Goal: Task Accomplishment & Management: Complete application form

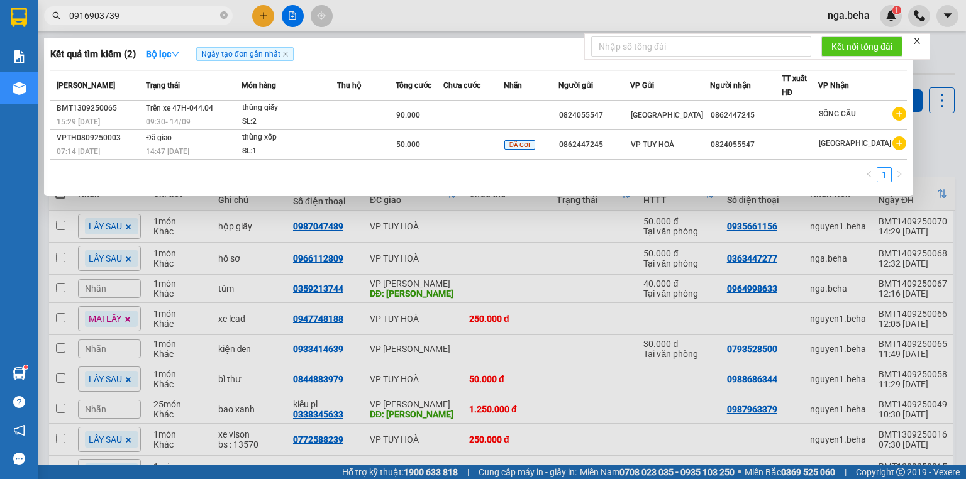
scroll to position [102, 0]
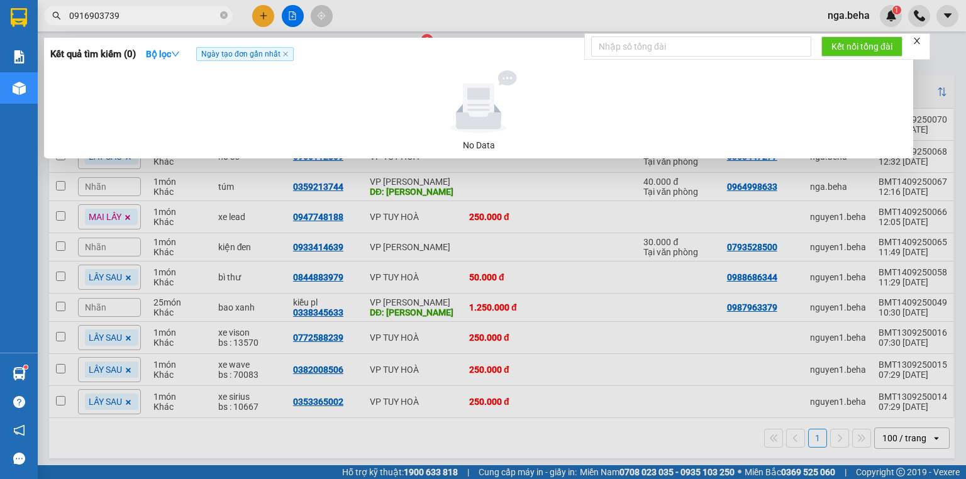
click at [162, 20] on input "0916903739" at bounding box center [143, 16] width 148 height 14
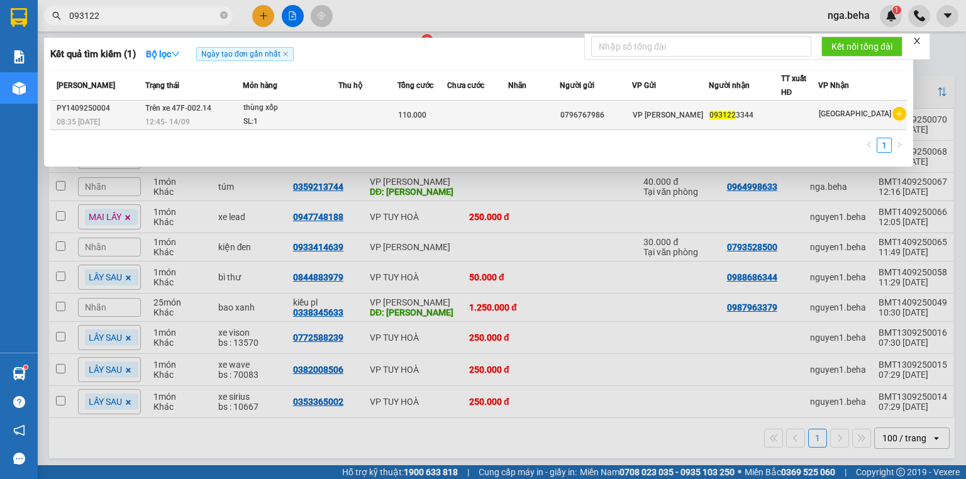
type input "093122"
click at [447, 119] on div "110.000" at bounding box center [422, 115] width 48 height 14
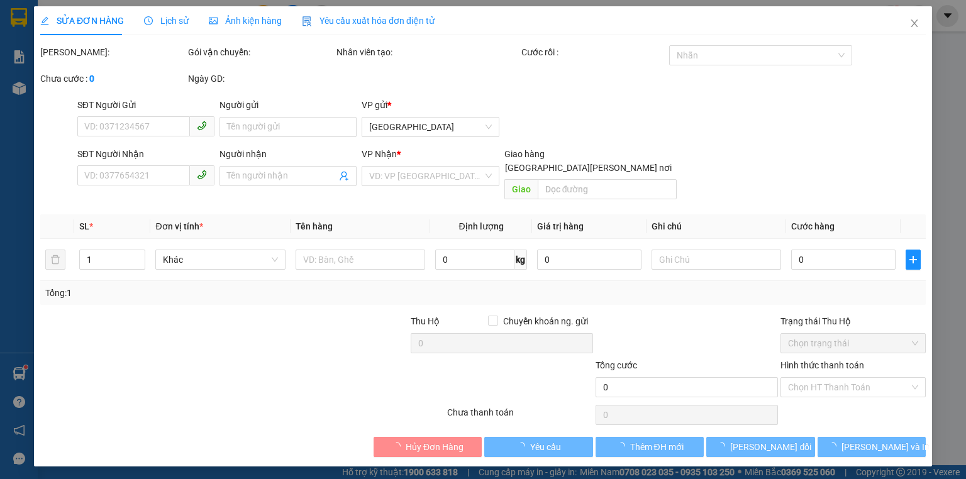
type input "0796767986"
type input "0931223344"
type input "110.000"
type input "0"
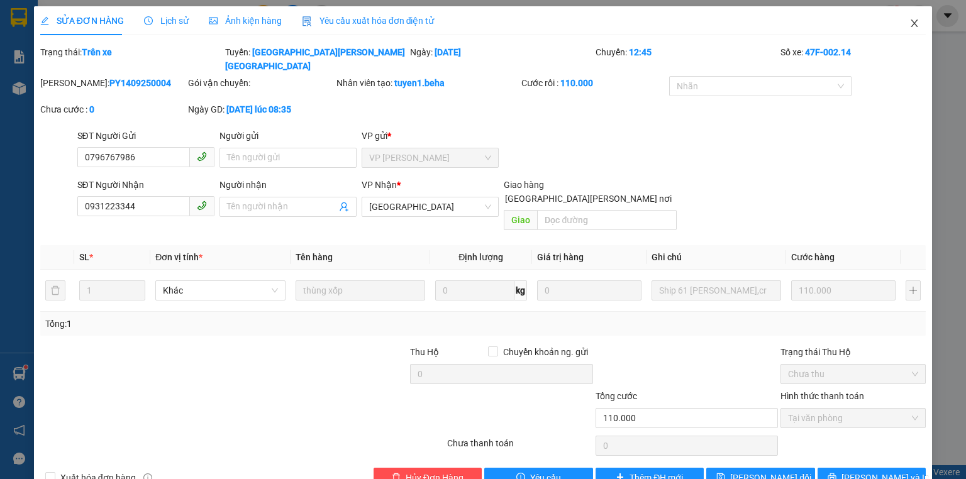
click at [914, 13] on span "Close" at bounding box center [914, 23] width 35 height 35
click at [906, 18] on div "nga.beha 1" at bounding box center [892, 16] width 148 height 22
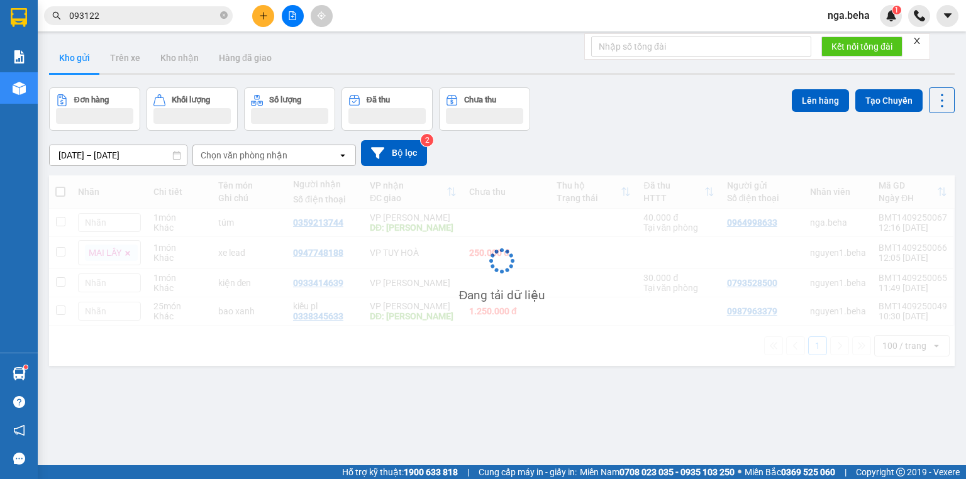
click at [190, 11] on input "093122" at bounding box center [143, 16] width 148 height 14
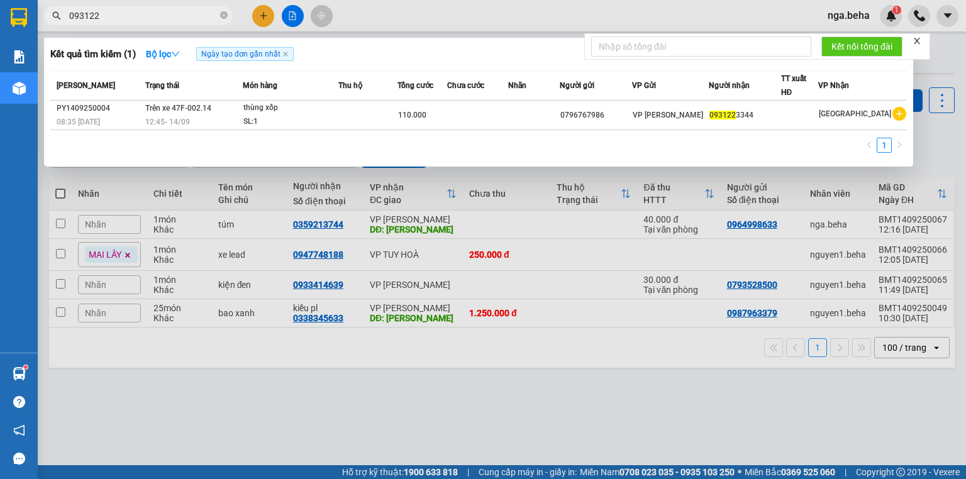
click at [190, 11] on input "093122" at bounding box center [143, 16] width 148 height 14
click at [191, 11] on input "093122" at bounding box center [143, 16] width 148 height 14
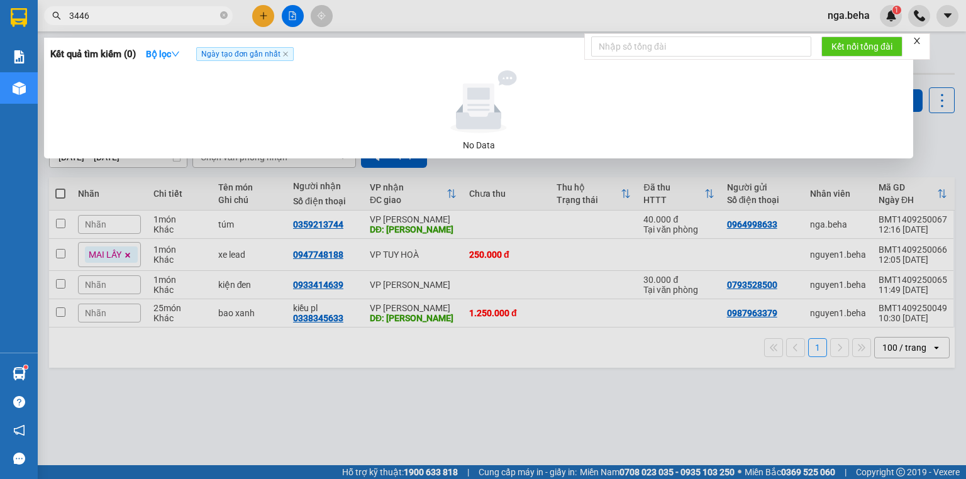
click at [159, 28] on div at bounding box center [483, 239] width 966 height 479
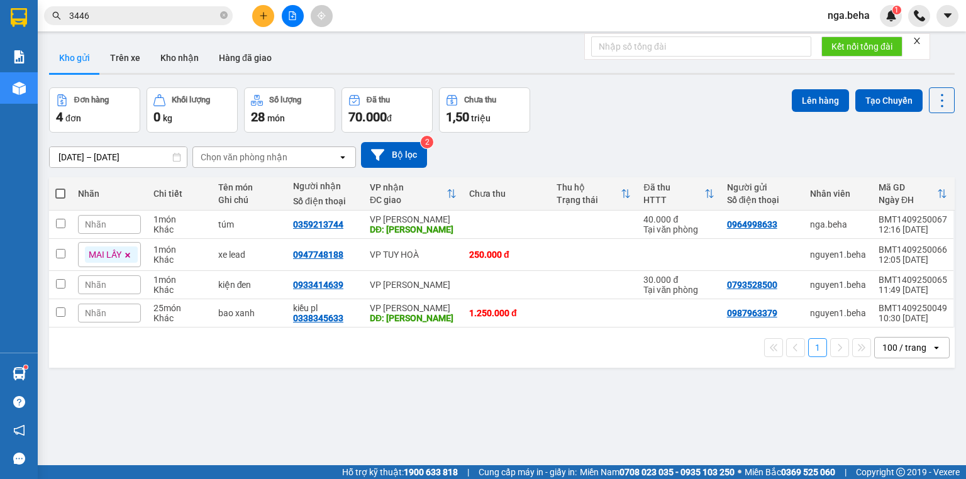
click at [159, 20] on input "3446" at bounding box center [143, 16] width 148 height 14
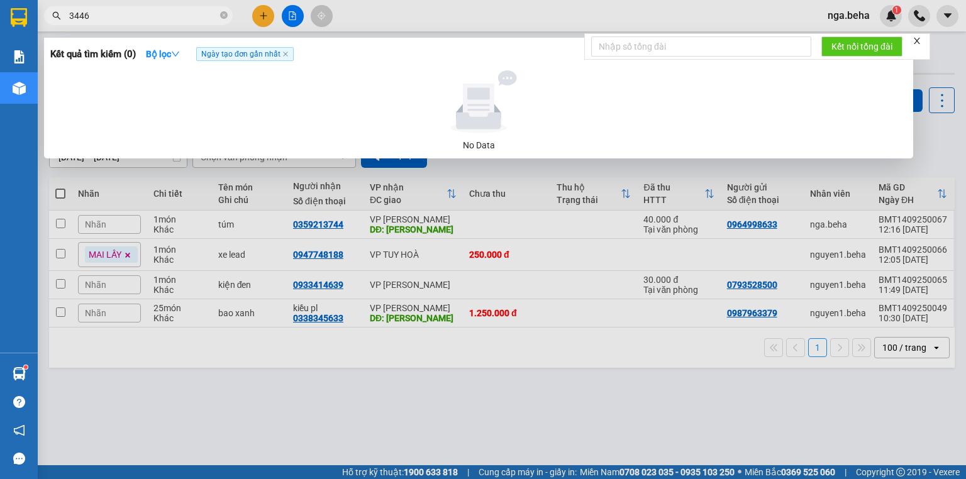
click at [159, 20] on input "3446" at bounding box center [143, 16] width 148 height 14
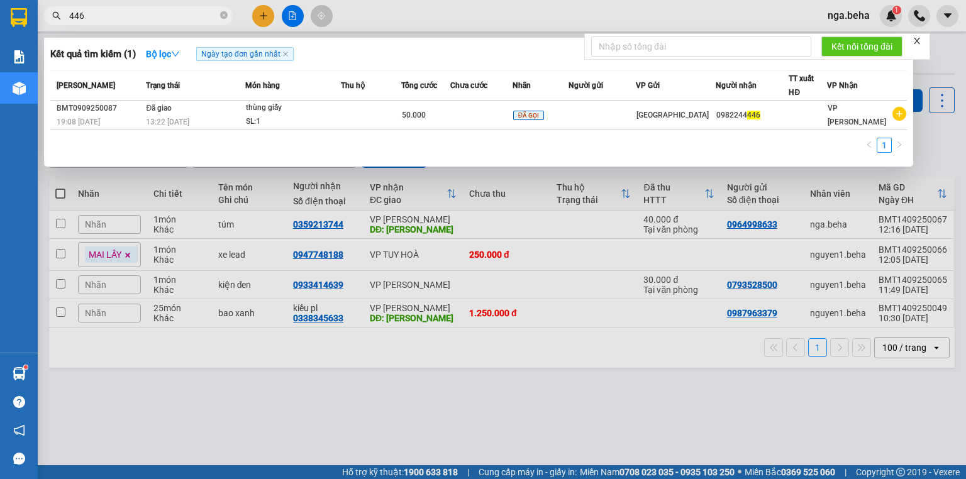
type input "446"
click at [504, 240] on div at bounding box center [483, 239] width 966 height 479
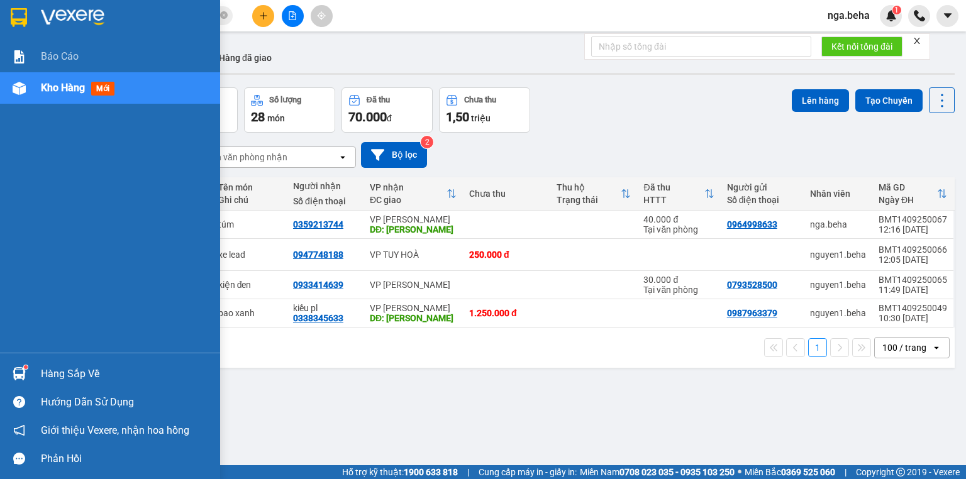
click at [25, 91] on div at bounding box center [19, 88] width 22 height 22
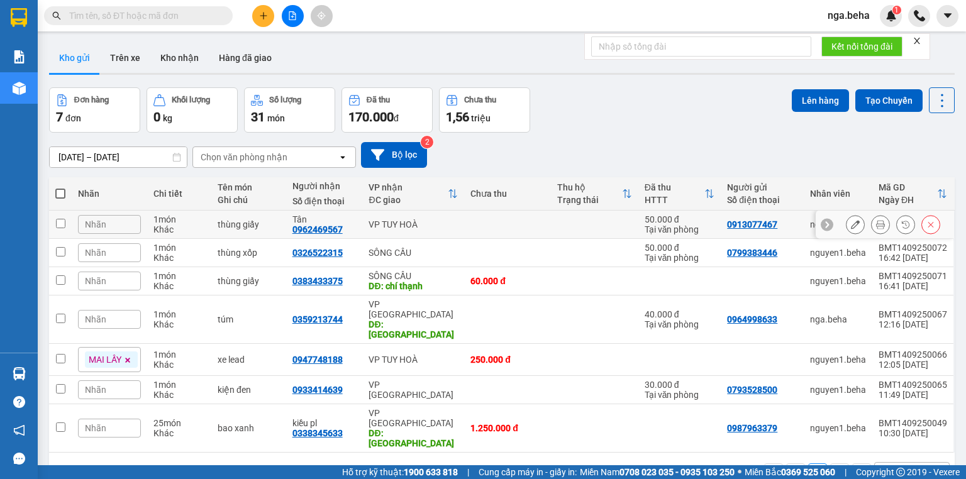
click at [851, 223] on icon at bounding box center [855, 224] width 9 height 9
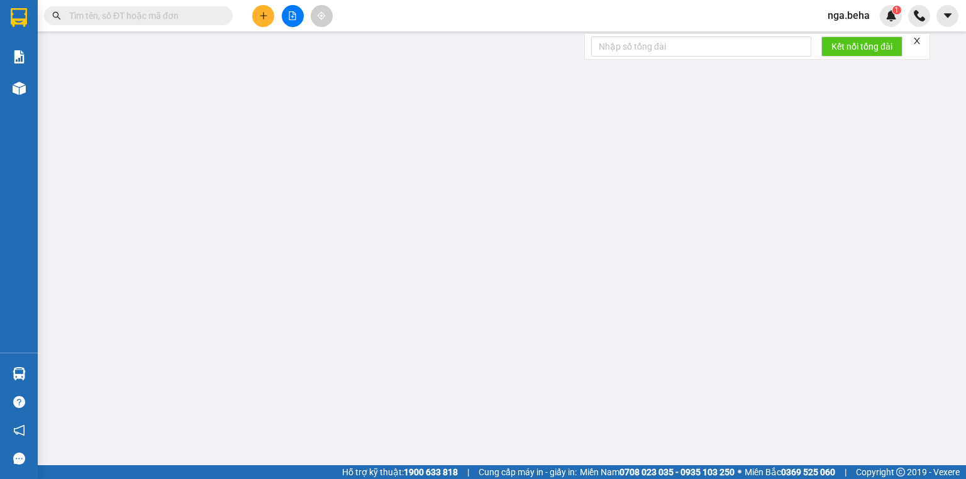
type input "0913077467"
type input "0962469567"
type input "Tân"
type input "50.000"
type input "0"
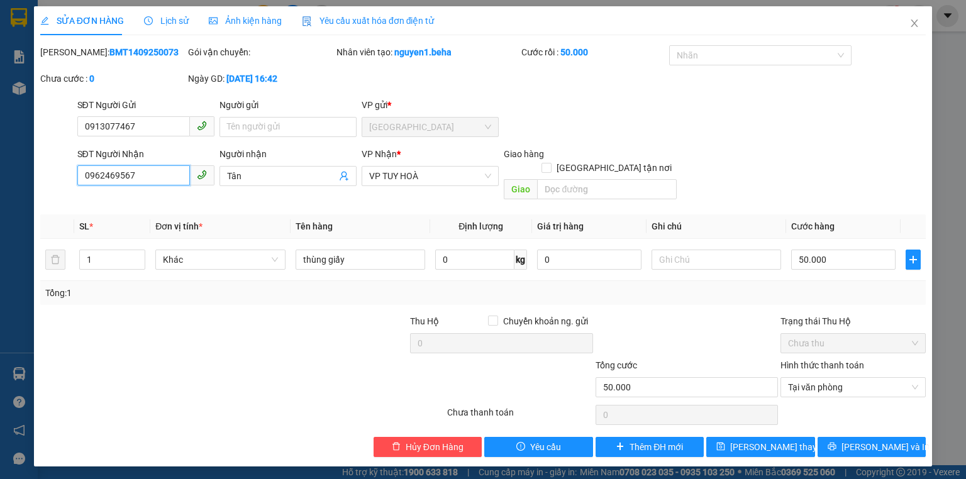
click at [160, 177] on input "0962469567" at bounding box center [133, 175] width 113 height 20
click at [910, 21] on icon "close" at bounding box center [915, 23] width 10 height 10
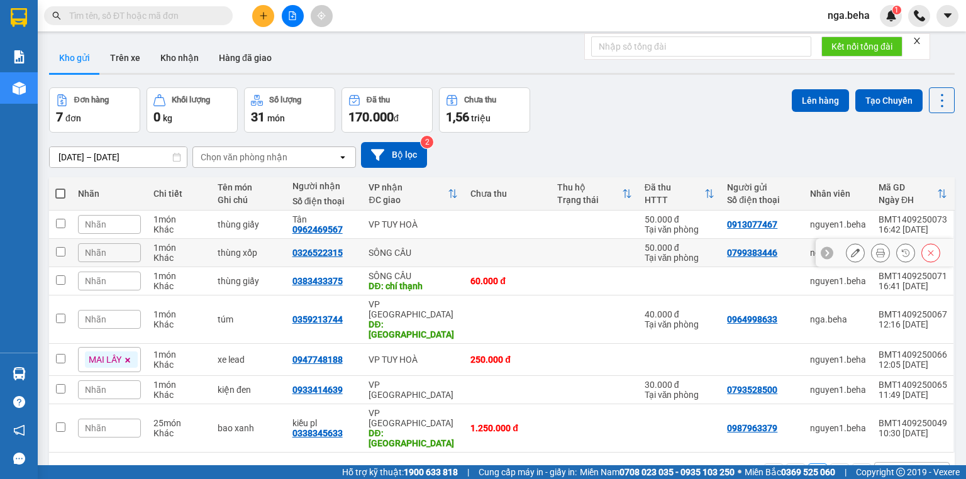
click at [851, 252] on icon at bounding box center [855, 253] width 9 height 9
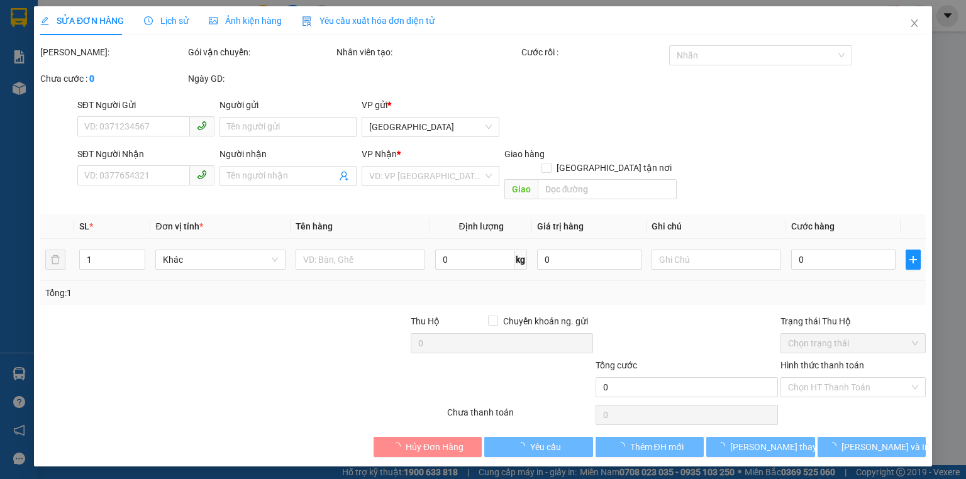
type input "0799383446"
type input "0326522315"
type input "50.000"
type input "0"
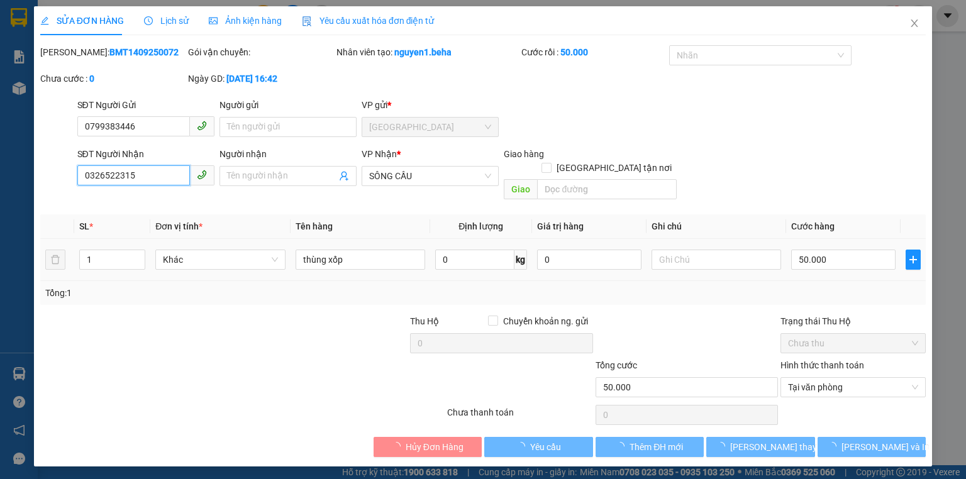
click at [163, 174] on input "0326522315" at bounding box center [133, 175] width 113 height 20
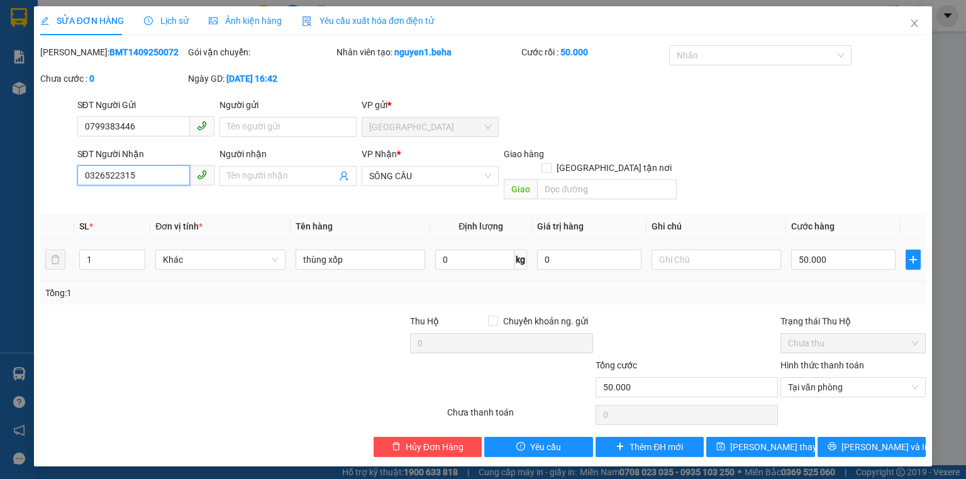
click at [163, 174] on input "0326522315" at bounding box center [133, 175] width 113 height 20
drag, startPoint x: 924, startPoint y: 24, endPoint x: 194, endPoint y: 4, distance: 729.5
click at [907, 24] on span "Close" at bounding box center [914, 23] width 35 height 35
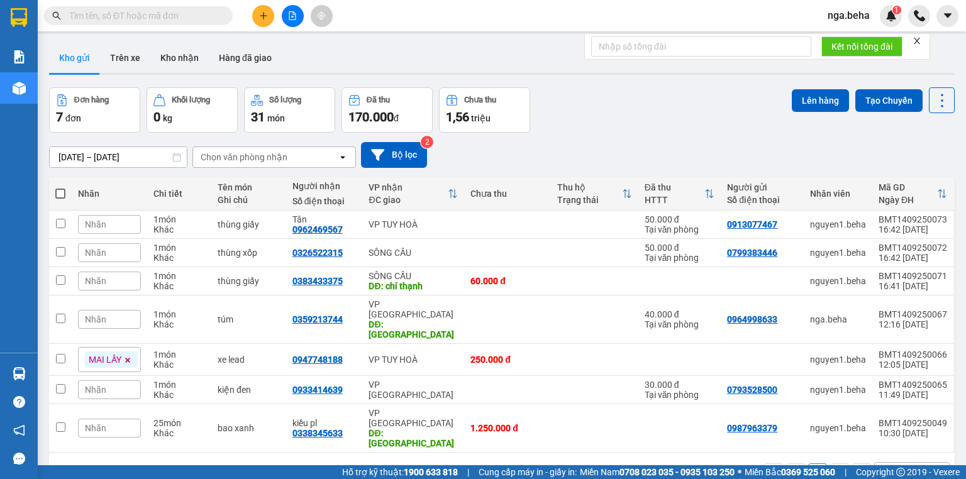
click at [131, 15] on input "text" at bounding box center [143, 16] width 148 height 14
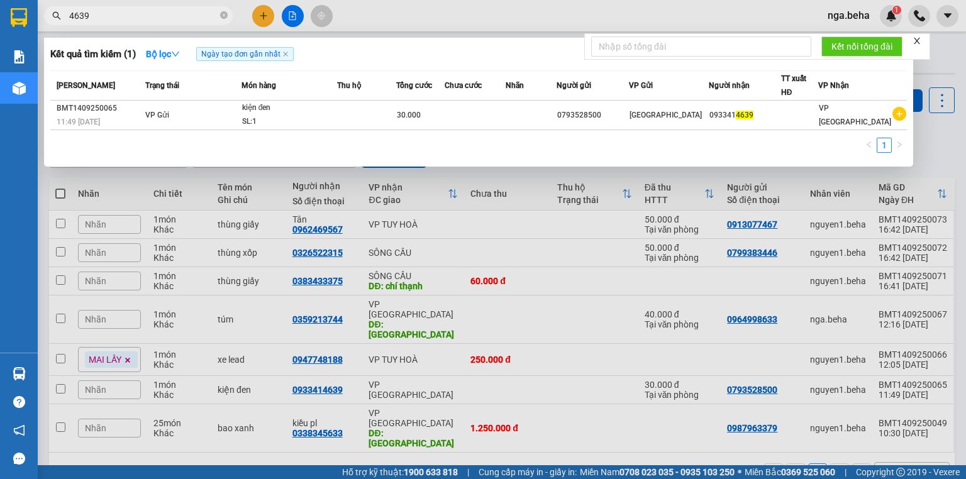
type input "4639"
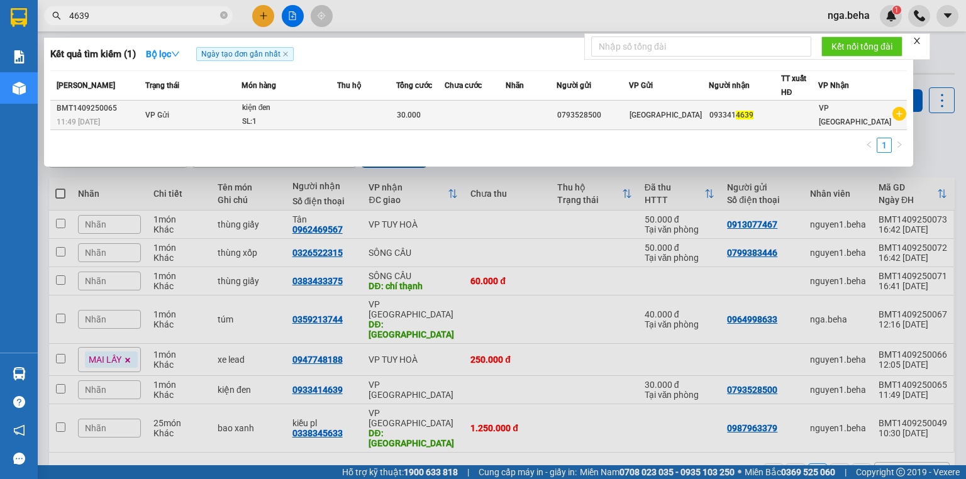
click at [255, 106] on div "kiện đen" at bounding box center [289, 108] width 94 height 14
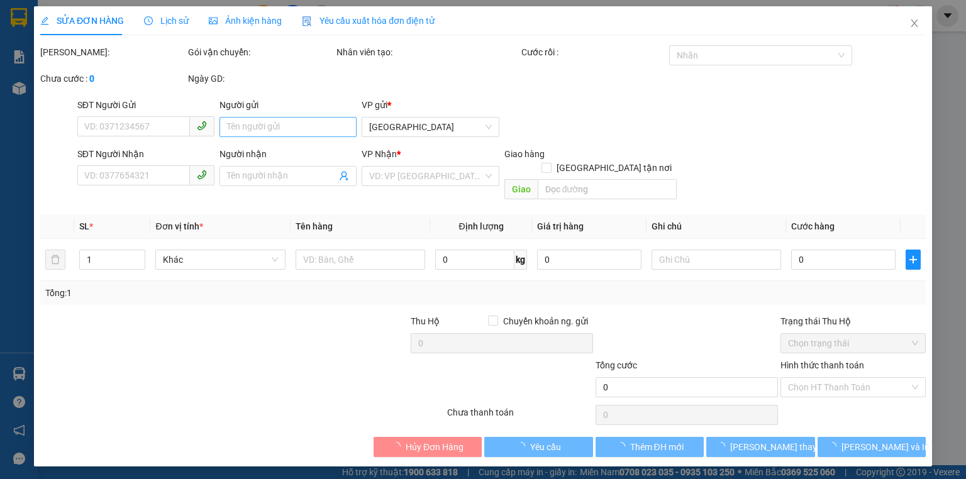
type input "0793528500"
type input "0933414639"
type input "30.000"
type input "0"
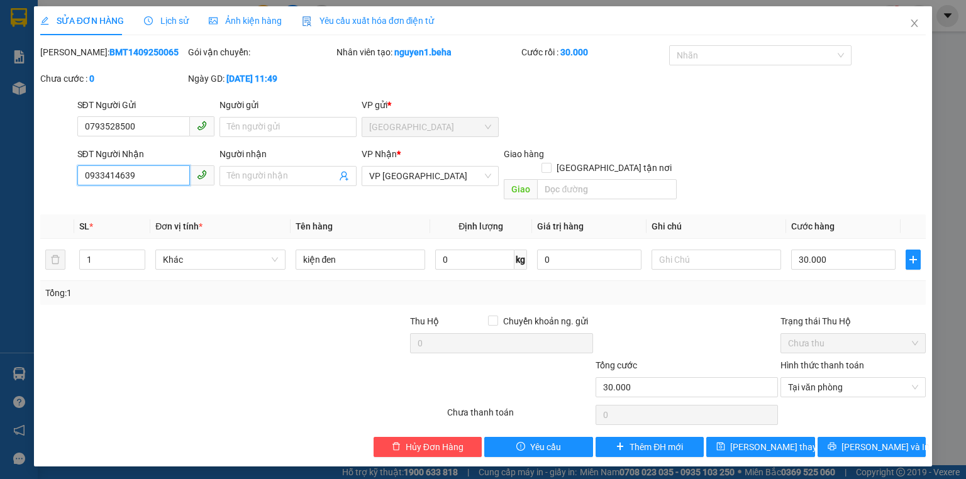
click at [164, 176] on input "0933414639" at bounding box center [133, 175] width 113 height 20
click at [912, 23] on icon "close" at bounding box center [915, 23] width 10 height 10
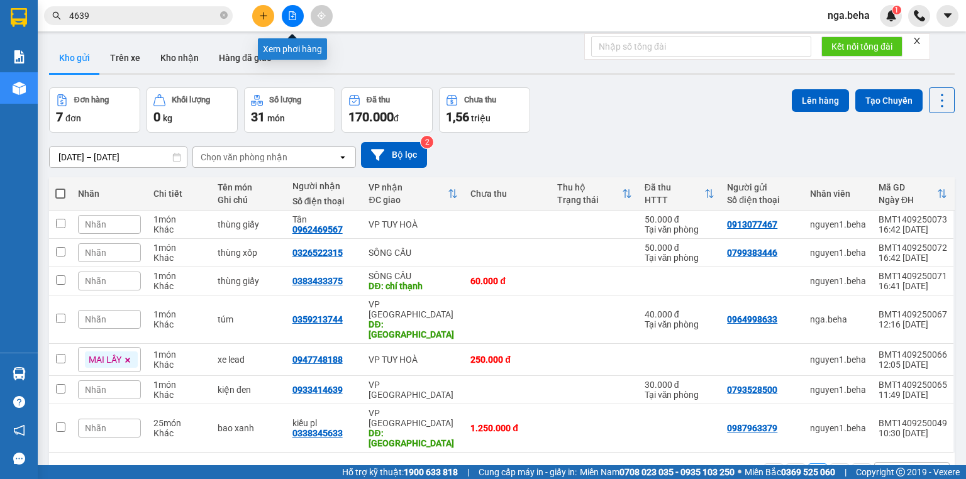
click at [299, 19] on button at bounding box center [293, 16] width 22 height 22
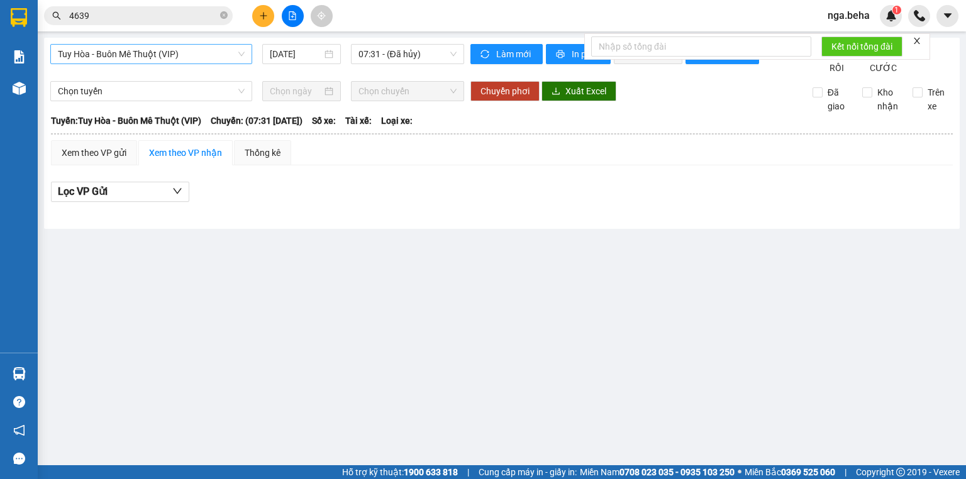
click at [187, 58] on span "Tuy Hòa - Buôn Mê Thuột (VIP)" at bounding box center [151, 54] width 187 height 19
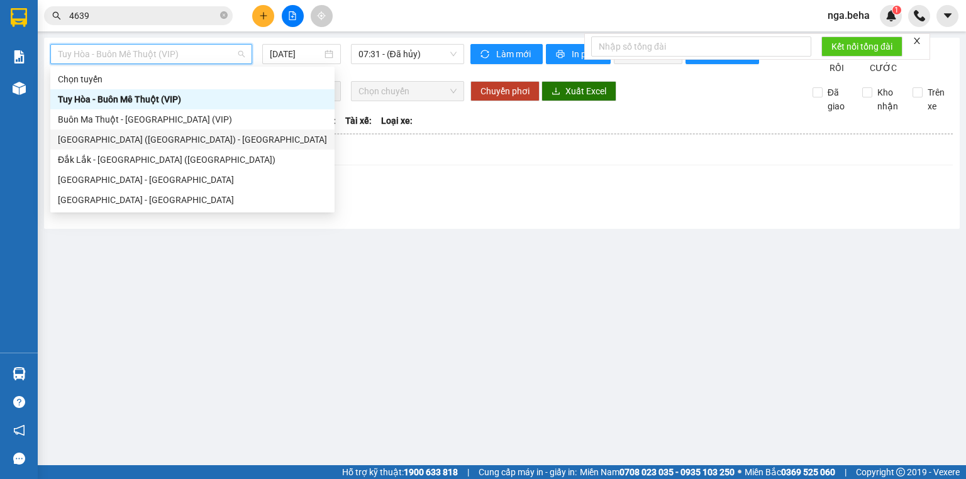
click at [181, 139] on div "[GEOGRAPHIC_DATA] ([GEOGRAPHIC_DATA]) - [GEOGRAPHIC_DATA]" at bounding box center [192, 140] width 269 height 14
type input "[DATE]"
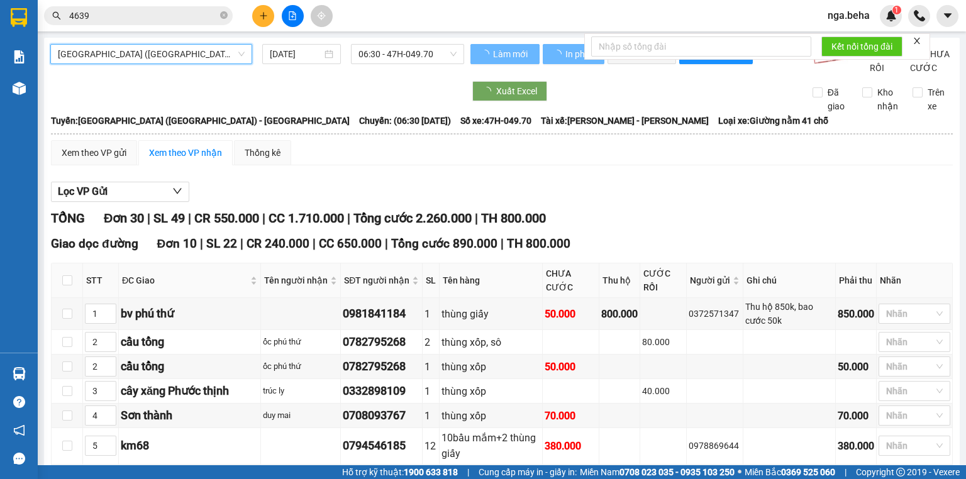
click at [174, 59] on span "[GEOGRAPHIC_DATA] ([GEOGRAPHIC_DATA]) - [GEOGRAPHIC_DATA]" at bounding box center [151, 54] width 187 height 19
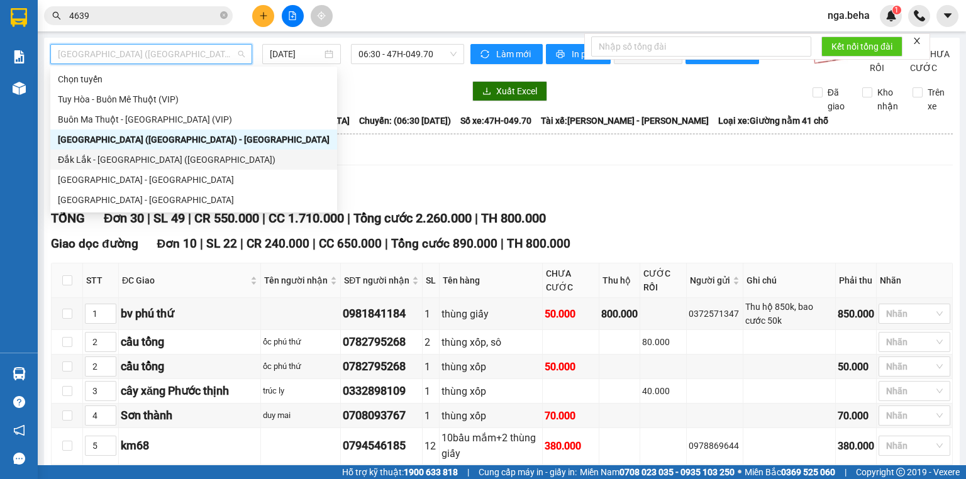
click at [156, 160] on div "Đắk Lắk - [GEOGRAPHIC_DATA] ([GEOGRAPHIC_DATA])" at bounding box center [194, 160] width 272 height 14
type input "[DATE]"
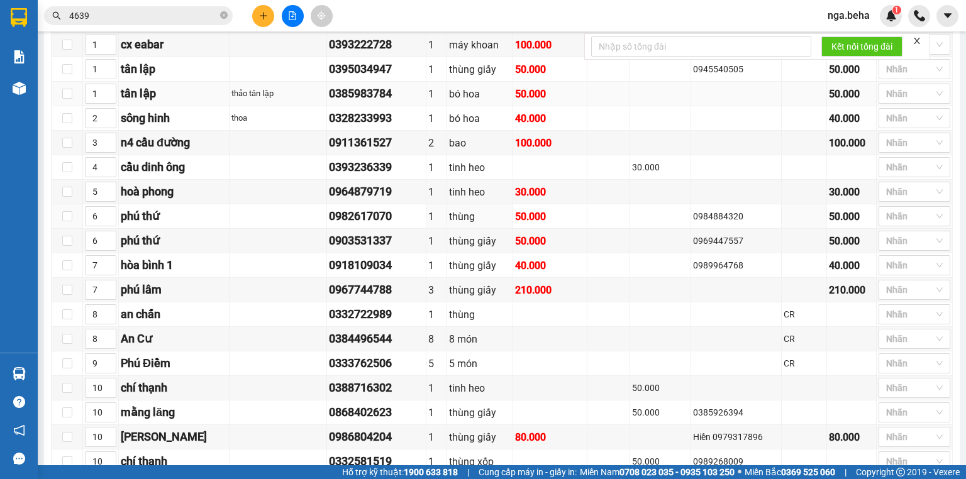
scroll to position [403, 0]
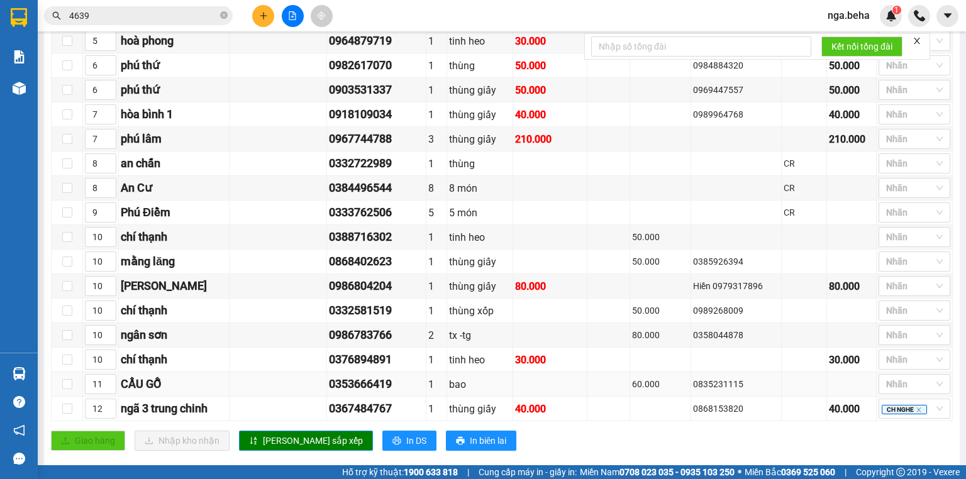
click at [367, 388] on div "0353666419" at bounding box center [376, 385] width 95 height 18
copy div "0353666419"
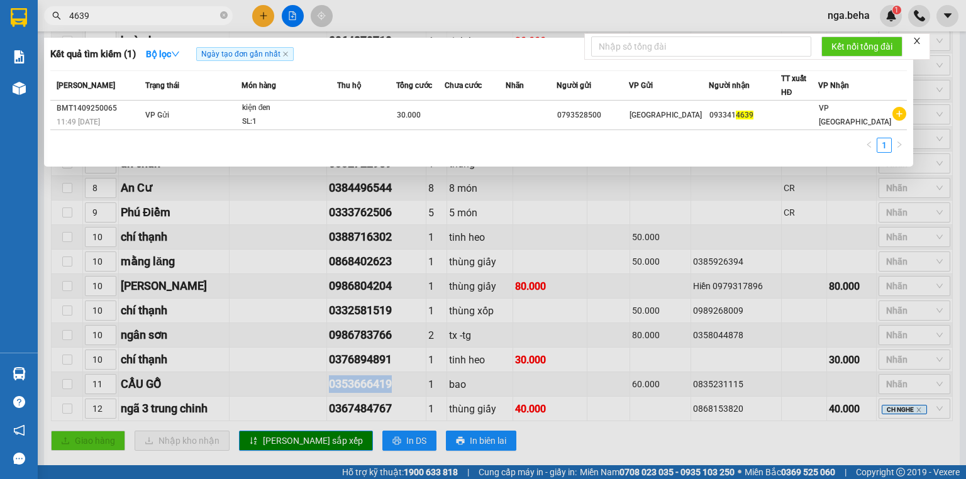
click at [170, 13] on input "4639" at bounding box center [143, 16] width 148 height 14
paste input "035366641"
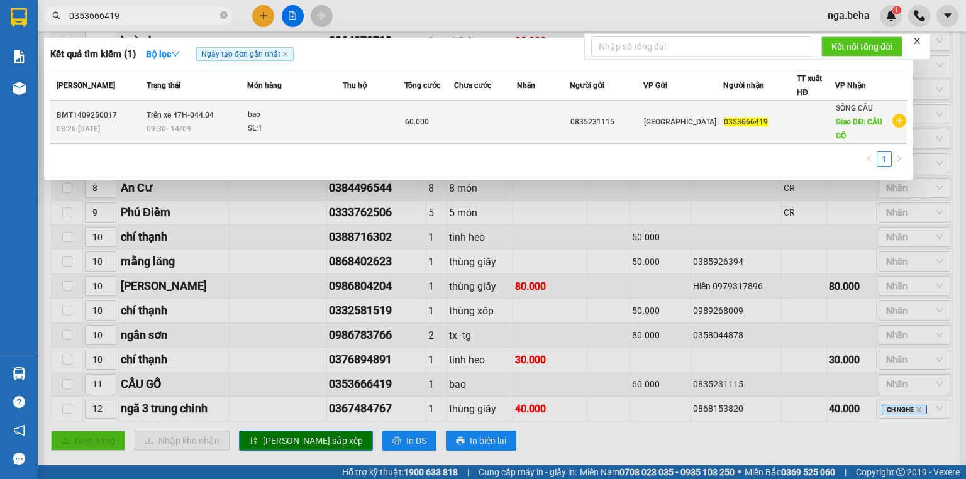
type input "0353666419"
click at [411, 134] on td "60.000" at bounding box center [430, 122] width 50 height 43
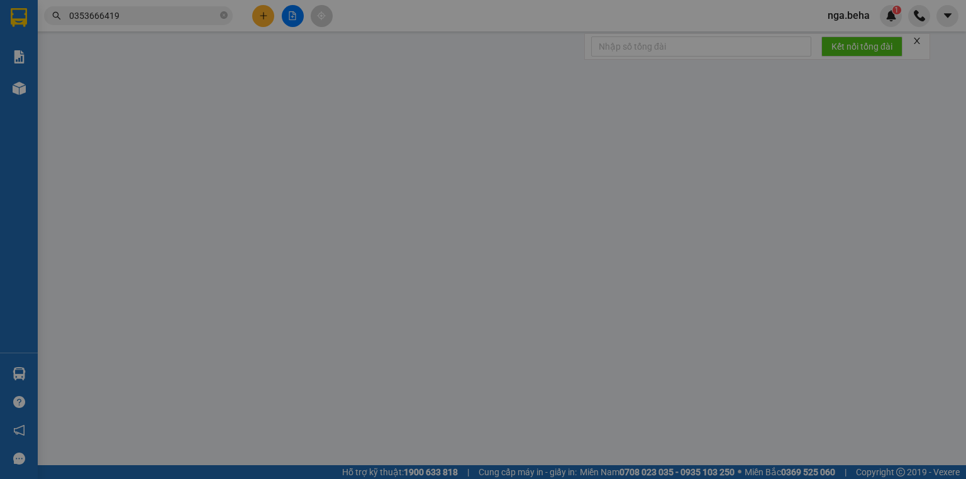
type input "0835231115"
type input "0353666419"
type input "CẦU GỖ"
type input "60.000"
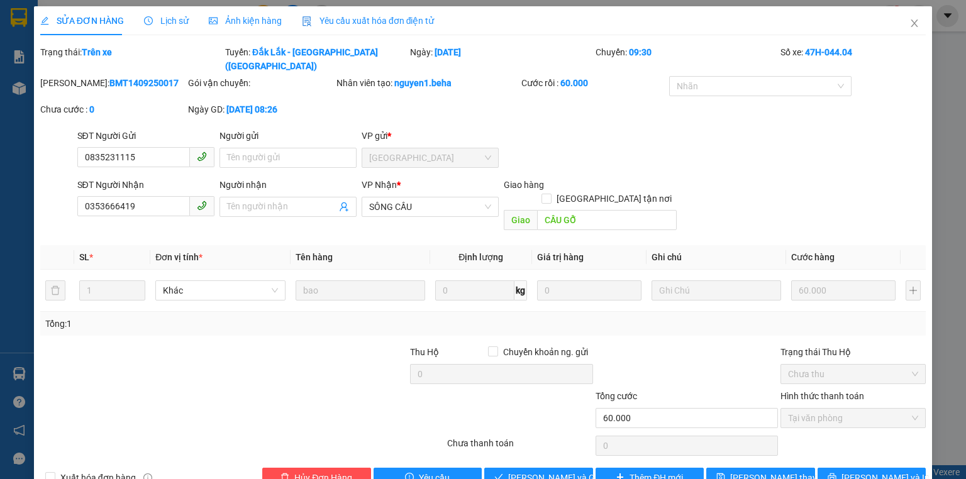
click at [167, 31] on div "Lịch sử" at bounding box center [166, 20] width 45 height 29
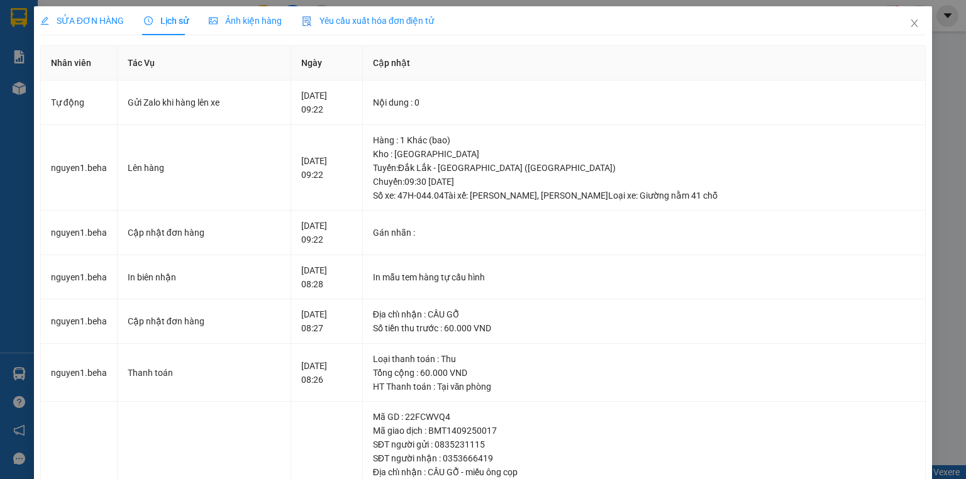
click at [249, 22] on span "Ảnh kiện hàng" at bounding box center [245, 21] width 73 height 10
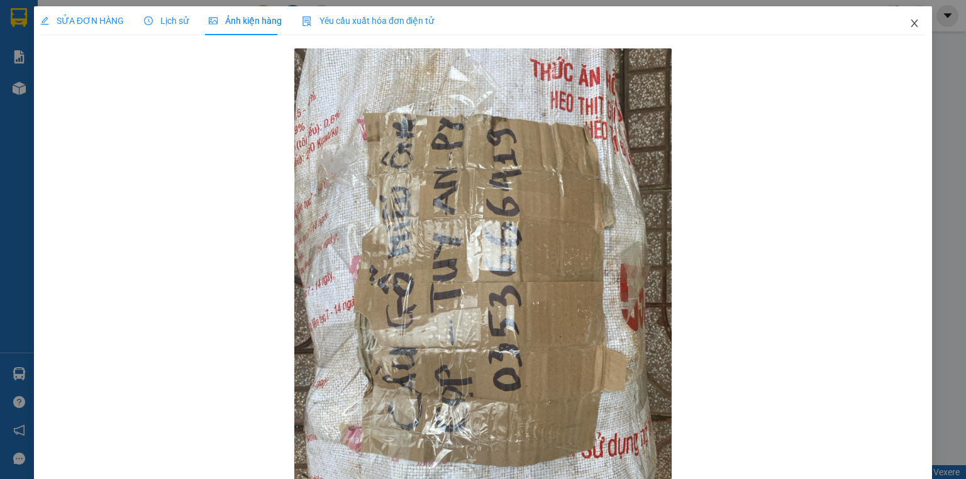
click at [910, 25] on icon "close" at bounding box center [915, 23] width 10 height 10
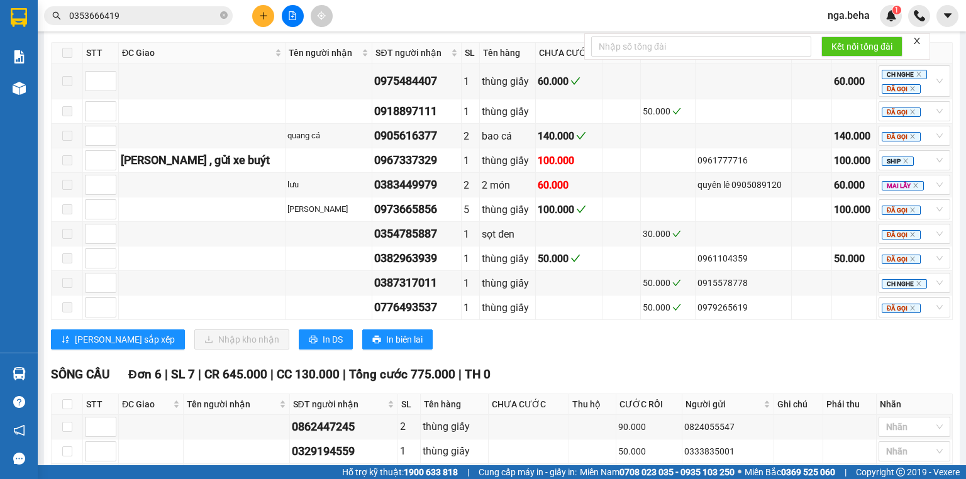
scroll to position [1015, 0]
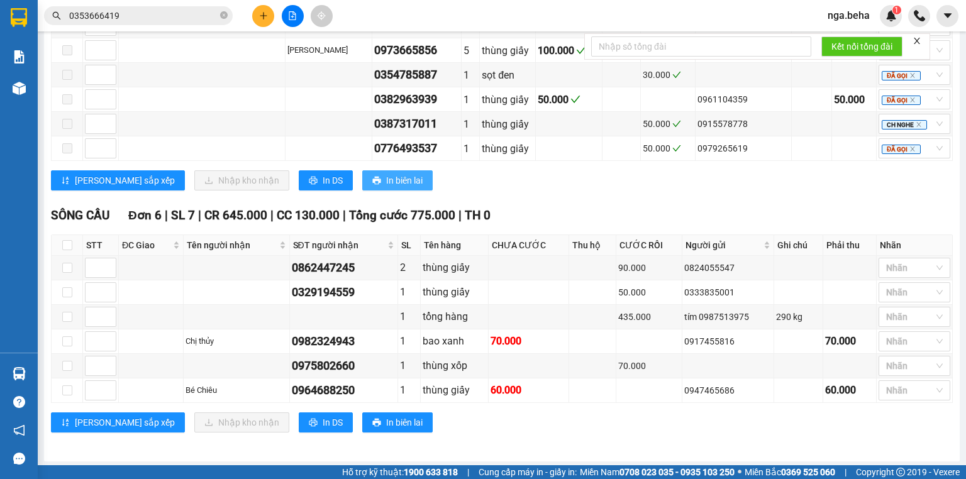
click at [374, 184] on button "In biên lai" at bounding box center [397, 181] width 70 height 20
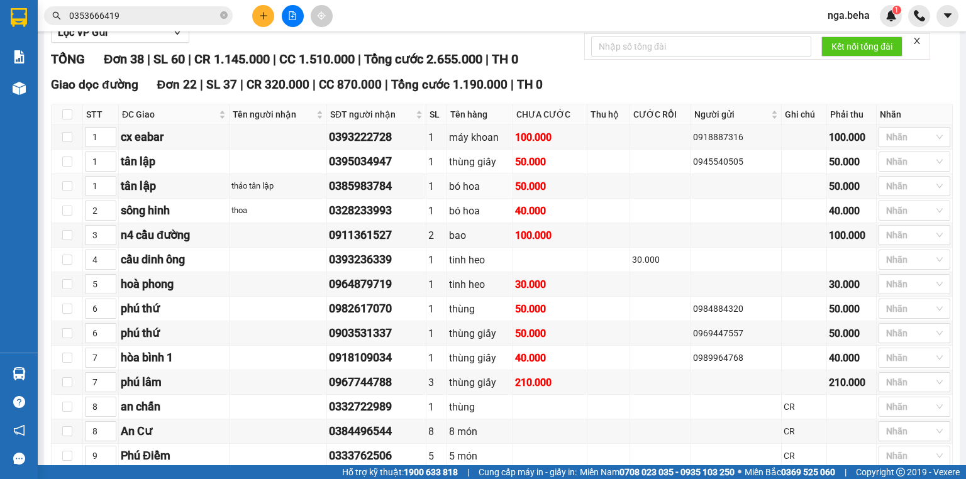
scroll to position [0, 0]
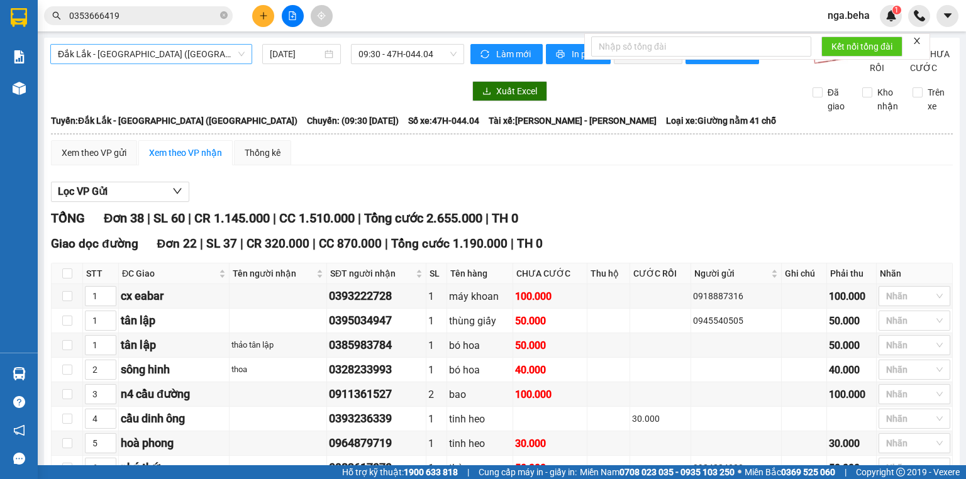
click at [135, 59] on span "Đắk Lắk - [GEOGRAPHIC_DATA] ([GEOGRAPHIC_DATA])" at bounding box center [151, 54] width 187 height 19
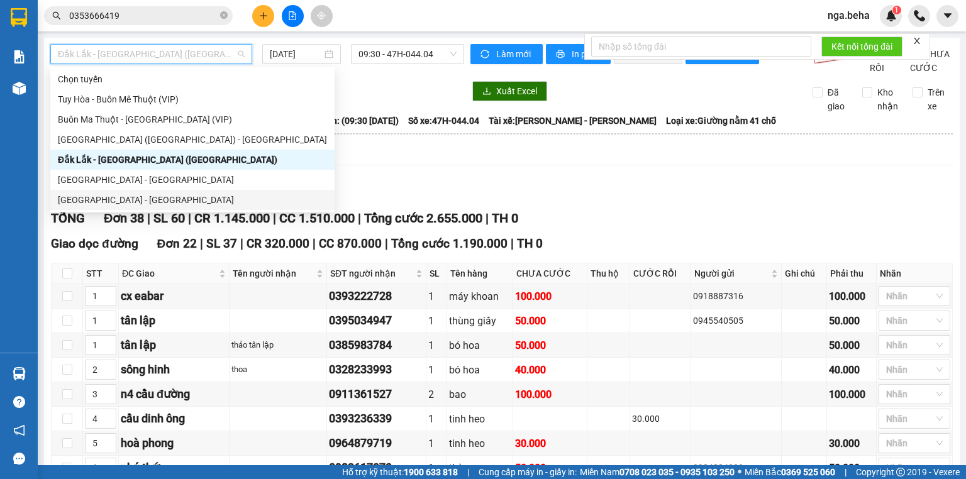
click at [122, 203] on div "[GEOGRAPHIC_DATA] - [GEOGRAPHIC_DATA]" at bounding box center [192, 200] width 269 height 14
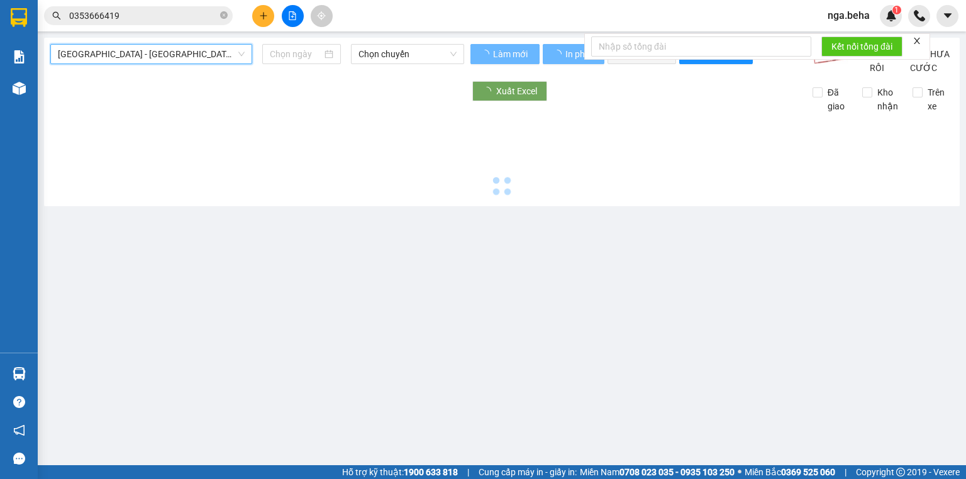
type input "[DATE]"
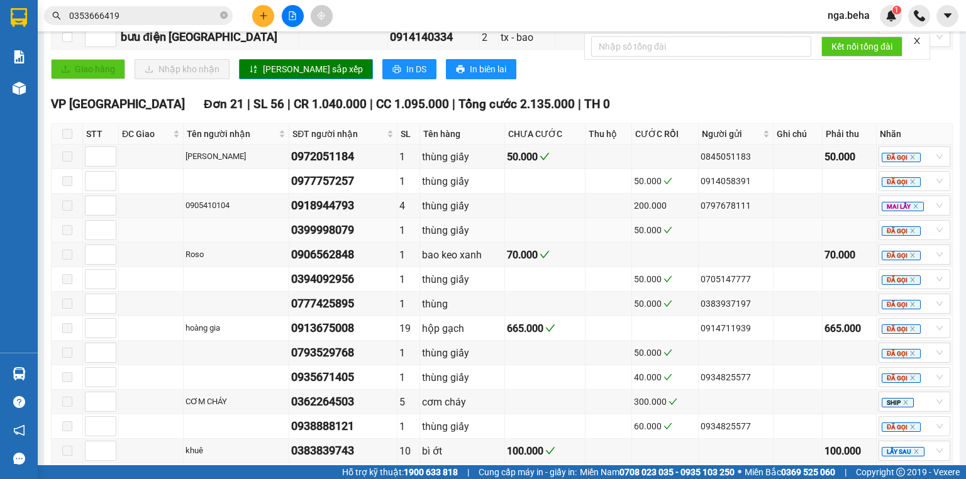
scroll to position [654, 0]
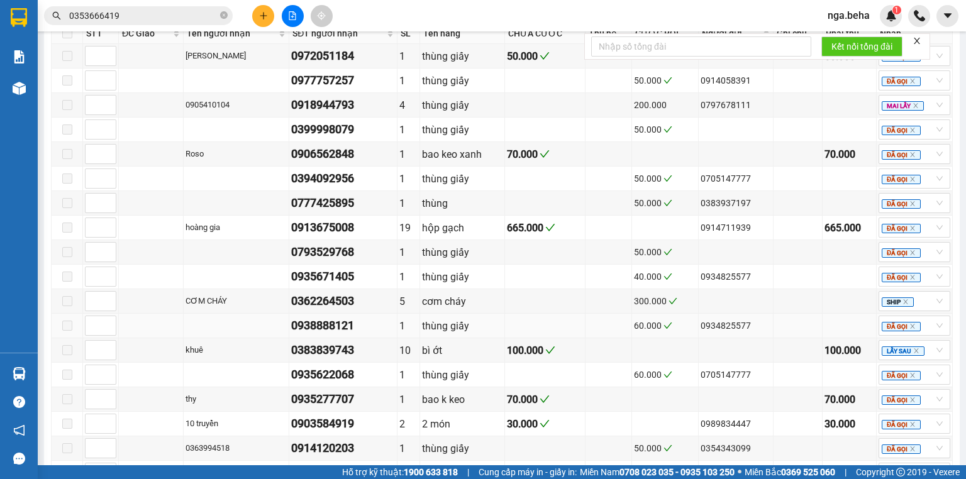
click at [314, 329] on div "0938888121" at bounding box center [343, 326] width 104 height 18
copy div "0938888121"
click at [150, 16] on input "0353666419" at bounding box center [143, 16] width 148 height 14
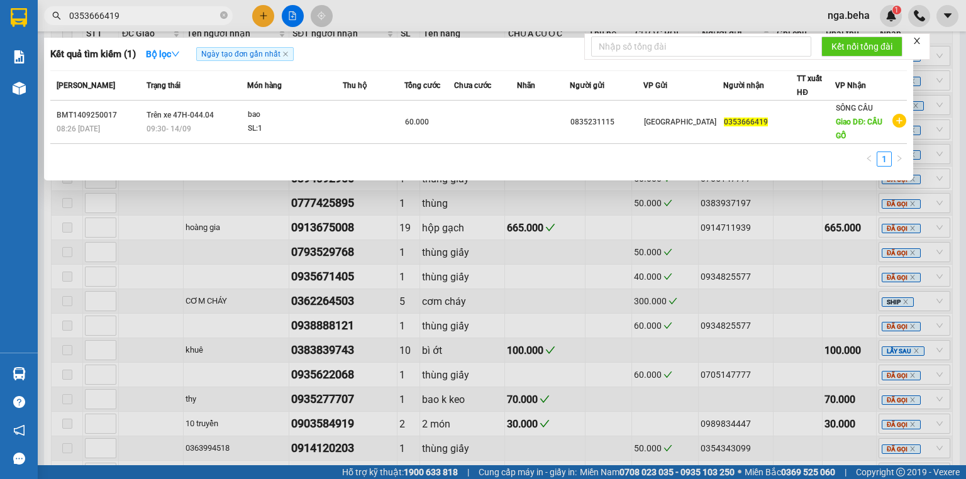
click at [150, 16] on input "0353666419" at bounding box center [143, 16] width 148 height 14
paste input "938888121"
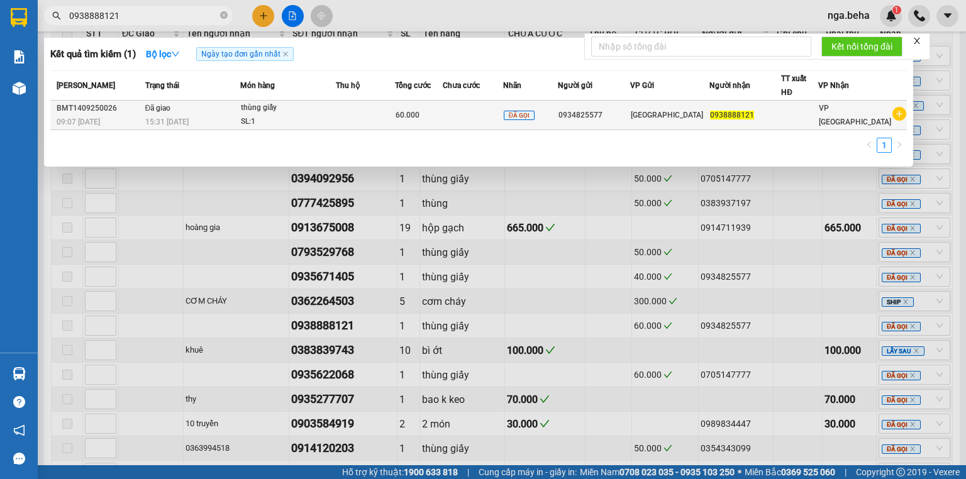
type input "0938888121"
click at [302, 121] on div "SL: 1" at bounding box center [288, 122] width 94 height 14
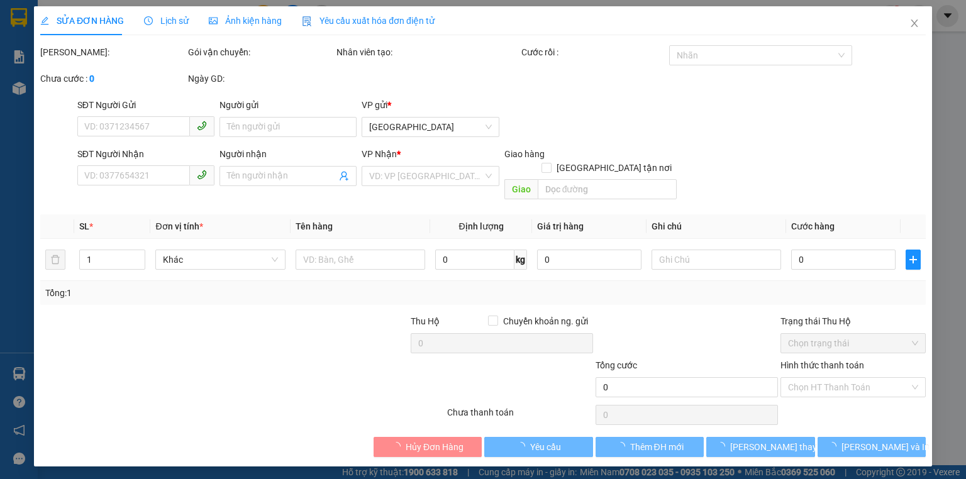
type input "0934825577"
type input "0938888121"
type input "60.000"
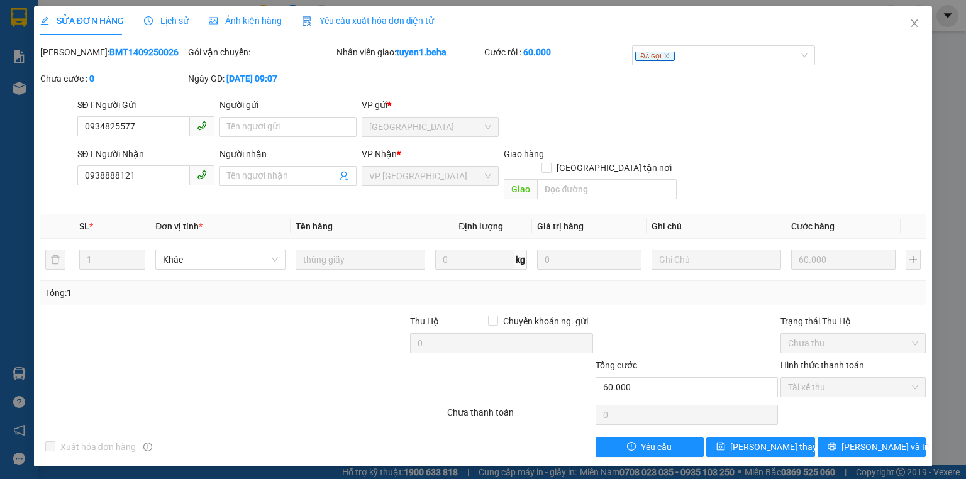
click at [249, 16] on span "Ảnh kiện hàng" at bounding box center [245, 21] width 73 height 10
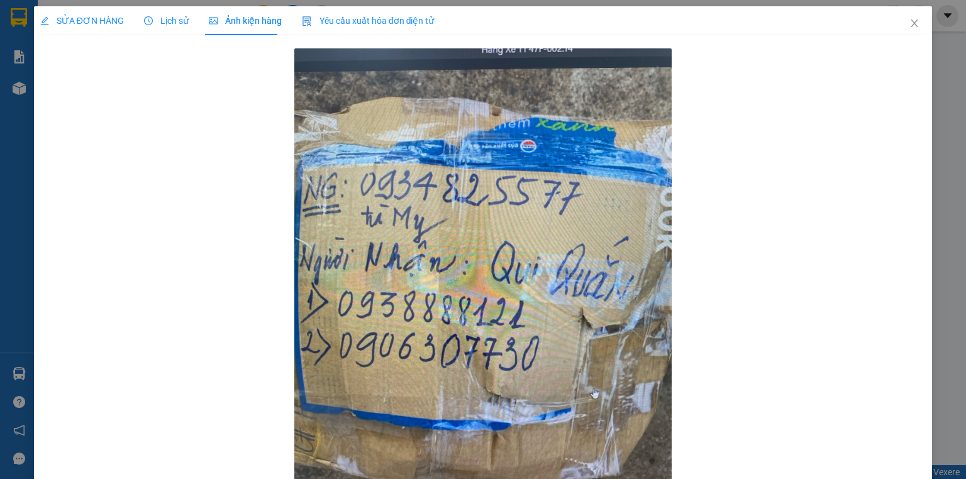
click at [169, 18] on span "Lịch sử" at bounding box center [166, 21] width 45 height 10
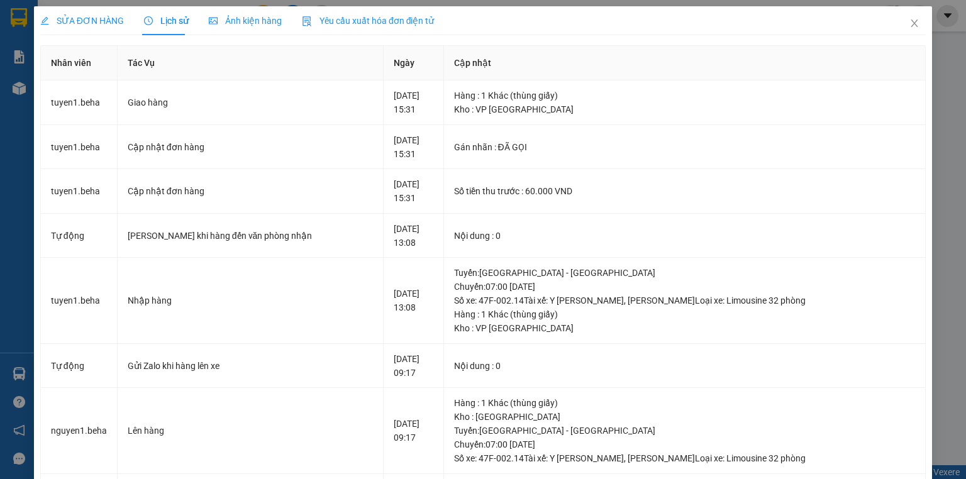
click at [240, 13] on div "Ảnh kiện hàng" at bounding box center [245, 20] width 73 height 29
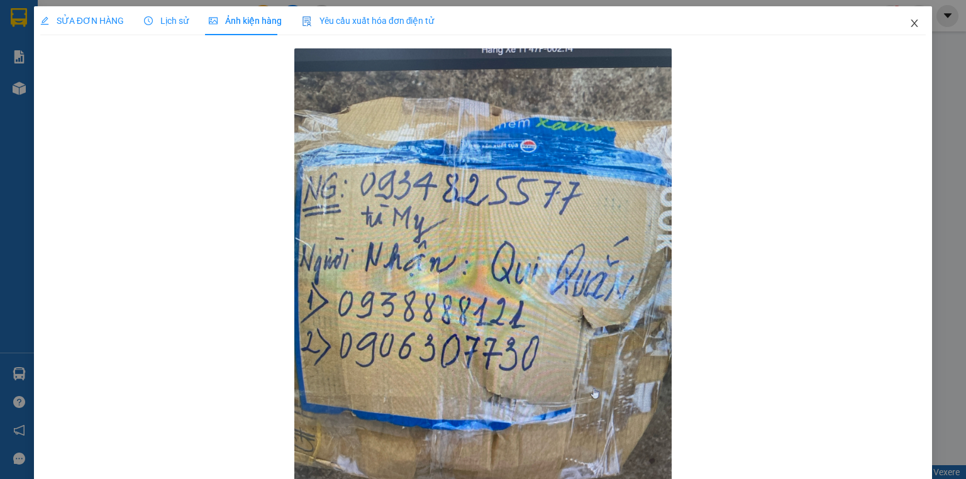
click at [910, 28] on icon "close" at bounding box center [915, 23] width 10 height 10
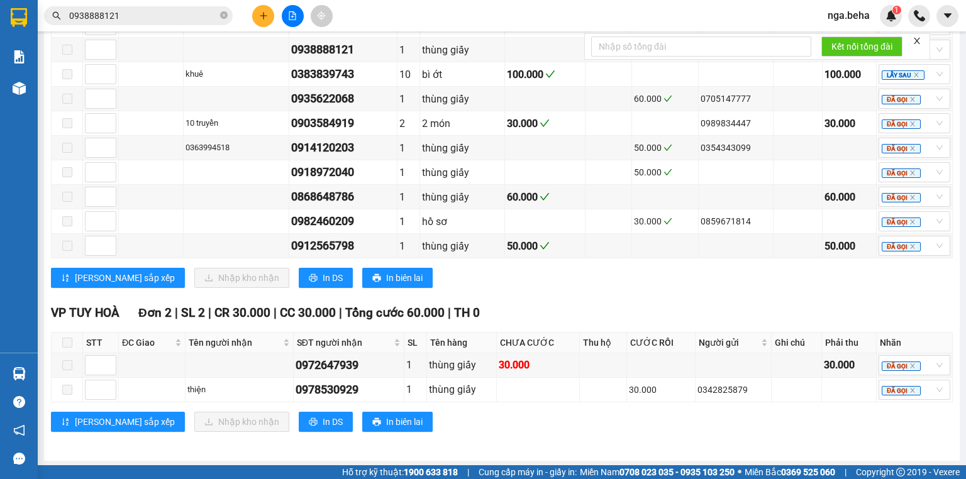
scroll to position [854, 0]
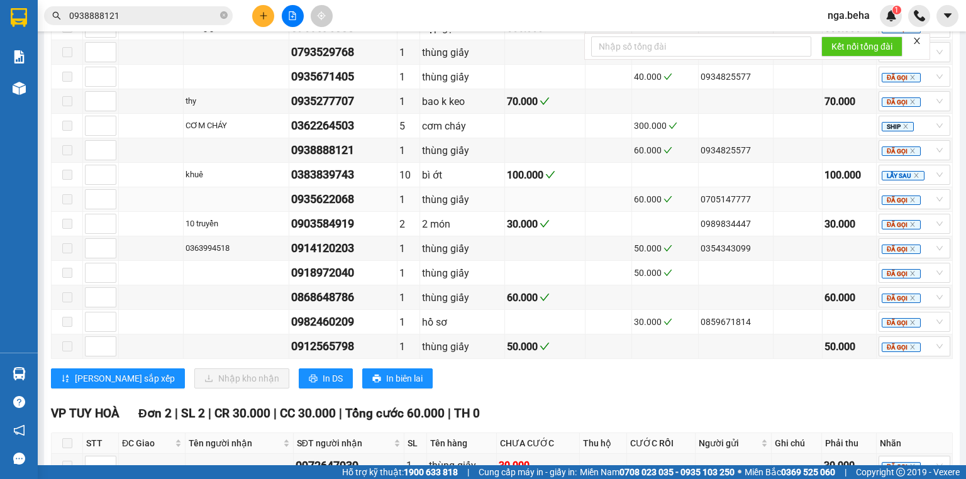
click at [340, 203] on div "0935622068" at bounding box center [343, 200] width 104 height 18
copy div "0935622068"
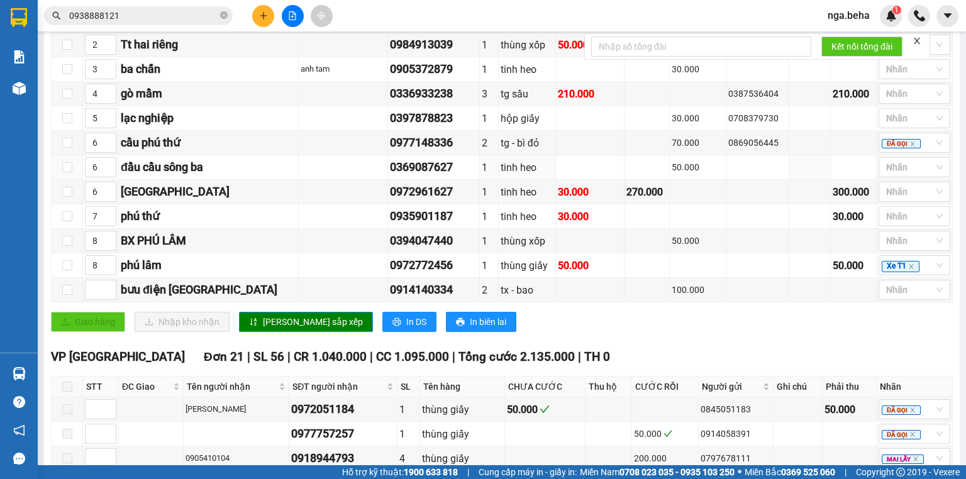
scroll to position [99, 0]
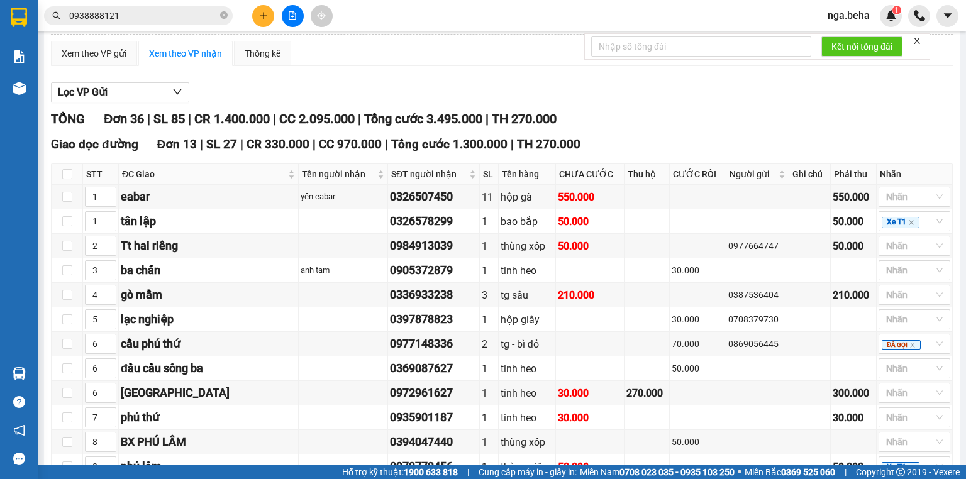
click at [161, 10] on input "0938888121" at bounding box center [143, 16] width 148 height 14
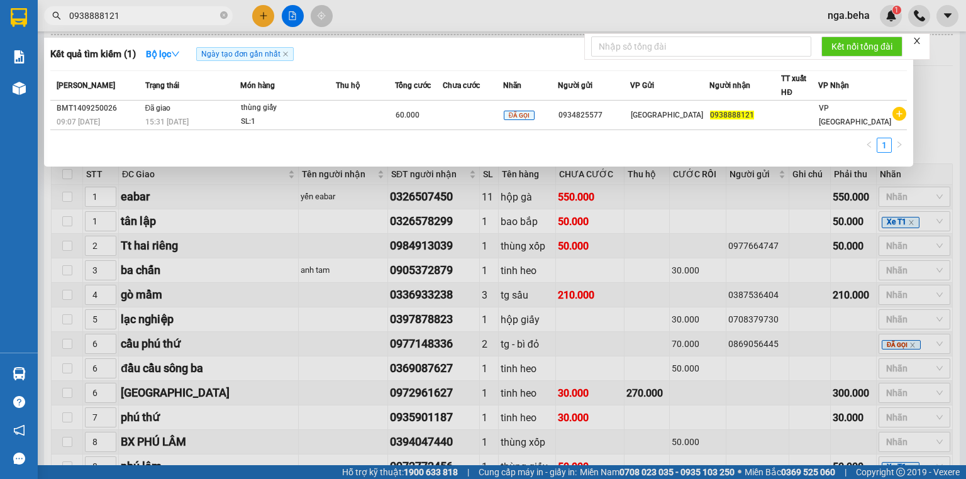
click at [161, 10] on input "0938888121" at bounding box center [143, 16] width 148 height 14
paste input "5622068"
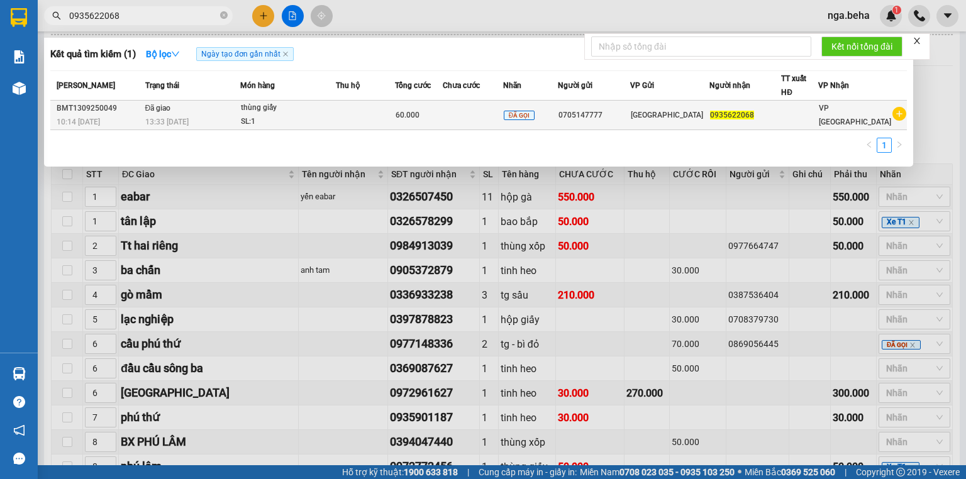
type input "0935622068"
click at [420, 118] on span "60.000" at bounding box center [408, 115] width 24 height 9
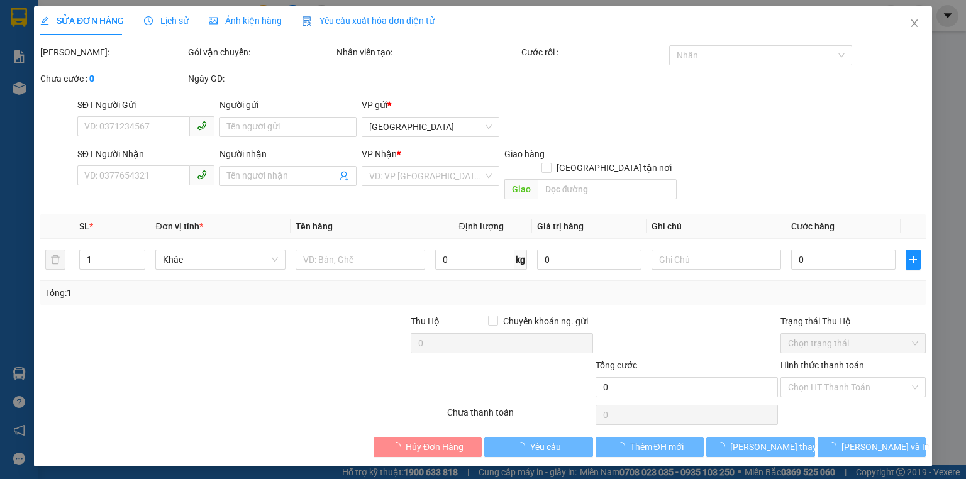
type input "0705147777"
type input "0935622068"
type input "60.000"
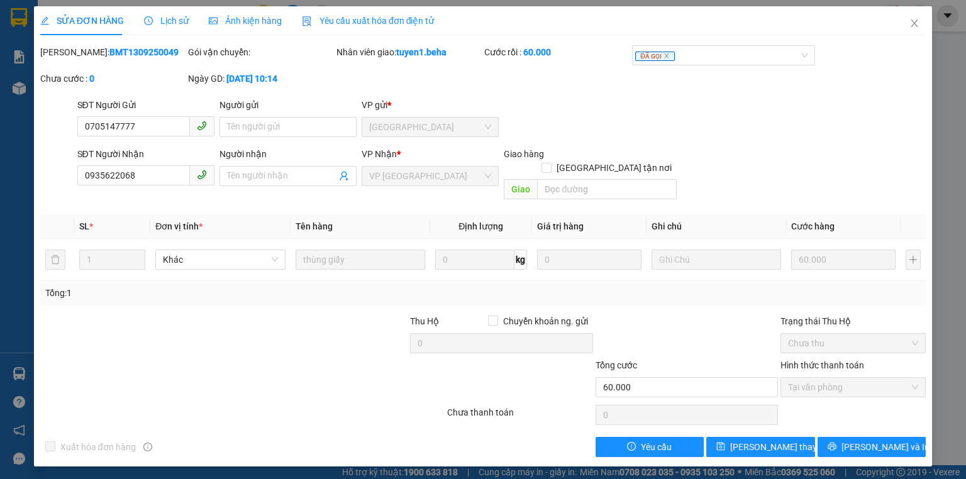
click at [229, 18] on span "Ảnh kiện hàng" at bounding box center [245, 21] width 73 height 10
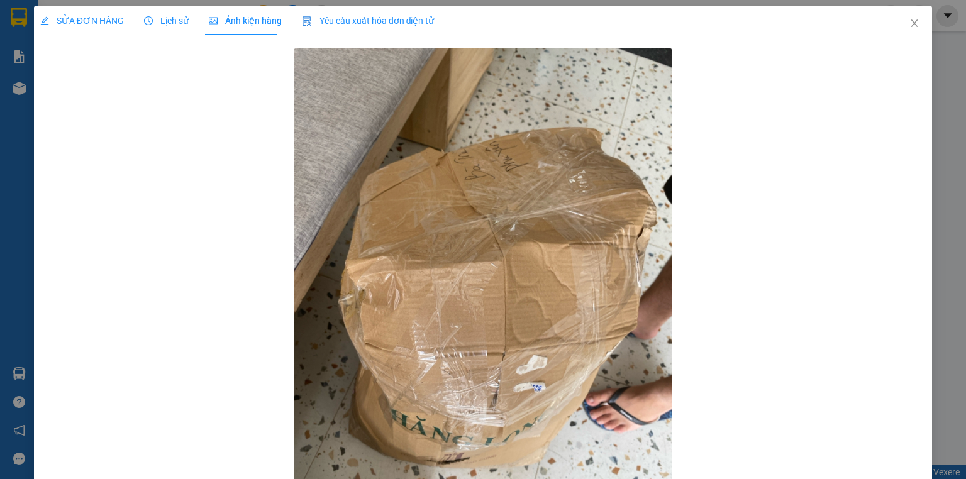
click at [159, 20] on span "Lịch sử" at bounding box center [166, 21] width 45 height 10
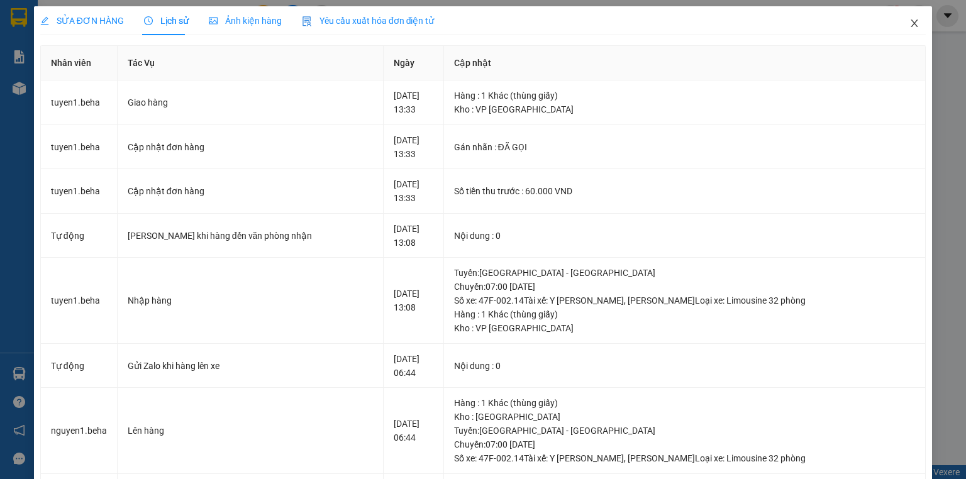
click at [902, 20] on span "Close" at bounding box center [914, 23] width 35 height 35
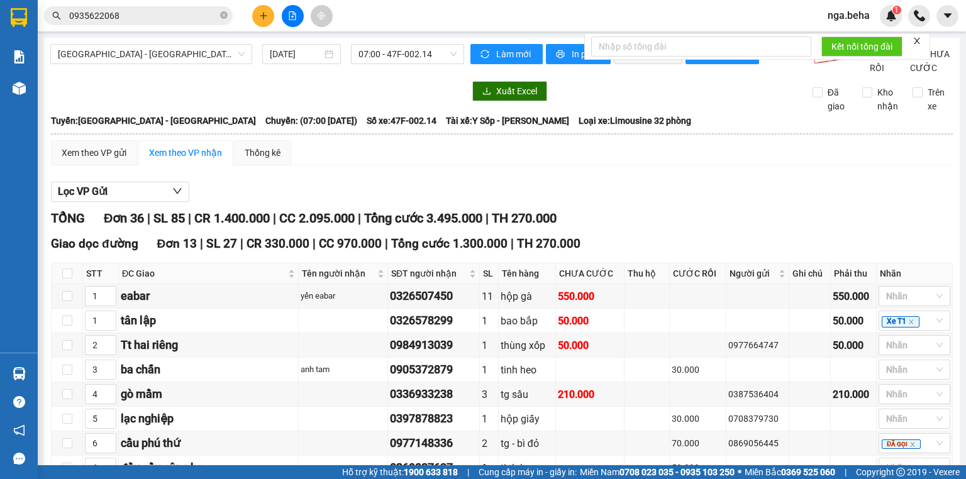
click at [145, 21] on input "0935622068" at bounding box center [143, 16] width 148 height 14
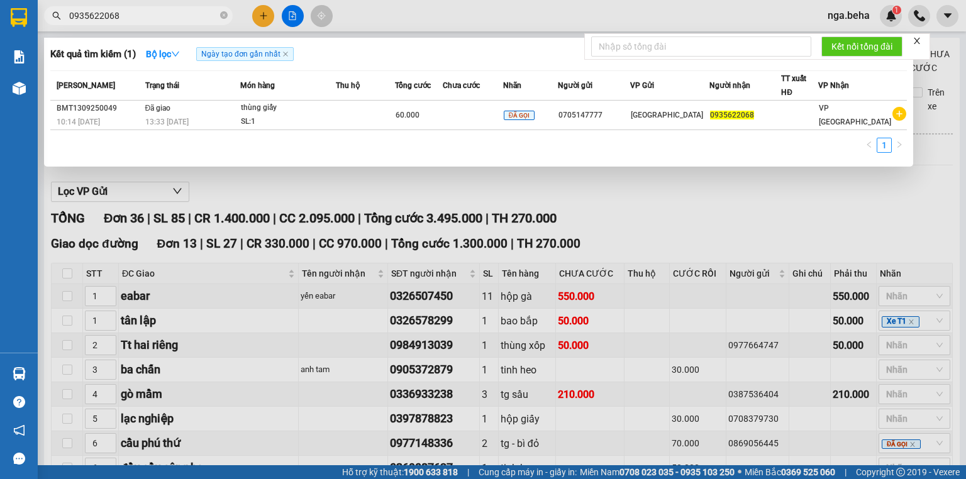
click at [145, 21] on input "0935622068" at bounding box center [143, 16] width 148 height 14
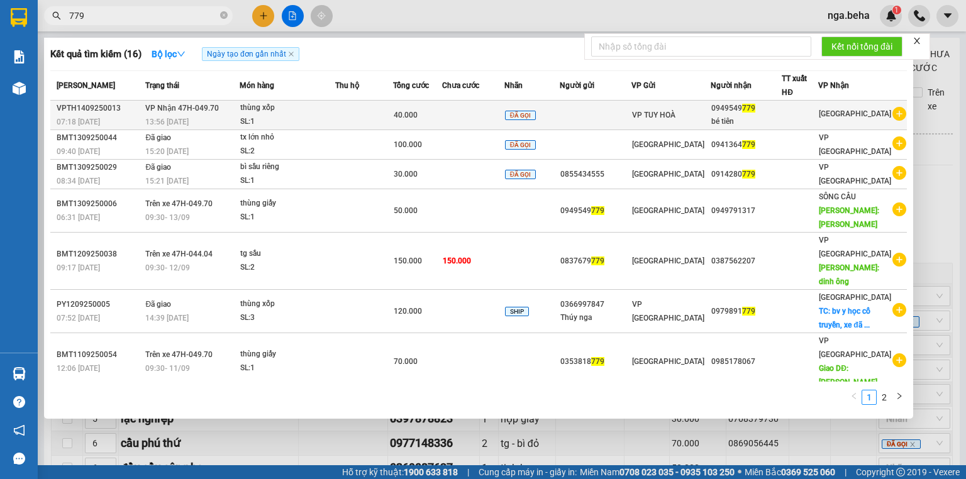
type input "779"
click at [484, 106] on td at bounding box center [473, 116] width 62 height 30
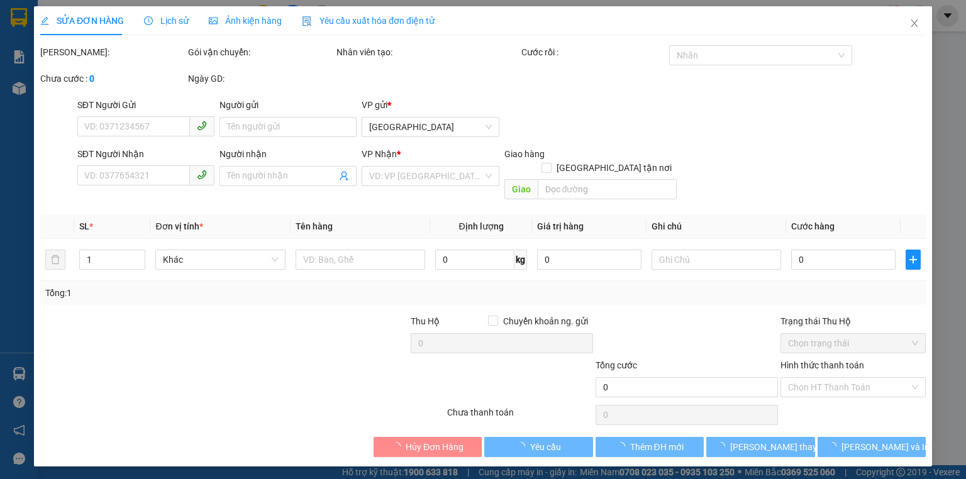
type input "0949549779"
type input "bé tiên"
type input "40.000"
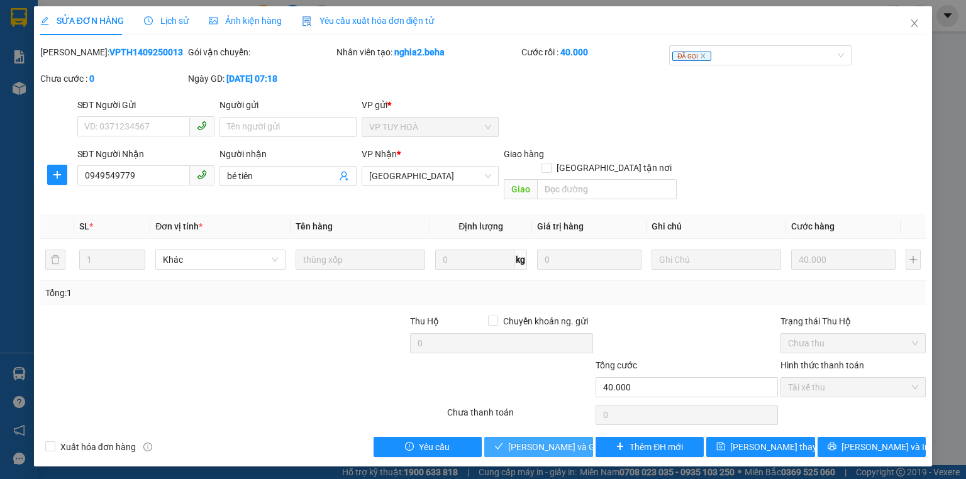
click at [537, 440] on span "[PERSON_NAME] và Giao hàng" at bounding box center [568, 447] width 121 height 14
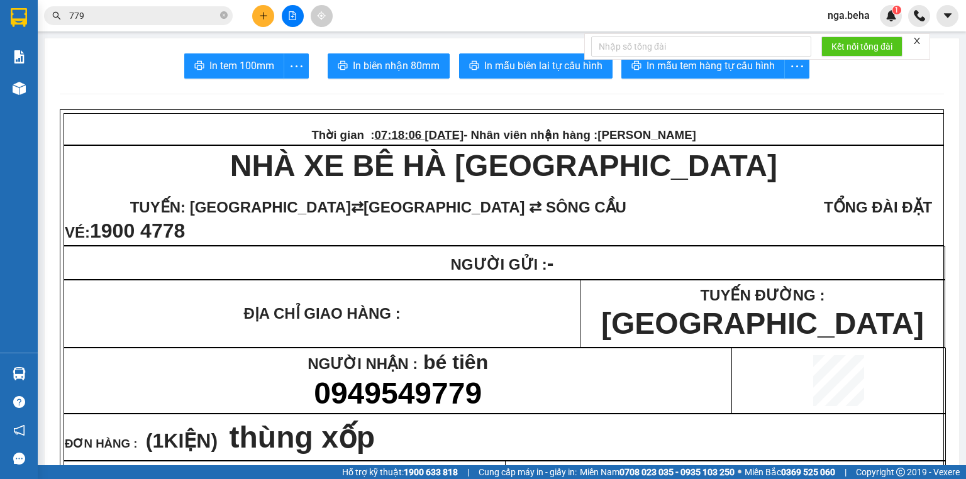
click at [118, 16] on input "779" at bounding box center [143, 16] width 148 height 14
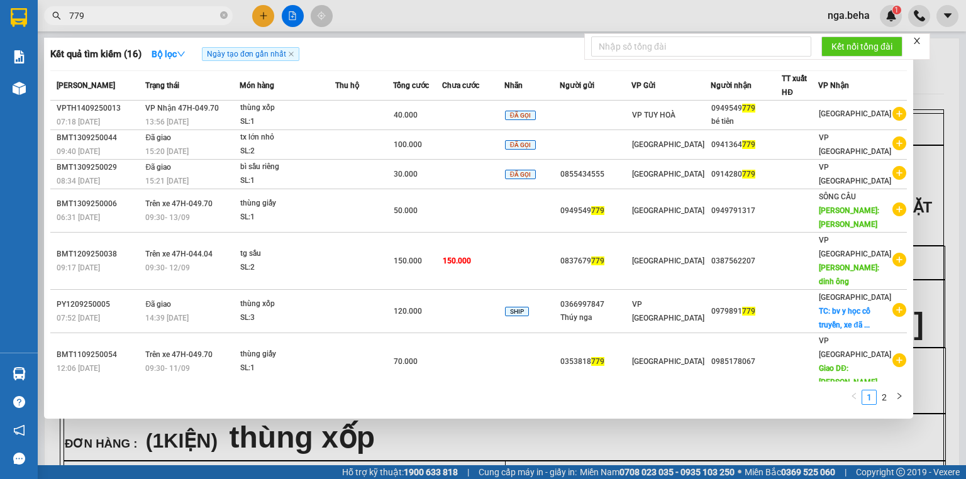
click at [118, 16] on input "779" at bounding box center [143, 16] width 148 height 14
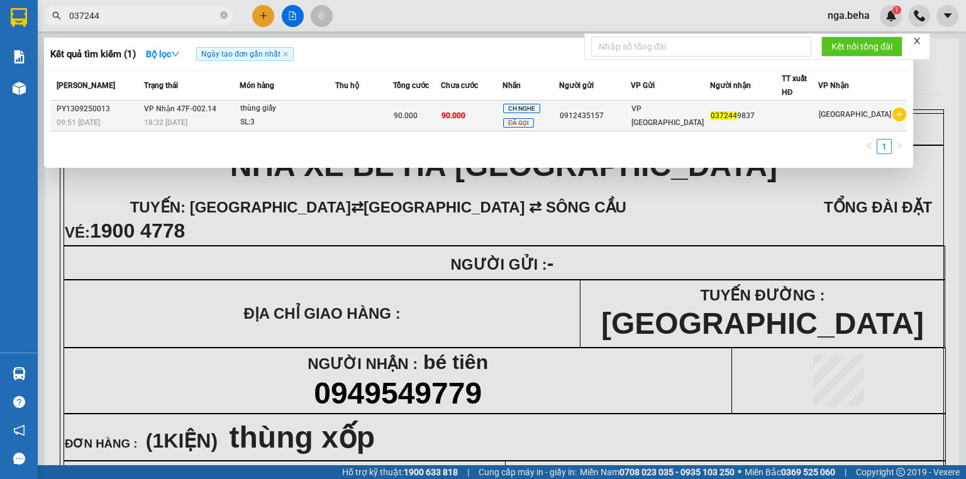
type input "037244"
click at [206, 118] on div "18:32 [DATE]" at bounding box center [191, 123] width 94 height 14
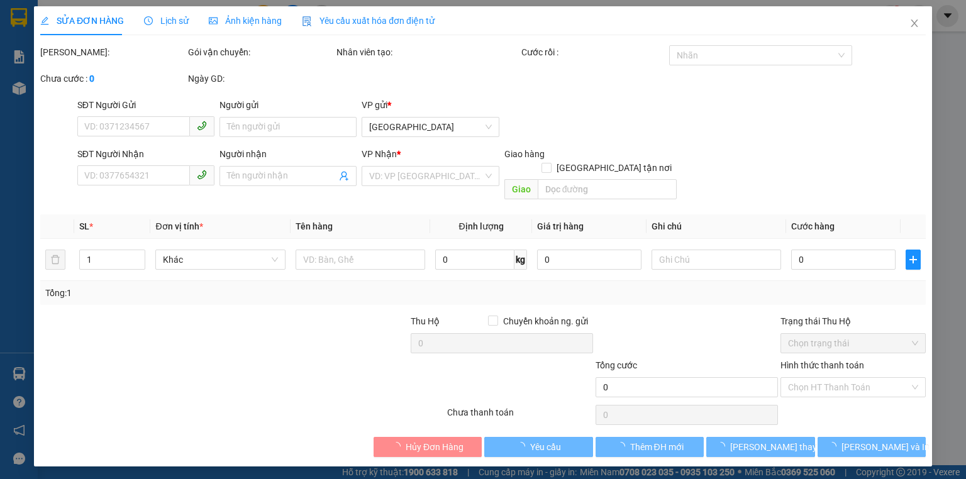
type input "0912435157"
type input "0372449837"
type input "90.000"
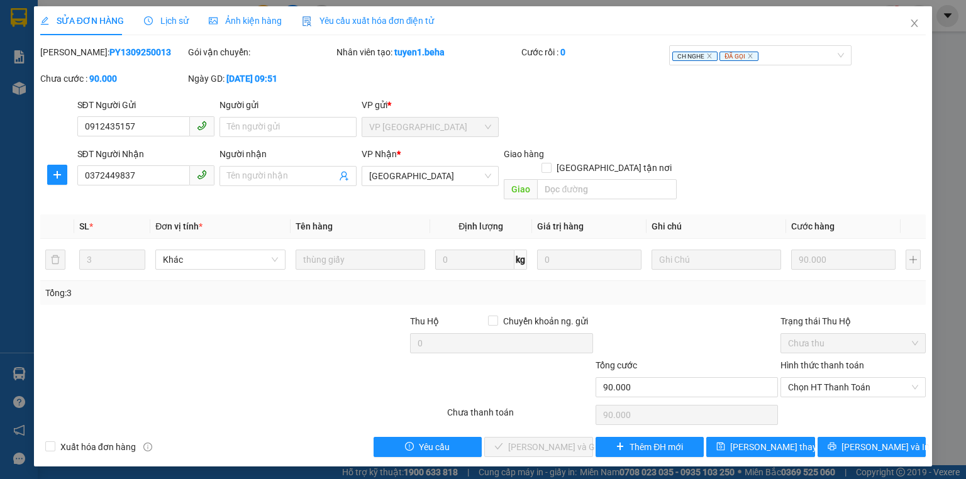
click at [247, 17] on span "Ảnh kiện hàng" at bounding box center [245, 21] width 73 height 10
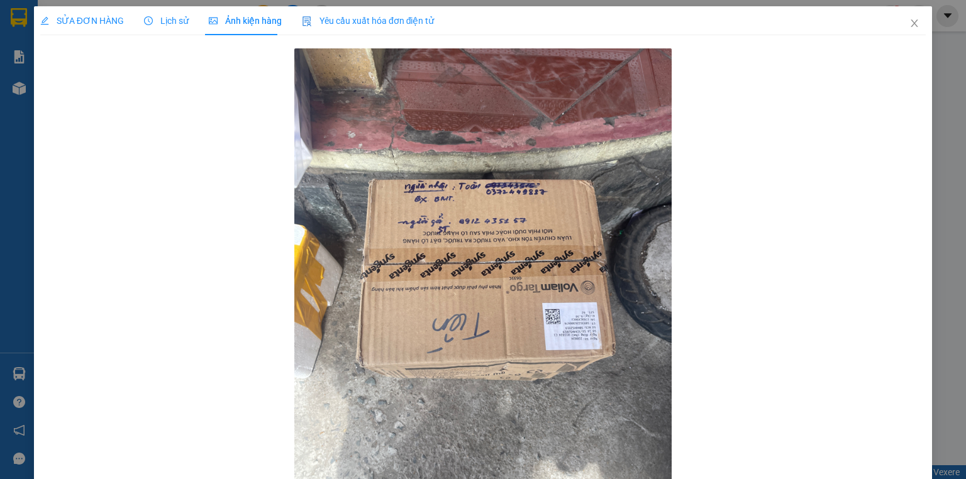
click at [102, 17] on span "SỬA ĐƠN HÀNG" at bounding box center [82, 21] width 84 height 10
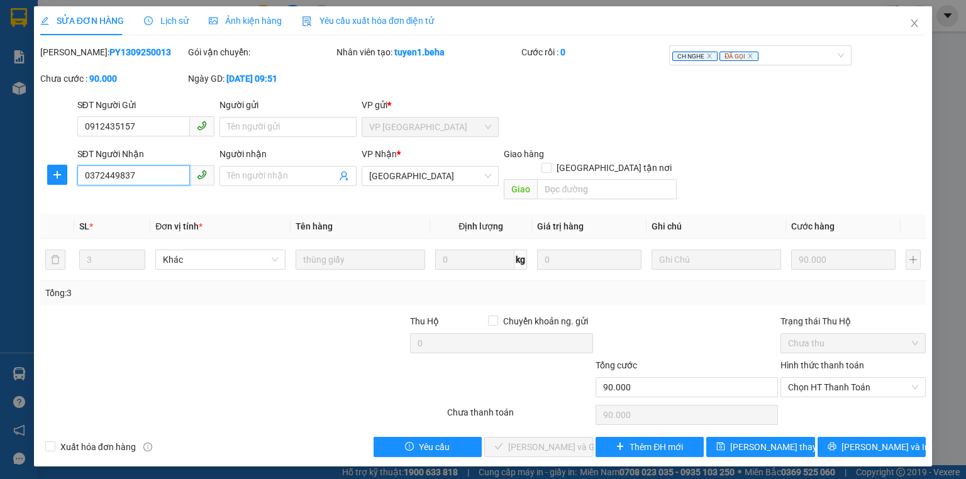
click at [134, 172] on input "0372449837" at bounding box center [133, 175] width 113 height 20
click at [830, 378] on span "Chọn HT Thanh Toán" at bounding box center [853, 387] width 130 height 19
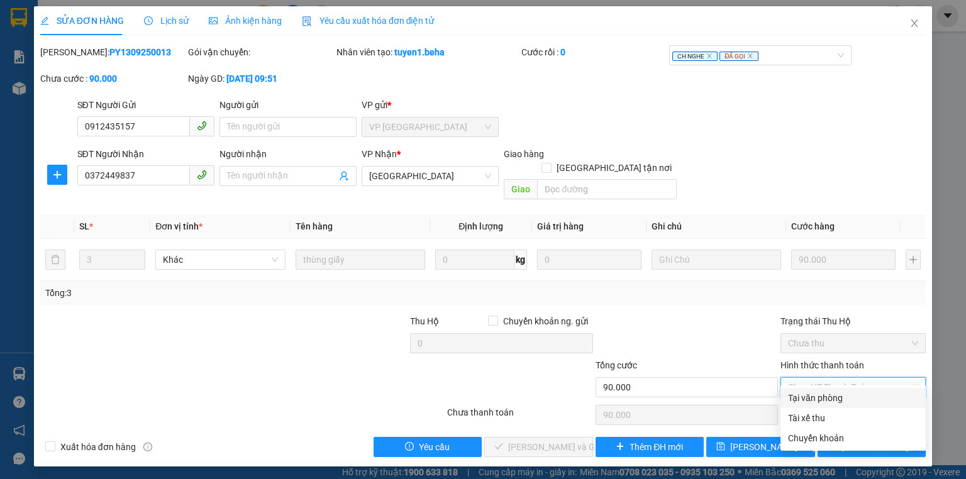
click at [830, 393] on div "Tại văn phòng" at bounding box center [853, 398] width 130 height 14
type input "0"
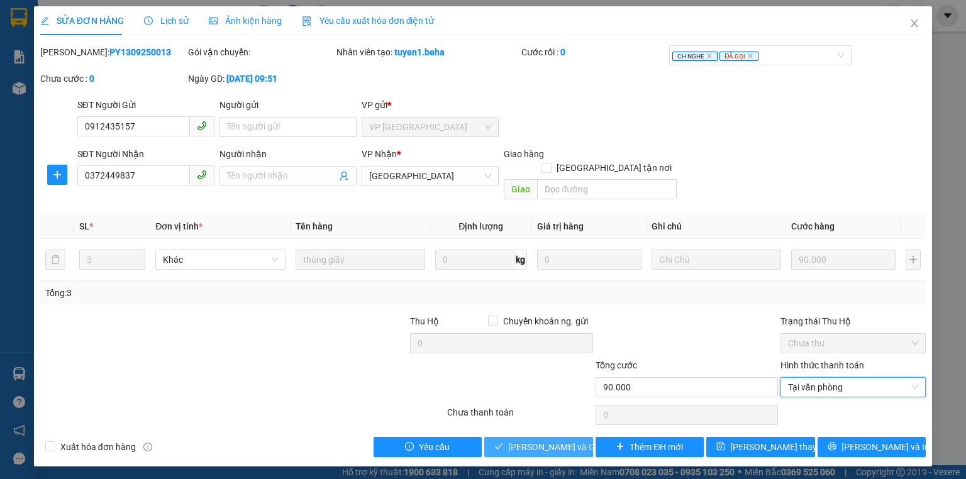
click at [552, 440] on span "[PERSON_NAME] và Giao hàng" at bounding box center [568, 447] width 121 height 14
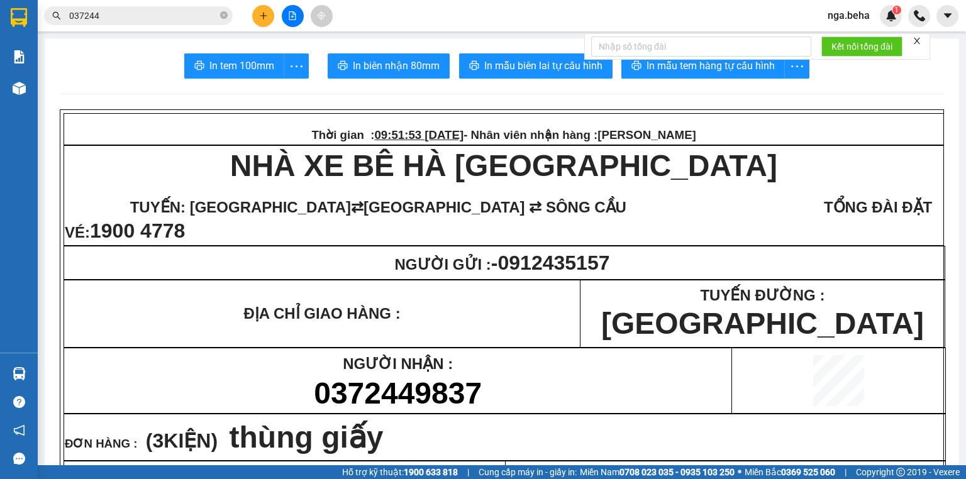
click at [151, 22] on input "037244" at bounding box center [143, 16] width 148 height 14
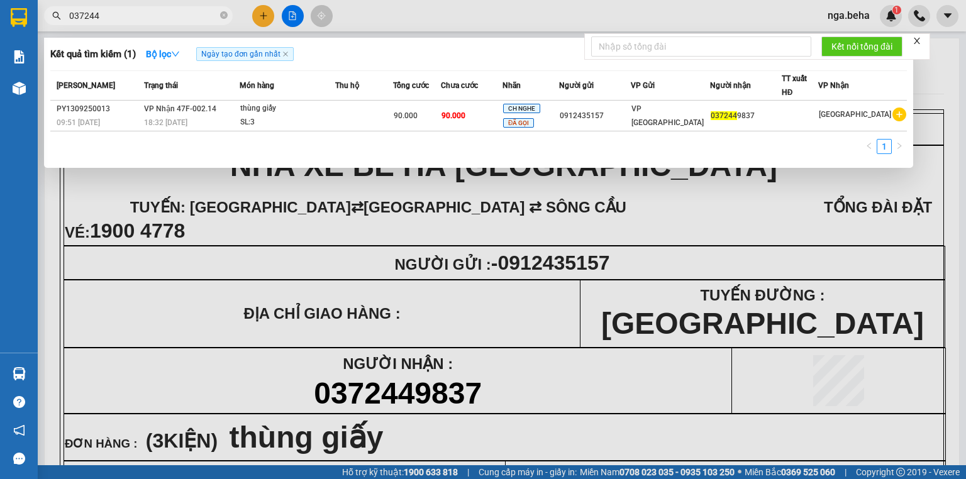
click at [151, 22] on input "037244" at bounding box center [143, 16] width 148 height 14
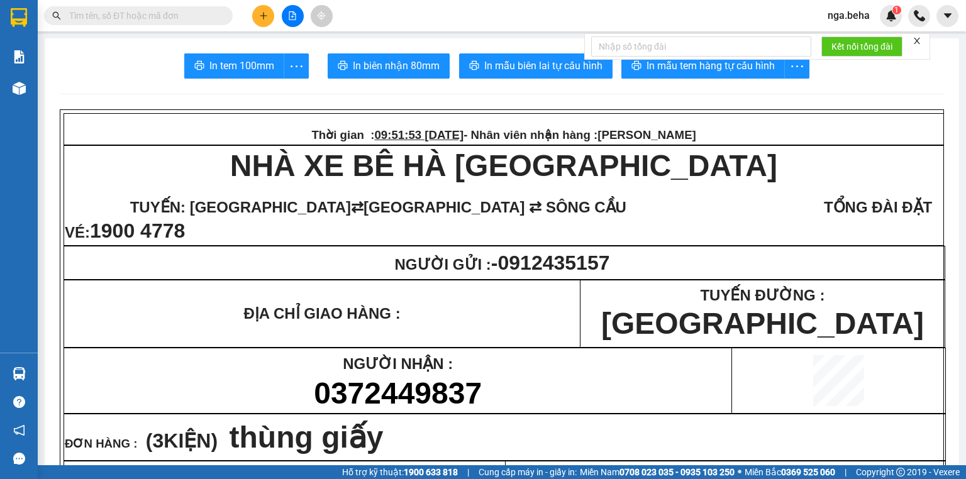
click at [184, 14] on input "text" at bounding box center [143, 16] width 148 height 14
paste input "0935027207"
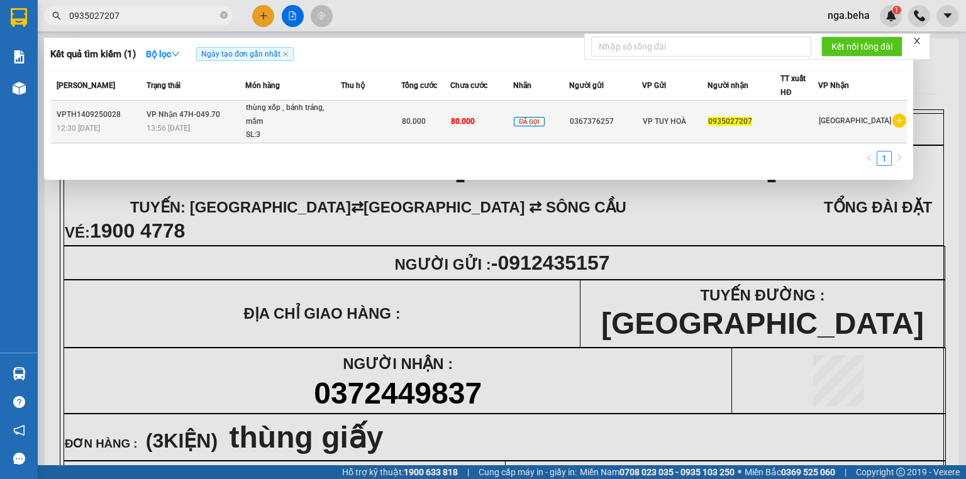
type input "0935027207"
click at [401, 120] on td at bounding box center [371, 122] width 60 height 43
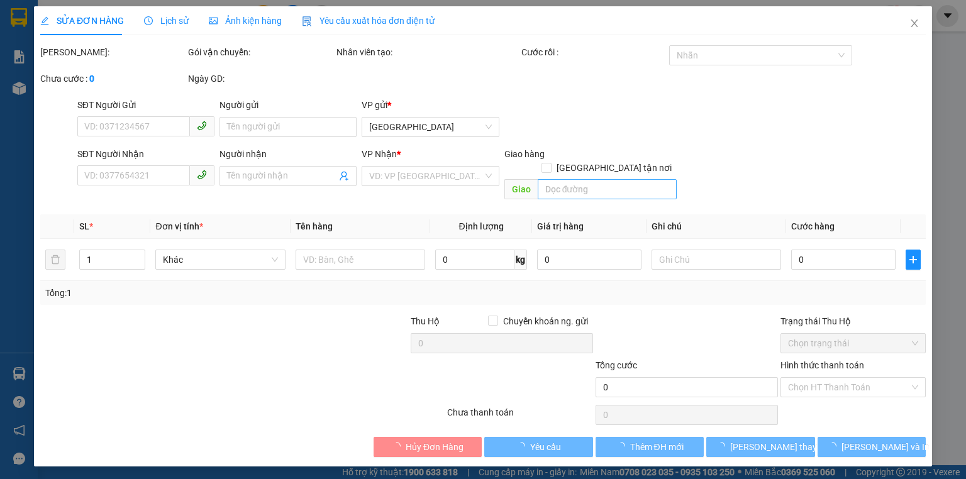
type input "0367376257"
type input "0935027207"
type input "80.000"
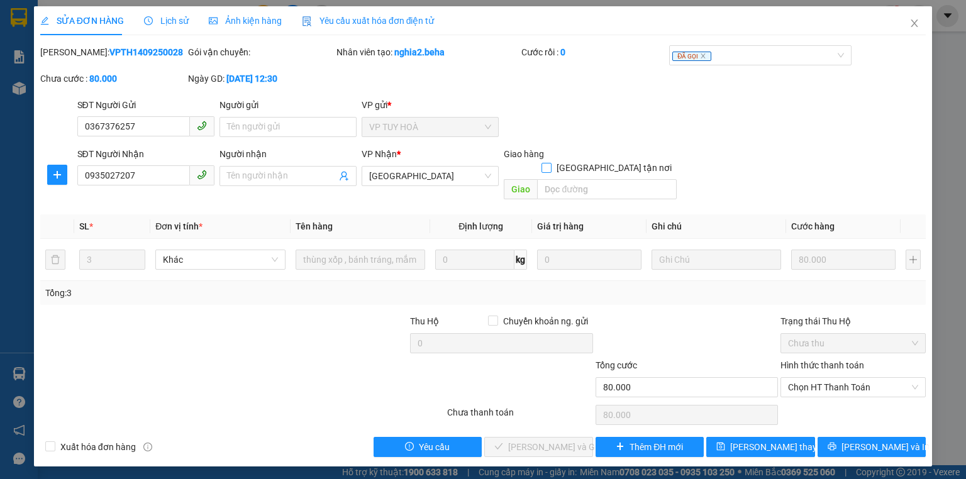
click at [551, 163] on input "[GEOGRAPHIC_DATA] tận nơi" at bounding box center [546, 167] width 9 height 9
checkbox input "true"
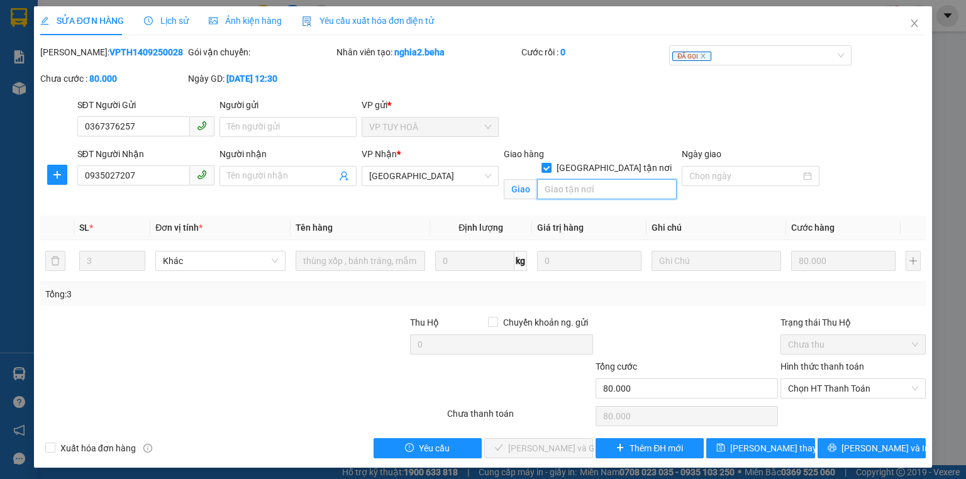
click at [627, 181] on input "search" at bounding box center [607, 189] width 140 height 20
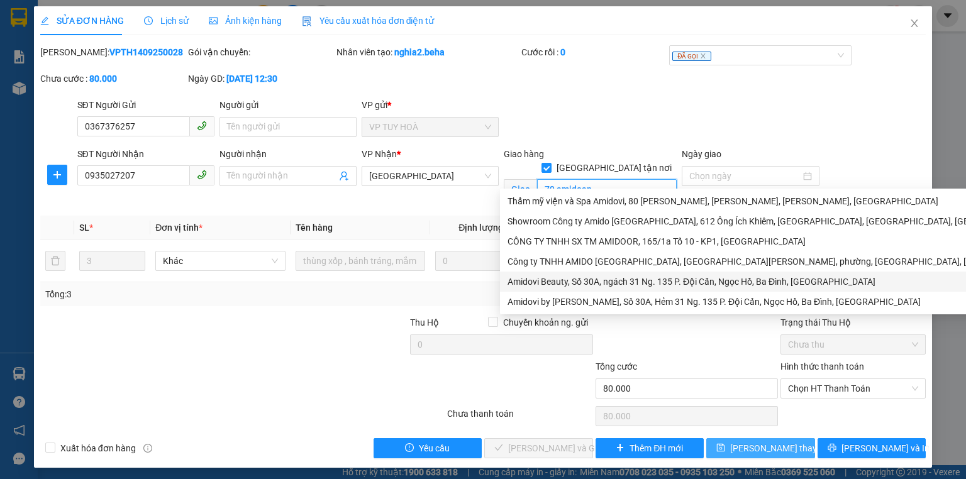
type input "79 amidoan"
click at [762, 447] on span "[PERSON_NAME] thay đổi" at bounding box center [780, 449] width 101 height 14
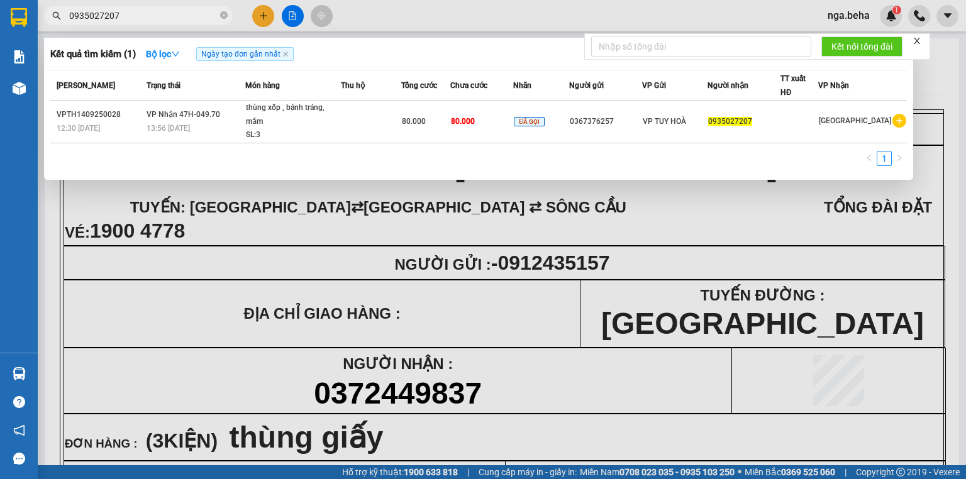
click at [123, 9] on input "0935027207" at bounding box center [143, 16] width 148 height 14
paste input "337504980"
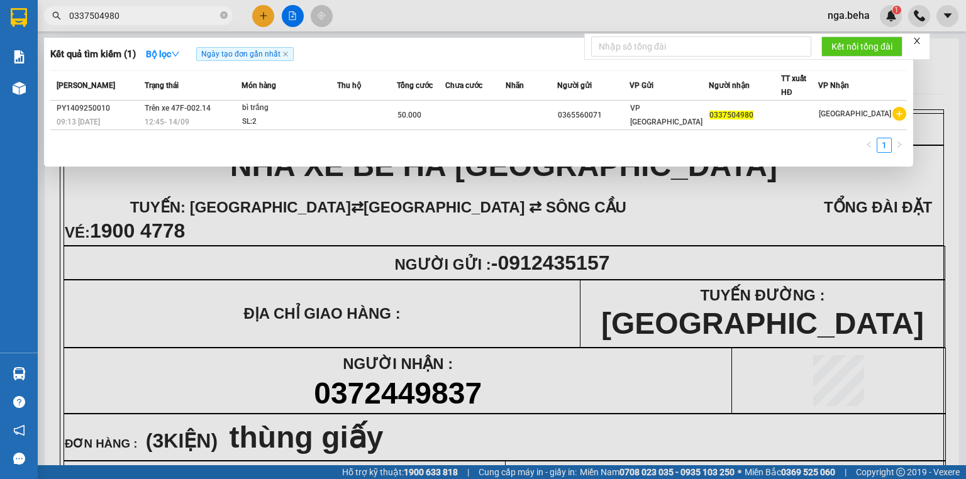
click at [192, 186] on div at bounding box center [483, 239] width 966 height 479
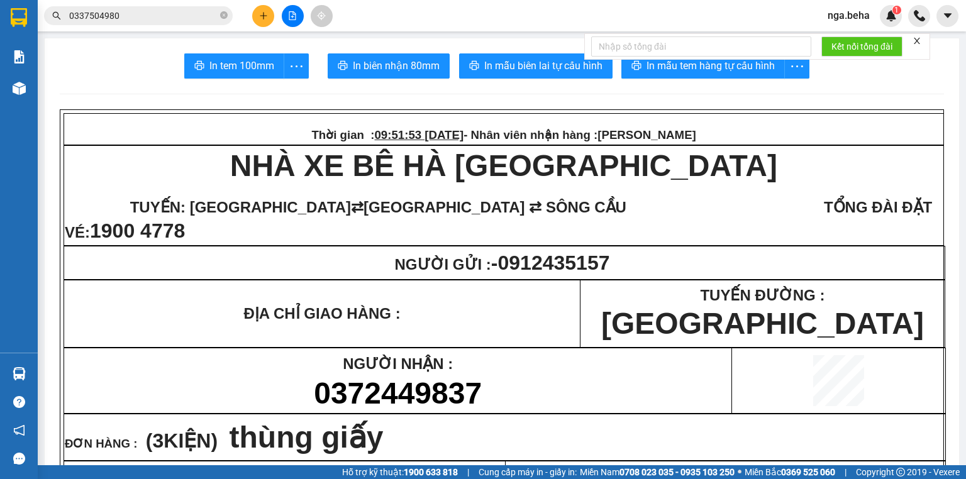
click at [288, 15] on icon "file-add" at bounding box center [292, 15] width 9 height 9
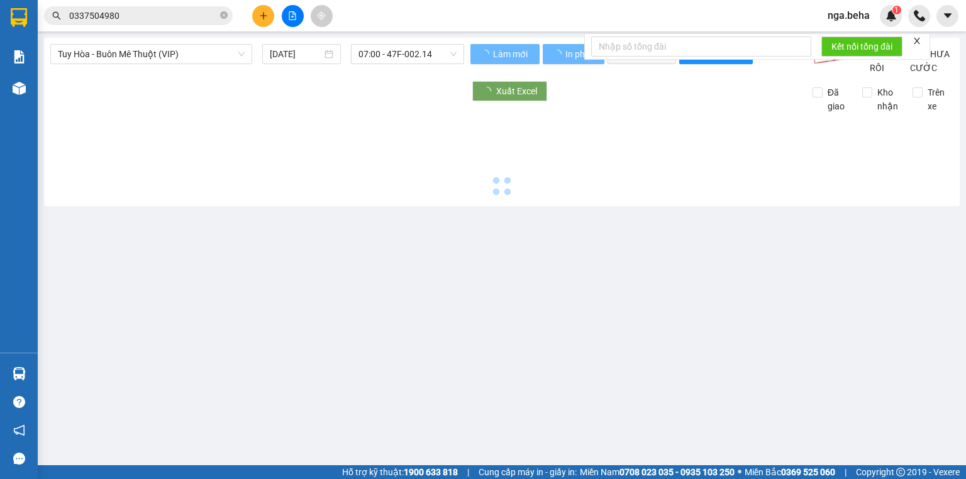
click at [189, 15] on input "0337504980" at bounding box center [143, 16] width 148 height 14
click at [189, 14] on input "0337504980" at bounding box center [143, 16] width 148 height 14
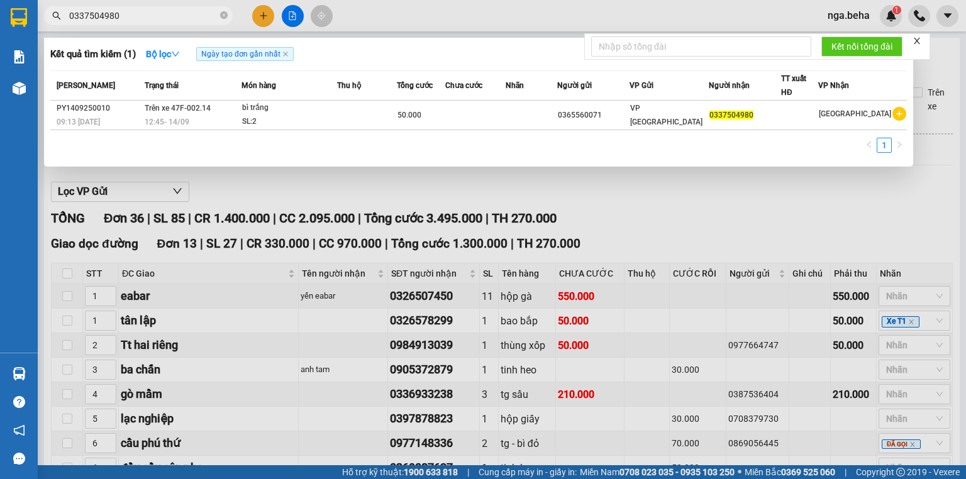
click at [189, 14] on input "0337504980" at bounding box center [143, 16] width 148 height 14
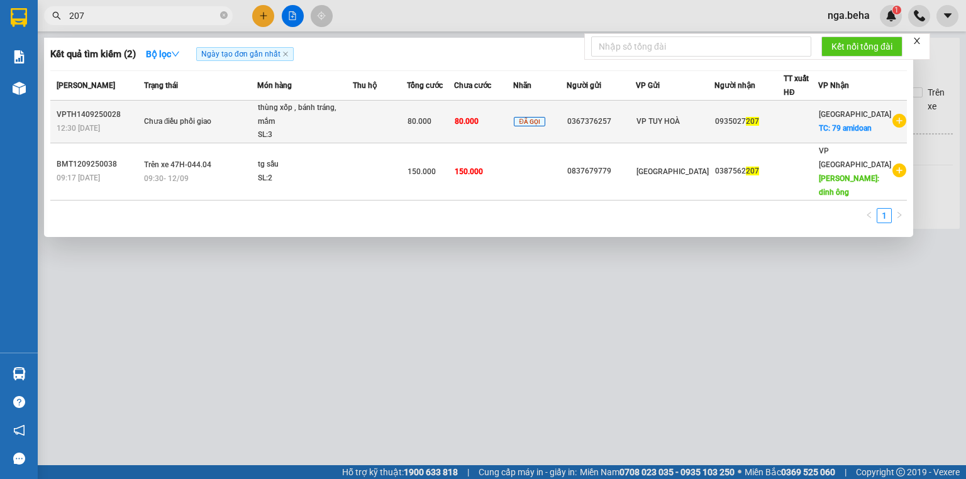
type input "207"
click at [397, 125] on td at bounding box center [380, 122] width 54 height 43
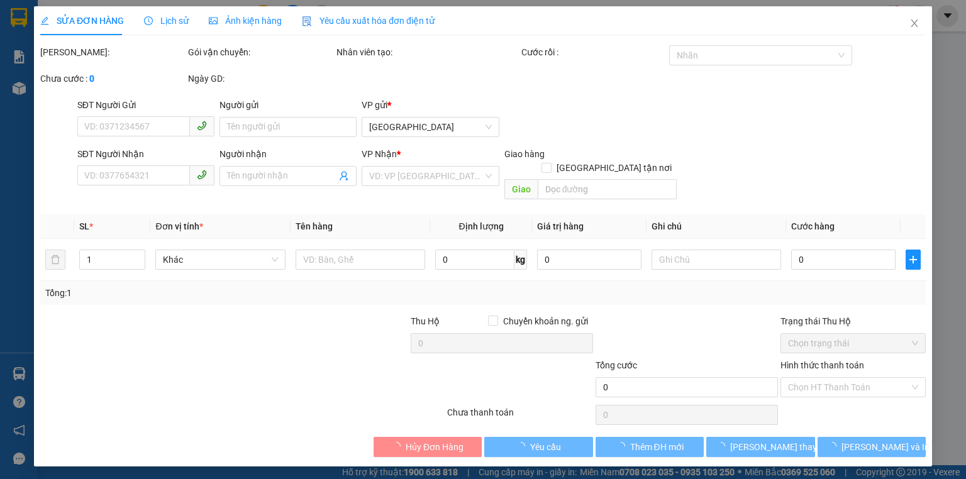
type input "0367376257"
type input "0935027207"
checkbox input "true"
type input "79 amidoan"
type input "80.000"
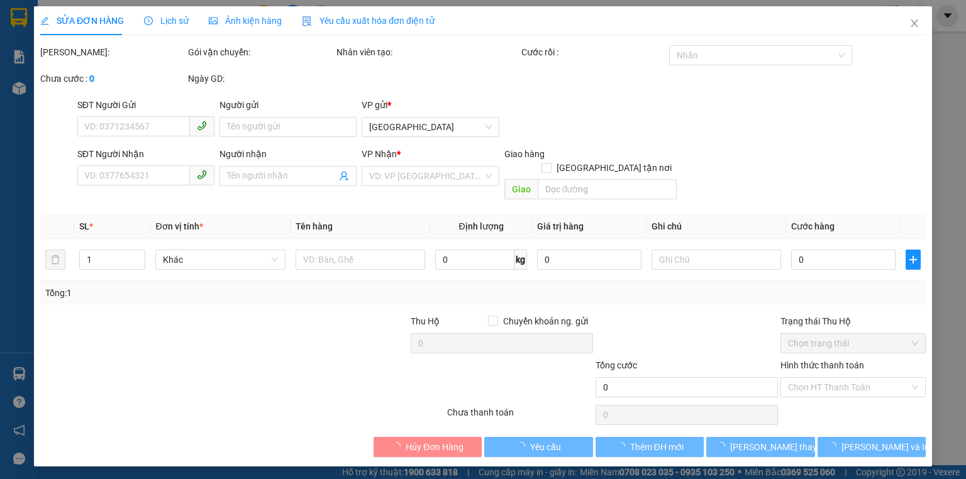
type input "80.000"
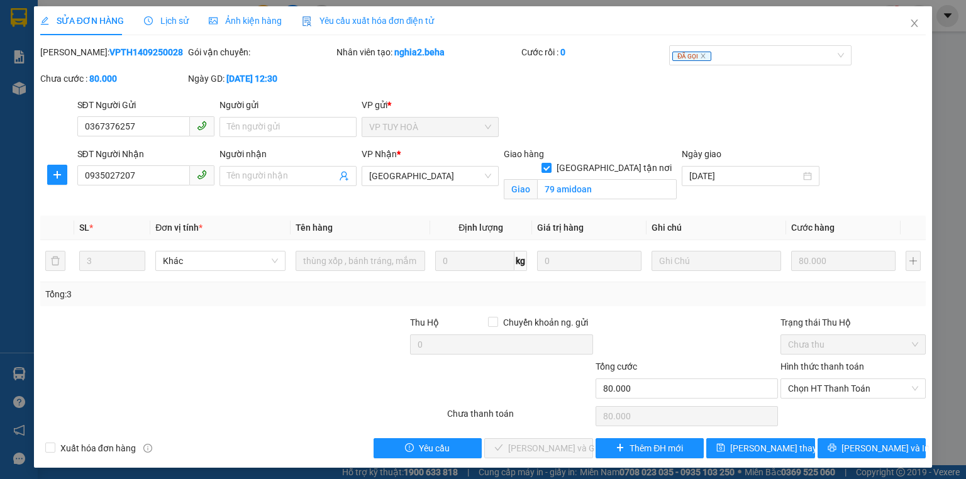
click at [242, 16] on span "Ảnh kiện hàng" at bounding box center [245, 21] width 73 height 10
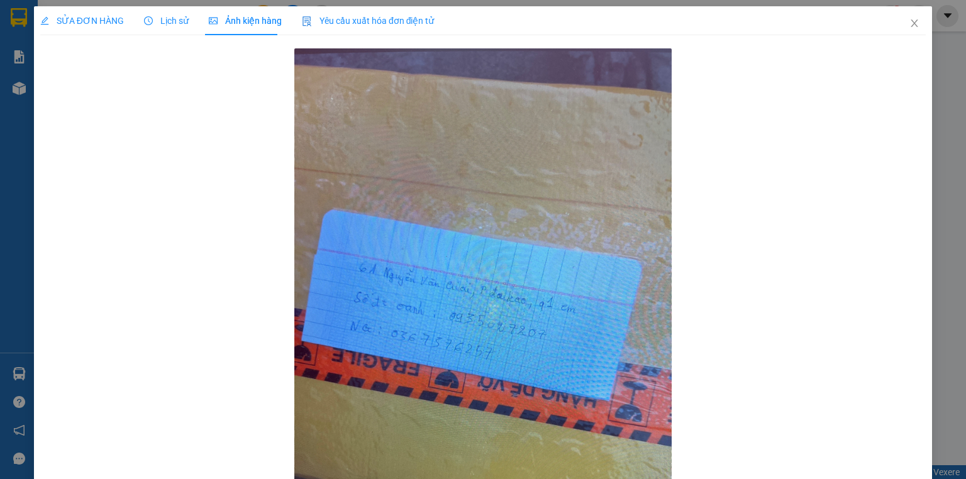
click at [79, 21] on span "SỬA ĐƠN HÀNG" at bounding box center [82, 21] width 84 height 10
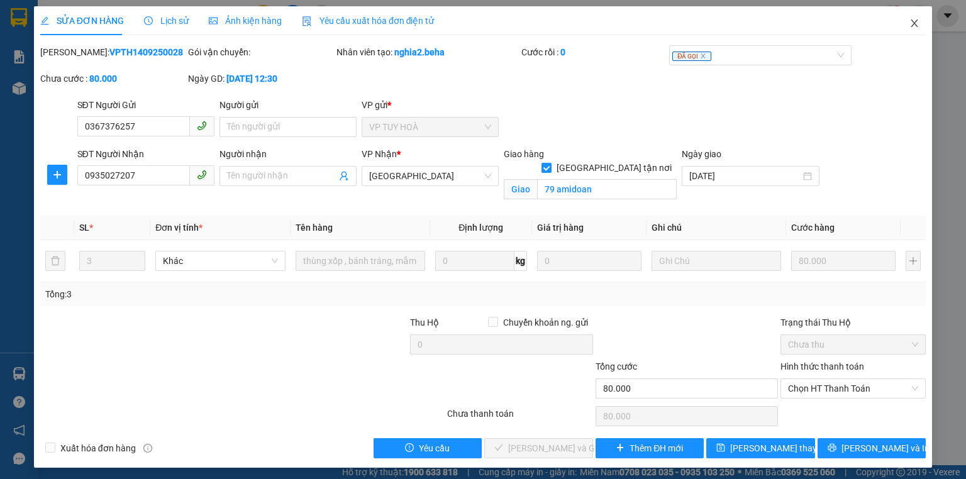
click at [901, 23] on span "Close" at bounding box center [914, 23] width 35 height 35
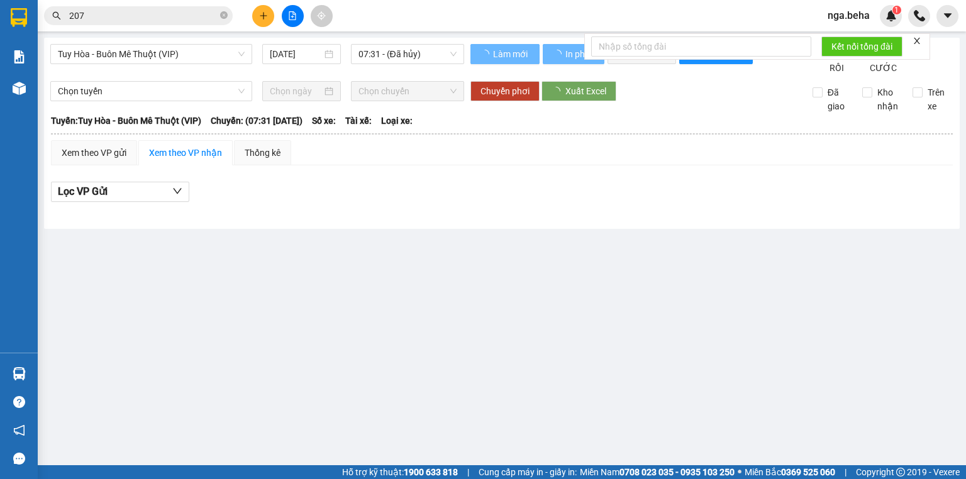
click at [158, 25] on span "207" at bounding box center [138, 15] width 189 height 19
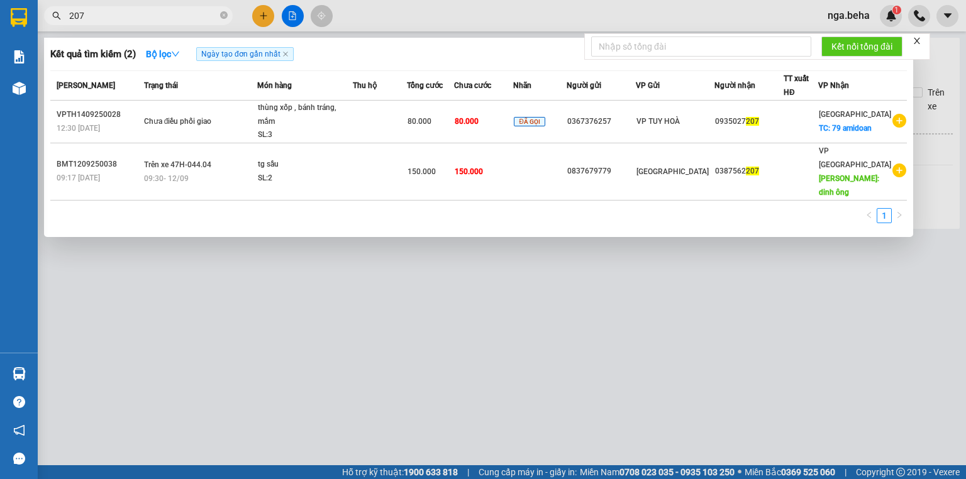
click at [157, 23] on span "207" at bounding box center [138, 15] width 189 height 19
click at [156, 15] on input "207" at bounding box center [143, 16] width 148 height 14
paste input "0916903739"
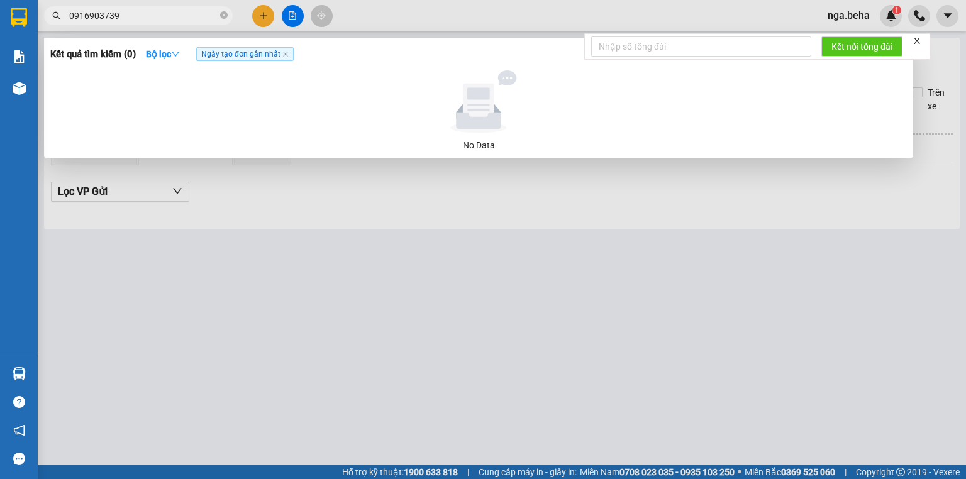
click at [146, 15] on input "0916903739" at bounding box center [143, 16] width 148 height 14
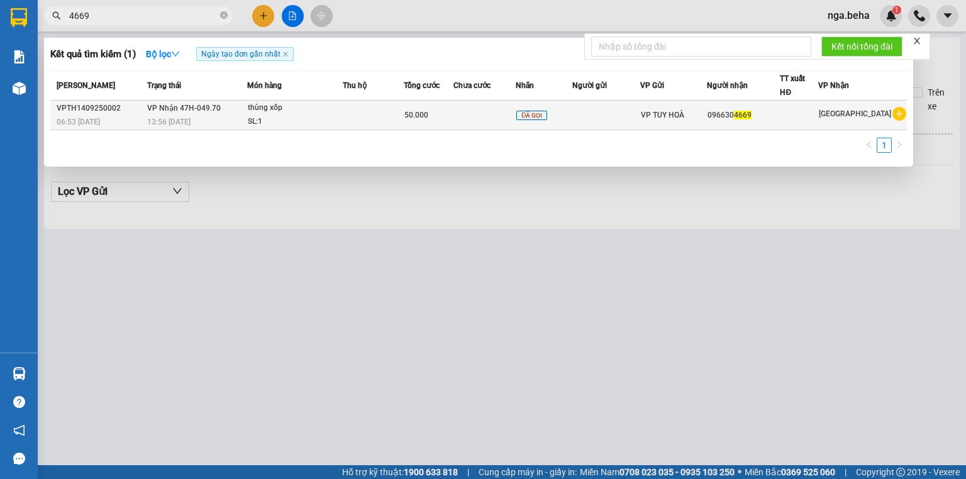
type input "4669"
click at [312, 122] on div "SL: 1" at bounding box center [295, 122] width 94 height 14
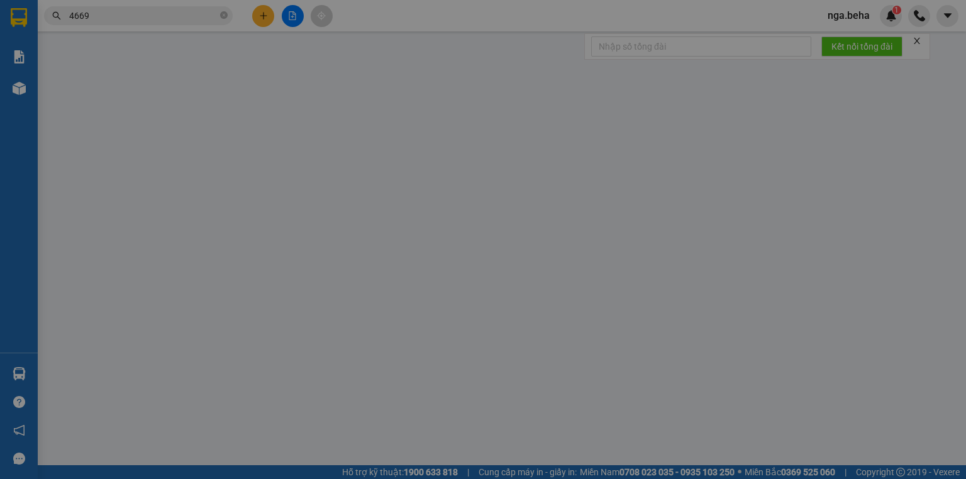
type input "0966304669"
type input "50.000"
type input "0"
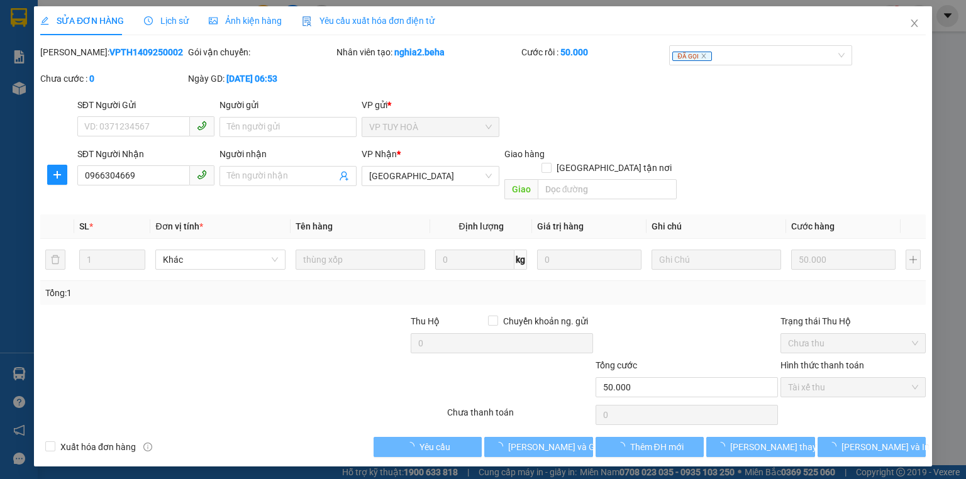
click at [247, 18] on span "Ảnh kiện hàng" at bounding box center [245, 21] width 73 height 10
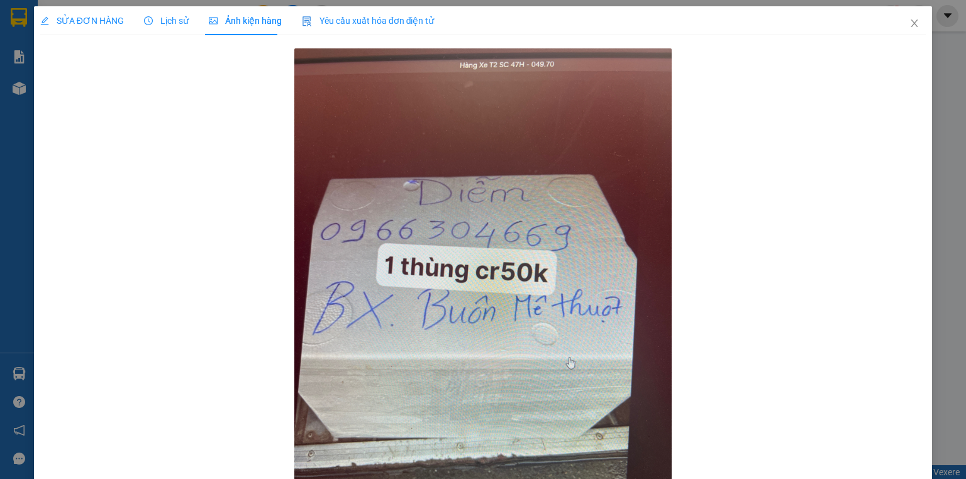
click at [88, 23] on span "SỬA ĐƠN HÀNG" at bounding box center [82, 21] width 84 height 10
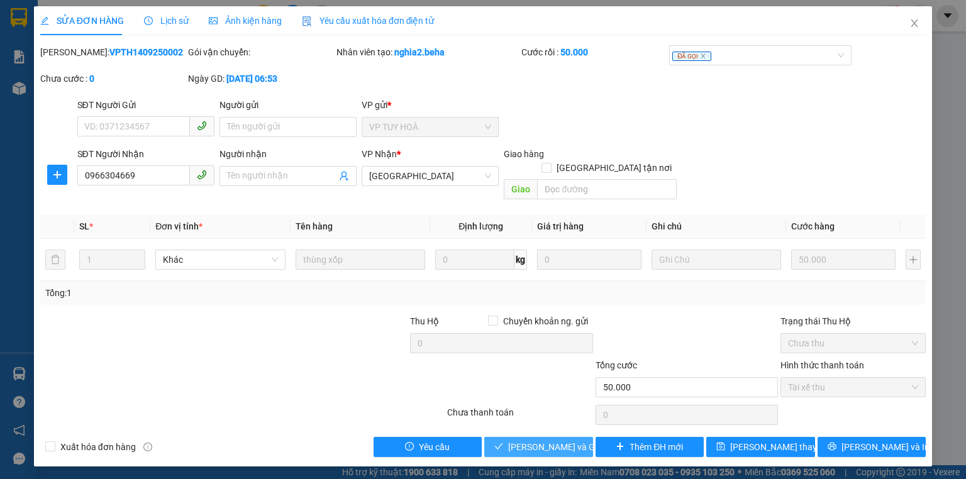
click at [554, 440] on span "[PERSON_NAME] và Giao hàng" at bounding box center [568, 447] width 121 height 14
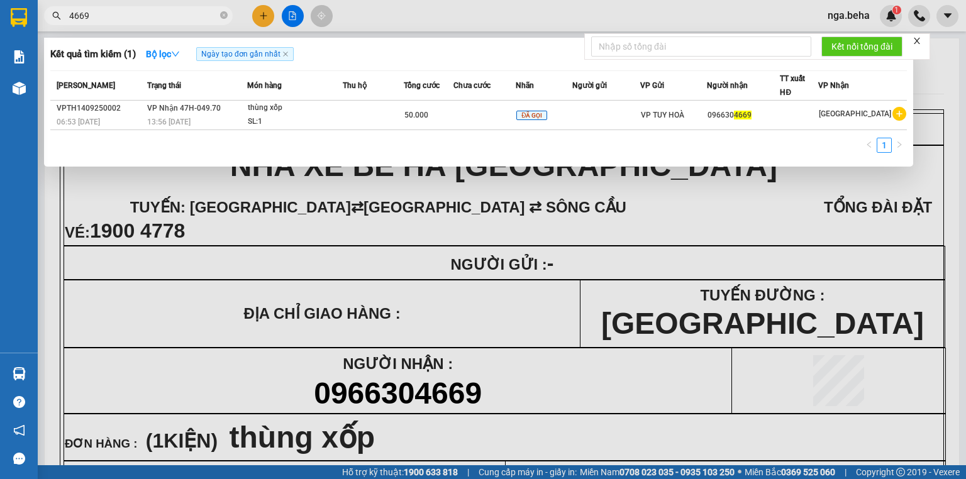
click at [120, 14] on input "4669" at bounding box center [143, 16] width 148 height 14
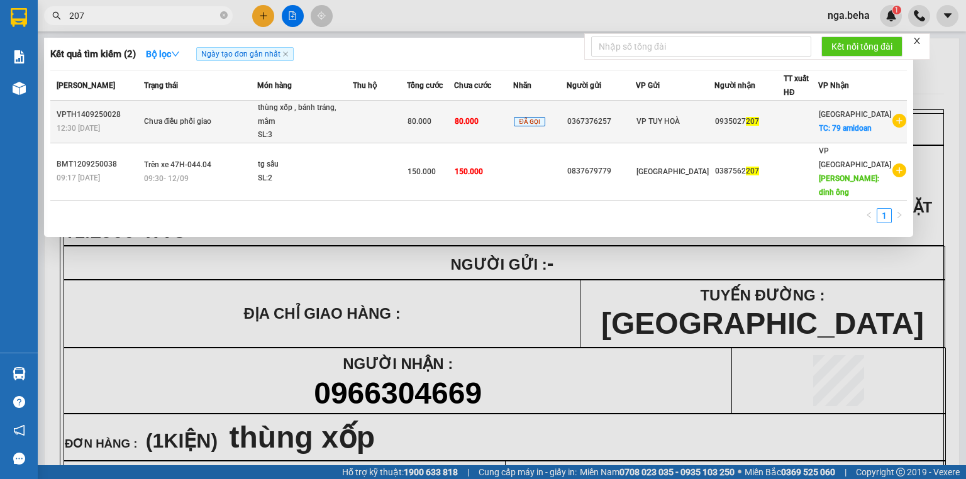
type input "207"
click at [402, 121] on td at bounding box center [380, 122] width 54 height 43
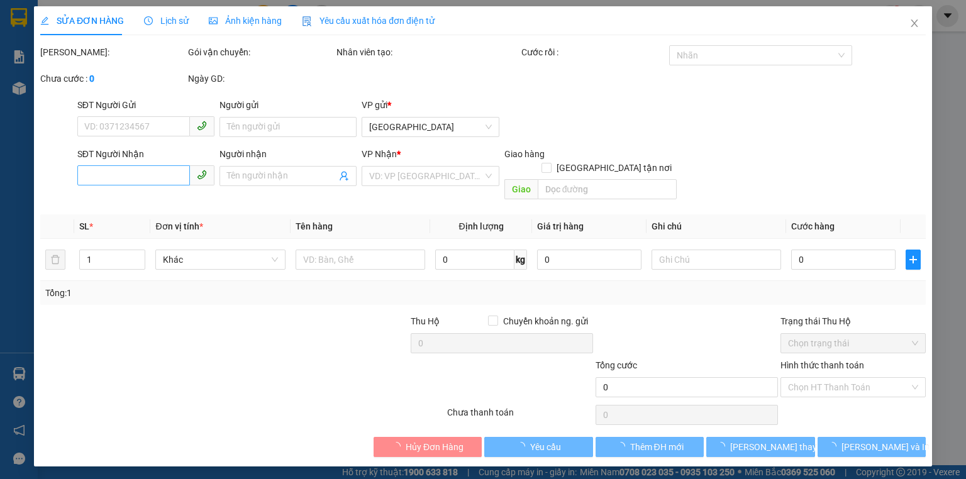
type input "0367376257"
type input "0935027207"
checkbox input "true"
type input "79 amidoan"
type input "80.000"
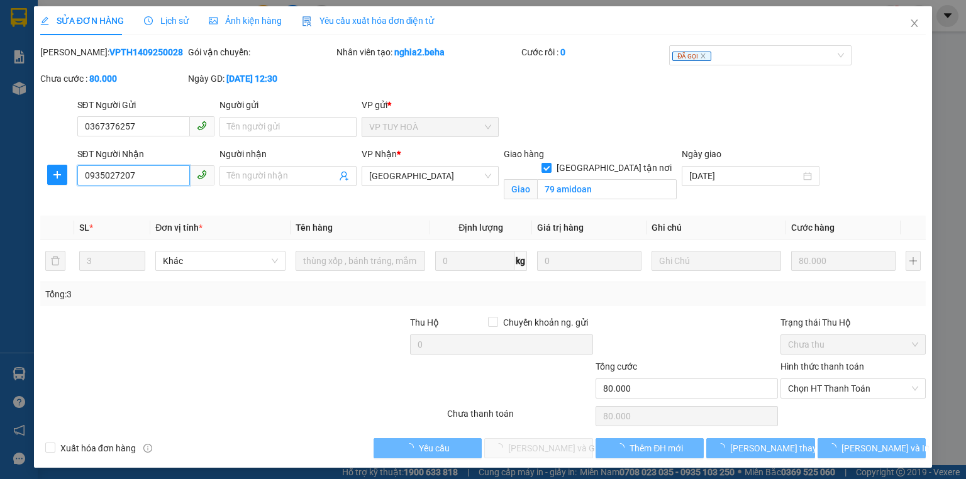
click at [157, 176] on input "0935027207" at bounding box center [133, 175] width 113 height 20
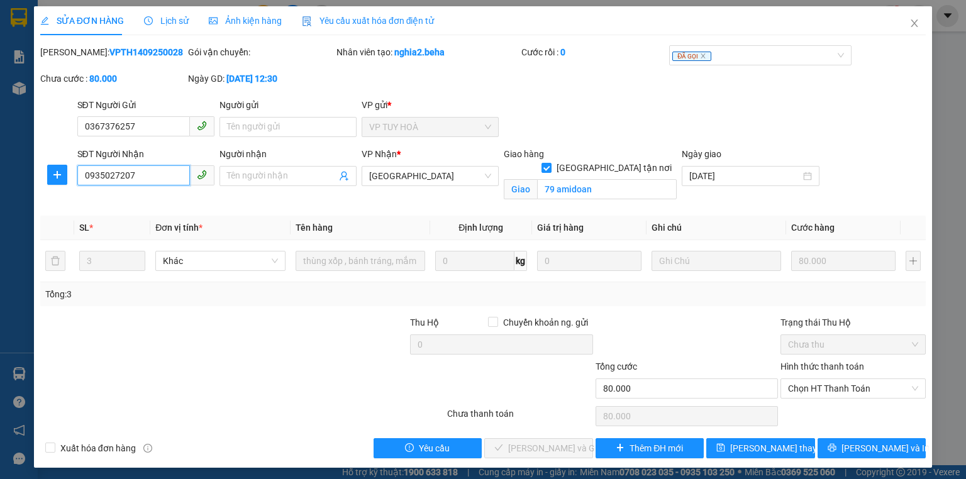
click at [157, 176] on input "0935027207" at bounding box center [133, 175] width 113 height 20
click at [856, 384] on span "Chọn HT Thanh Toán" at bounding box center [853, 388] width 130 height 19
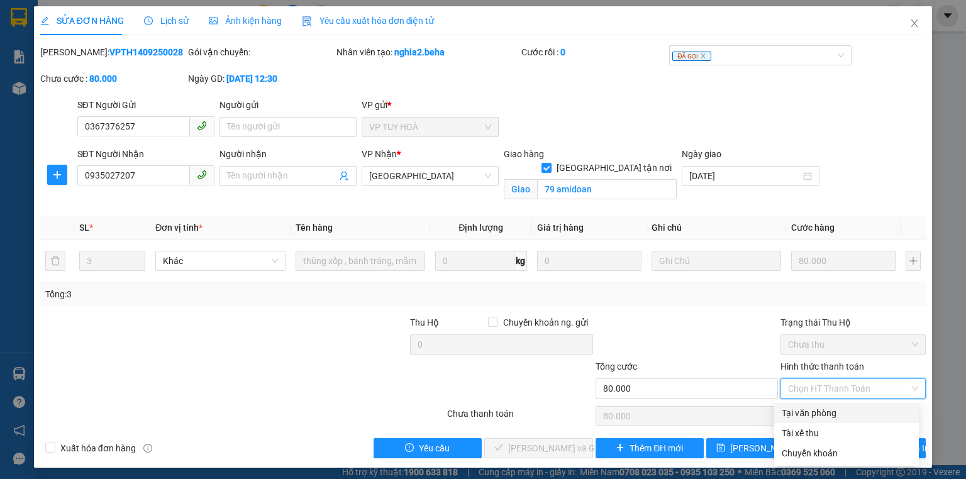
click at [817, 413] on div "Tại văn phòng" at bounding box center [847, 413] width 130 height 14
type input "0"
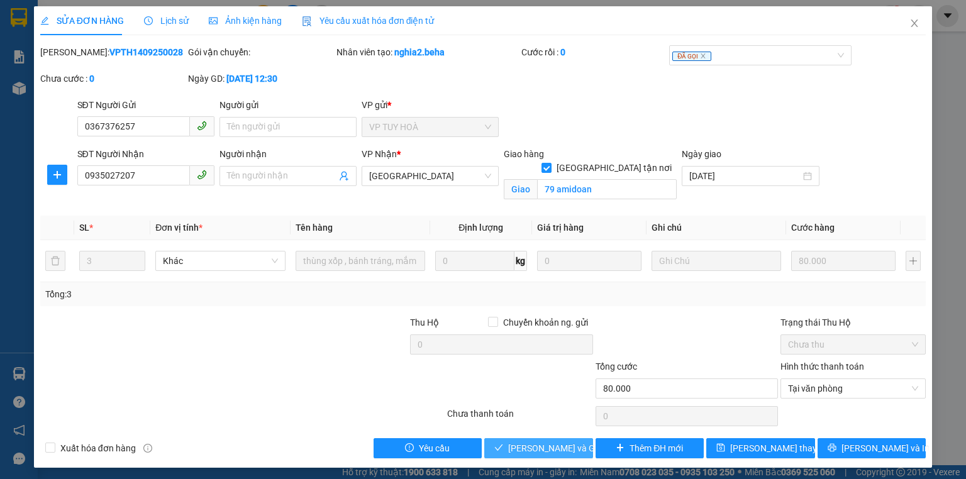
drag, startPoint x: 522, startPoint y: 445, endPoint x: 512, endPoint y: 445, distance: 10.1
click at [522, 445] on span "[PERSON_NAME] và Giao hàng" at bounding box center [568, 449] width 121 height 14
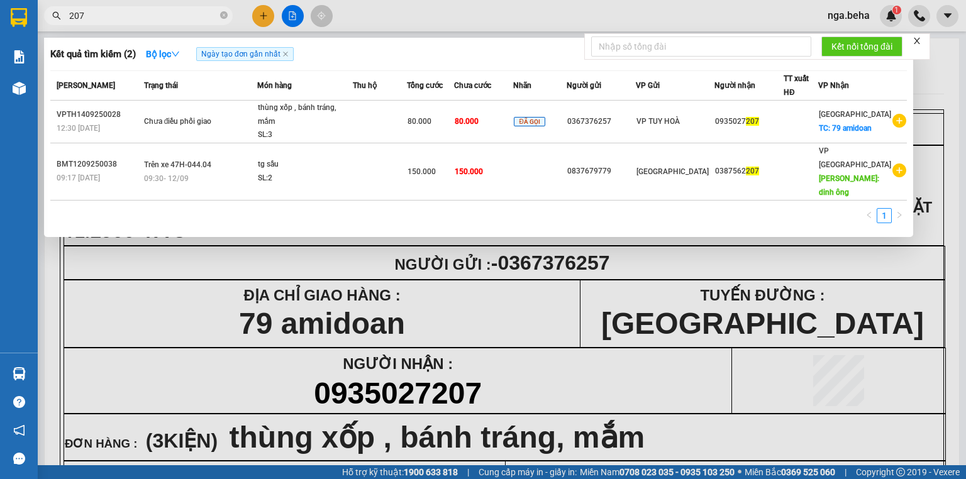
click at [138, 21] on input "207" at bounding box center [143, 16] width 148 height 14
paste input "0905453738"
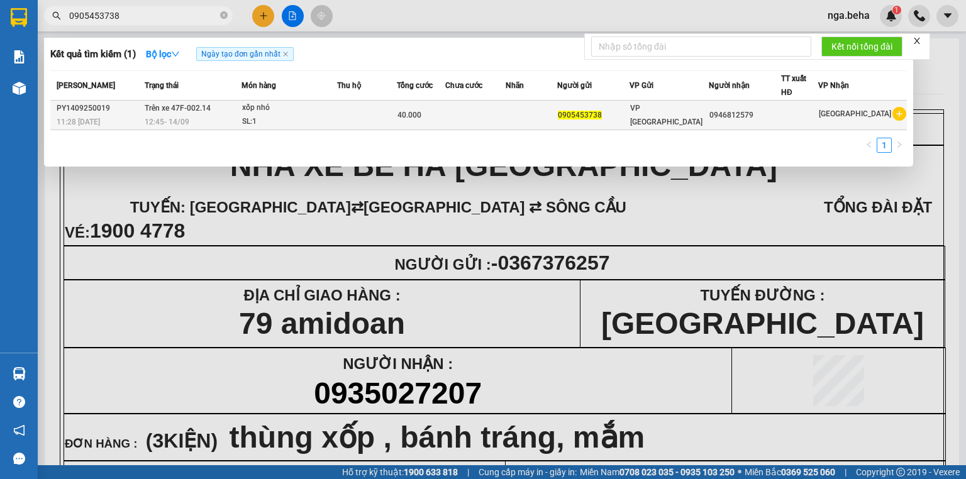
type input "0905453738"
click at [310, 118] on div "SL: 1" at bounding box center [289, 122] width 94 height 14
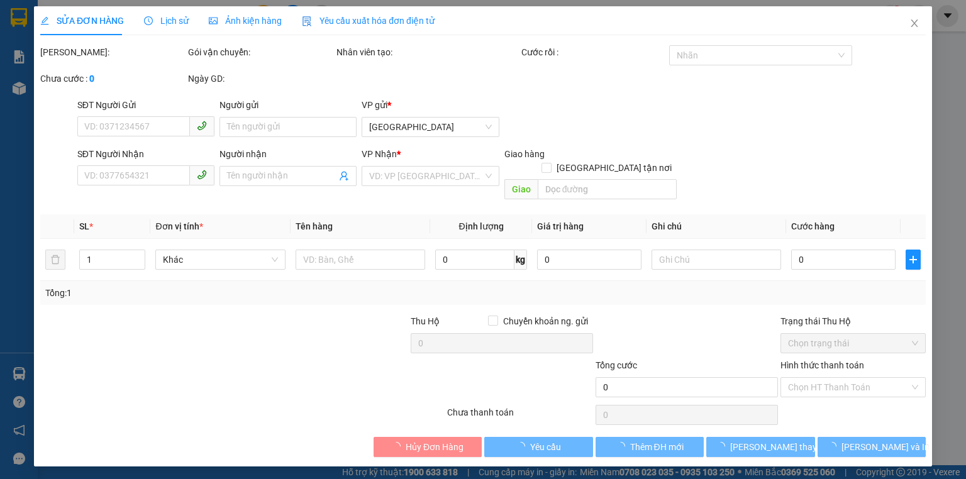
type input "0905453738"
type input "0946812579"
type input "40.000"
type input "0"
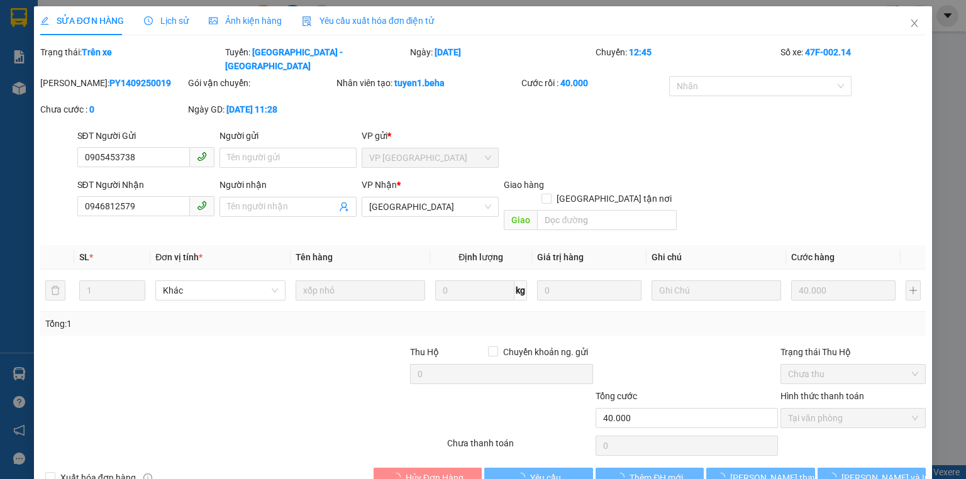
click at [167, 20] on span "Lịch sử" at bounding box center [166, 21] width 45 height 10
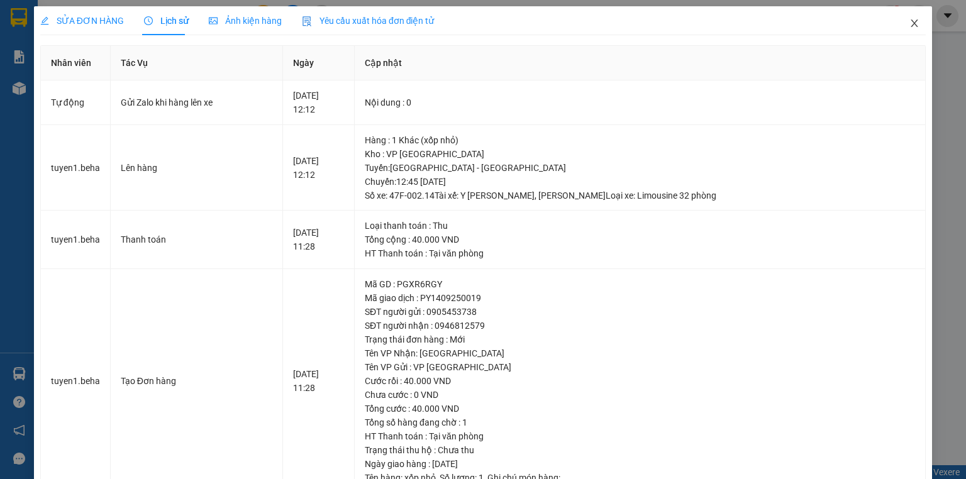
click at [912, 22] on icon "close" at bounding box center [915, 24] width 7 height 8
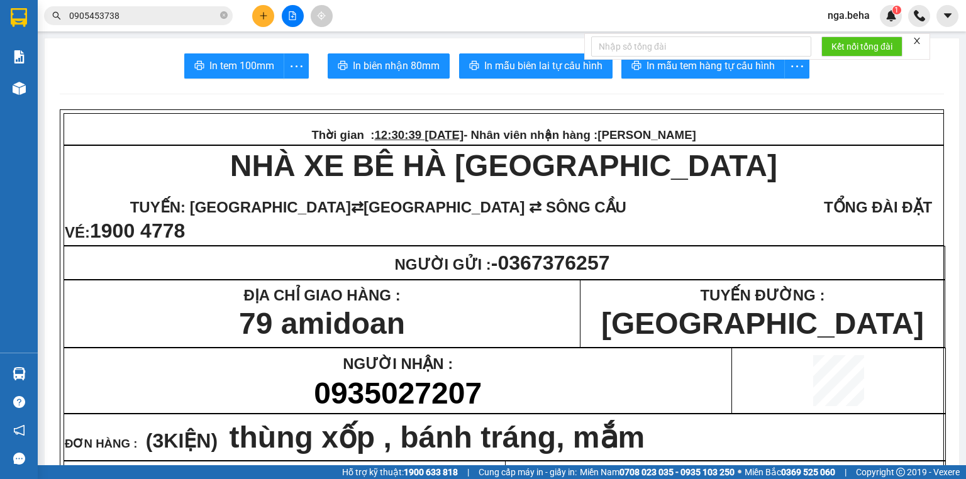
click at [100, 14] on input "0905453738" at bounding box center [143, 16] width 148 height 14
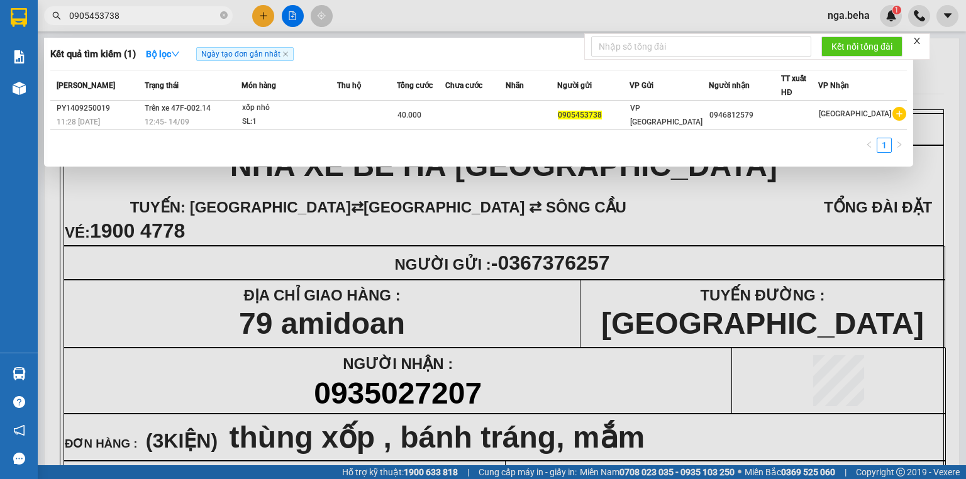
click at [100, 14] on input "0905453738" at bounding box center [143, 16] width 148 height 14
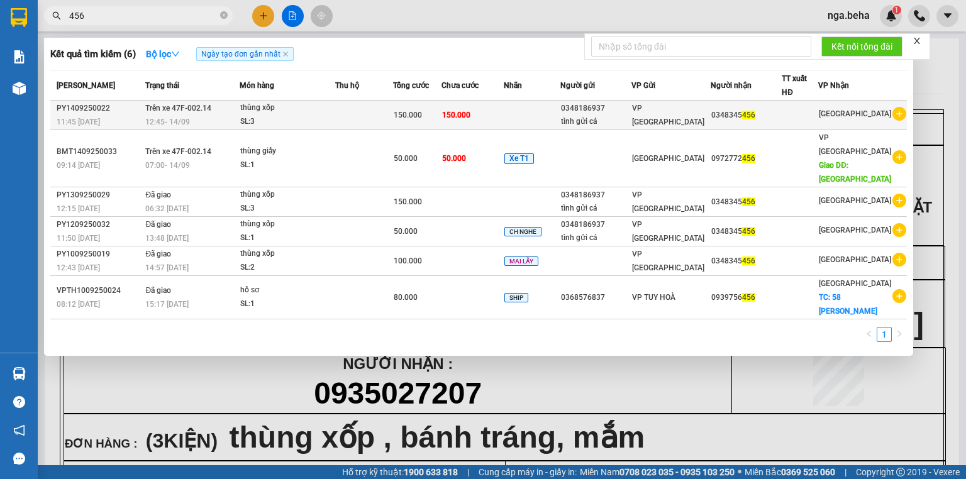
type input "456"
click at [417, 111] on span "150.000" at bounding box center [408, 115] width 28 height 9
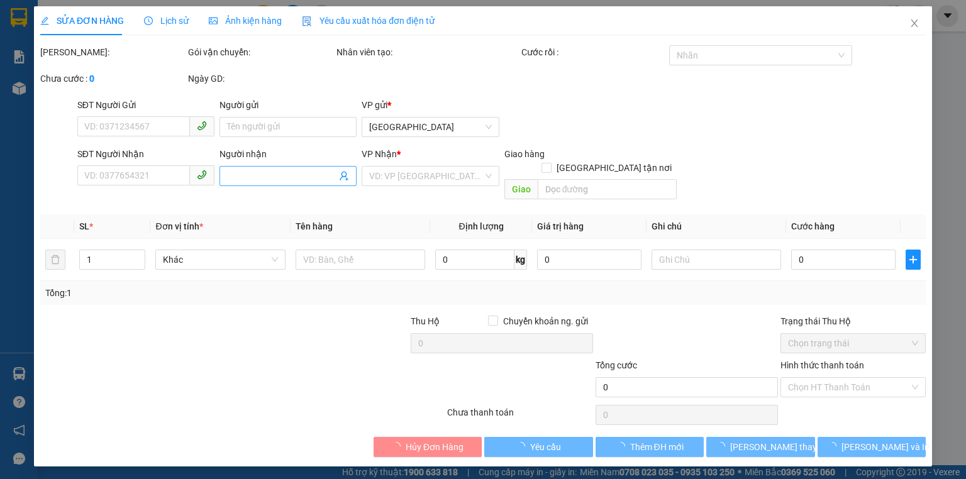
type input "0348186937"
type input "tình gửi cá"
type input "0348345456"
type input "150.000"
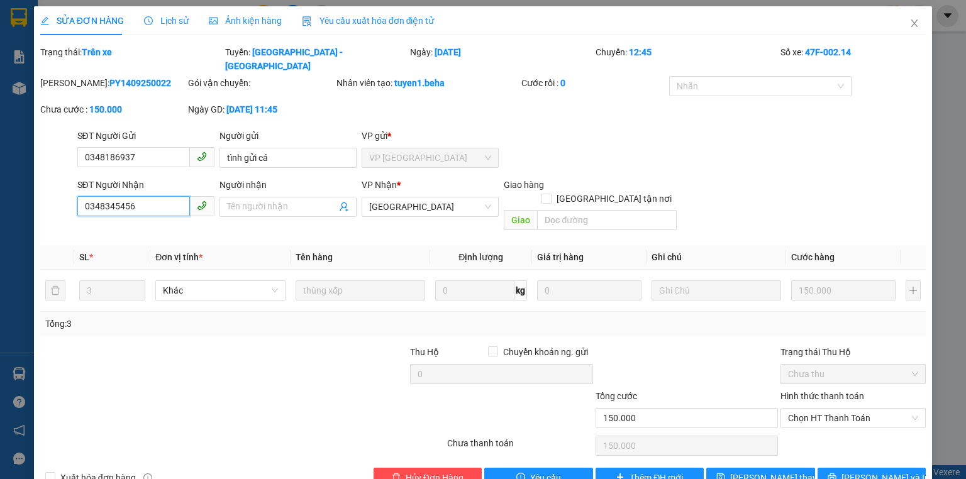
click at [159, 196] on input "0348345456" at bounding box center [133, 206] width 113 height 20
type input "0348345456"
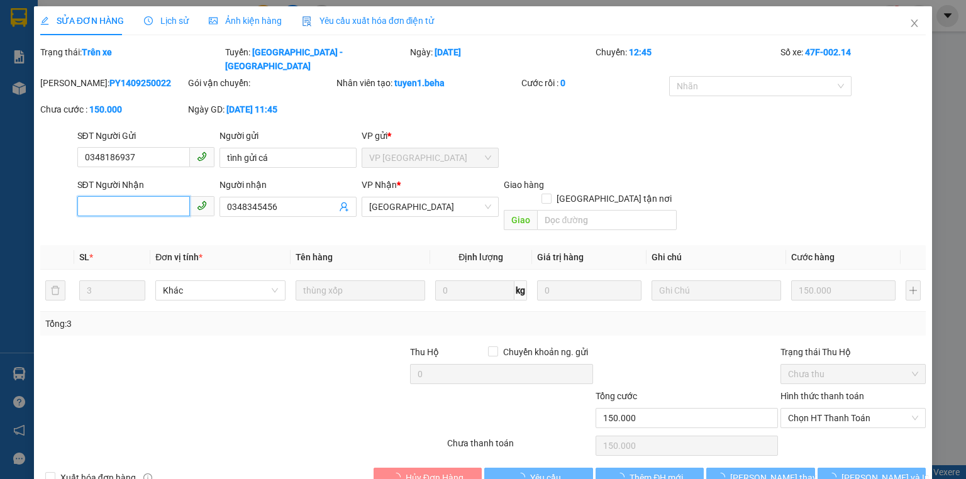
click at [103, 196] on input "SĐT Người Nhận" at bounding box center [133, 206] width 113 height 20
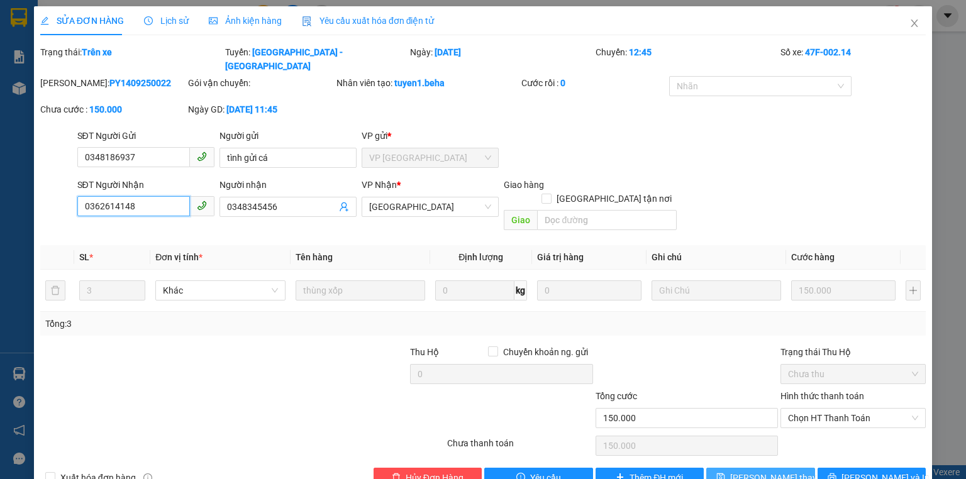
type input "0362614148"
click at [752, 471] on span "[PERSON_NAME] thay đổi" at bounding box center [780, 478] width 101 height 14
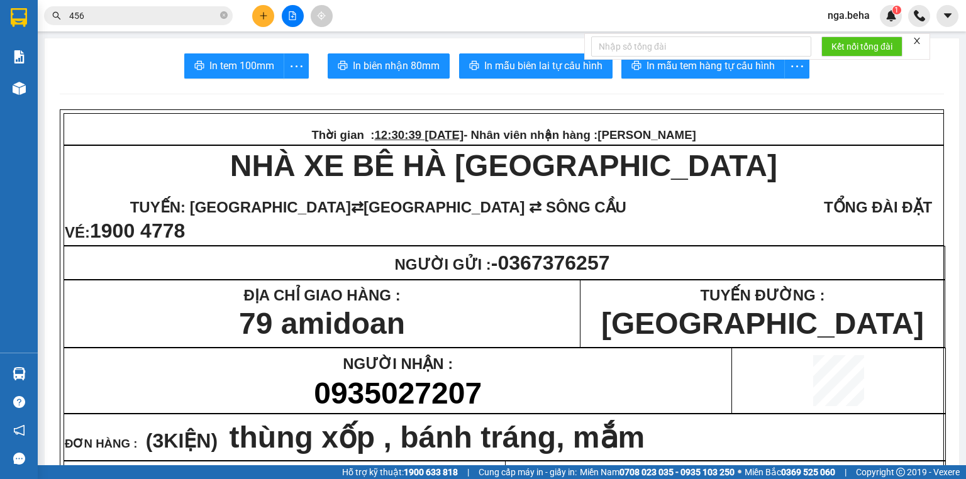
click at [150, 18] on input "456" at bounding box center [143, 16] width 148 height 14
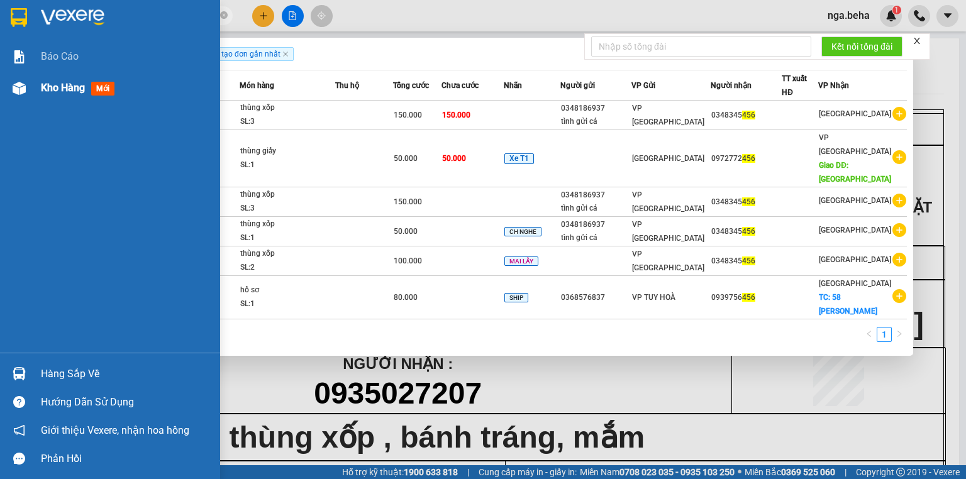
click at [75, 87] on span "Kho hàng" at bounding box center [63, 88] width 44 height 12
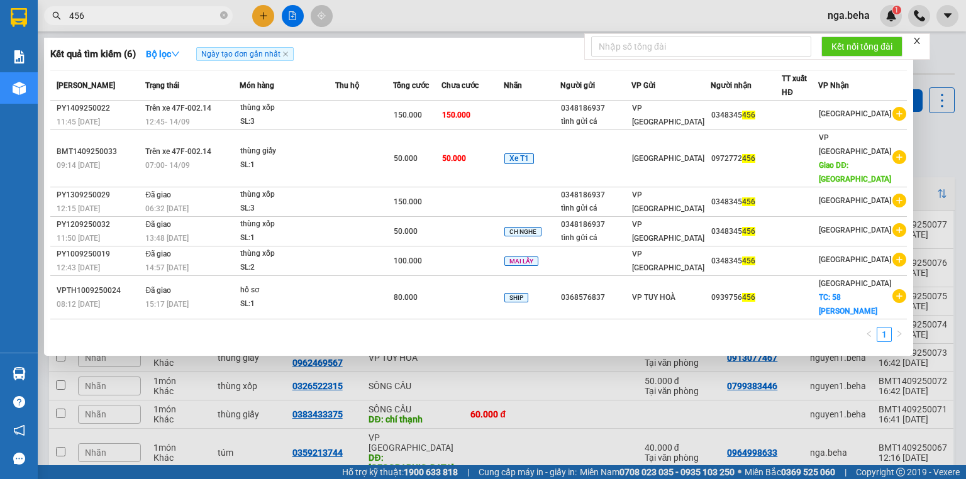
click at [273, 391] on div at bounding box center [483, 239] width 966 height 479
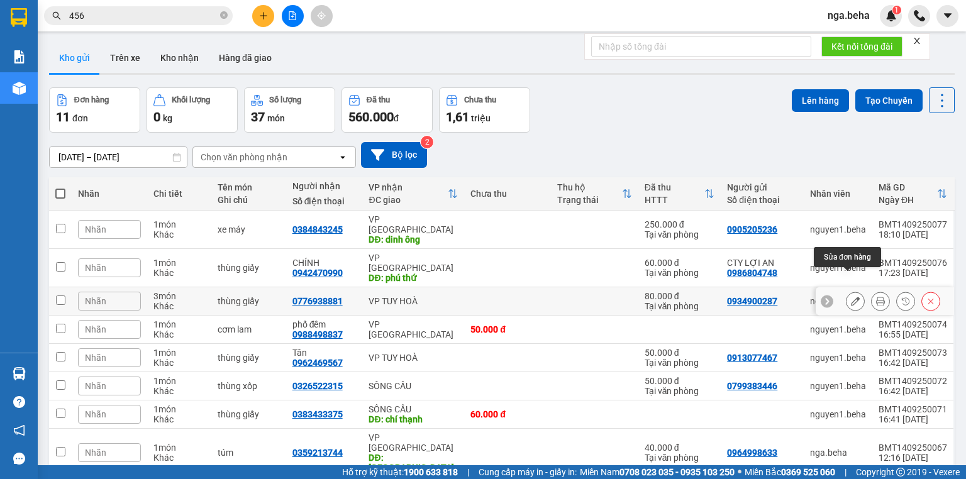
click at [851, 297] on icon at bounding box center [855, 301] width 9 height 9
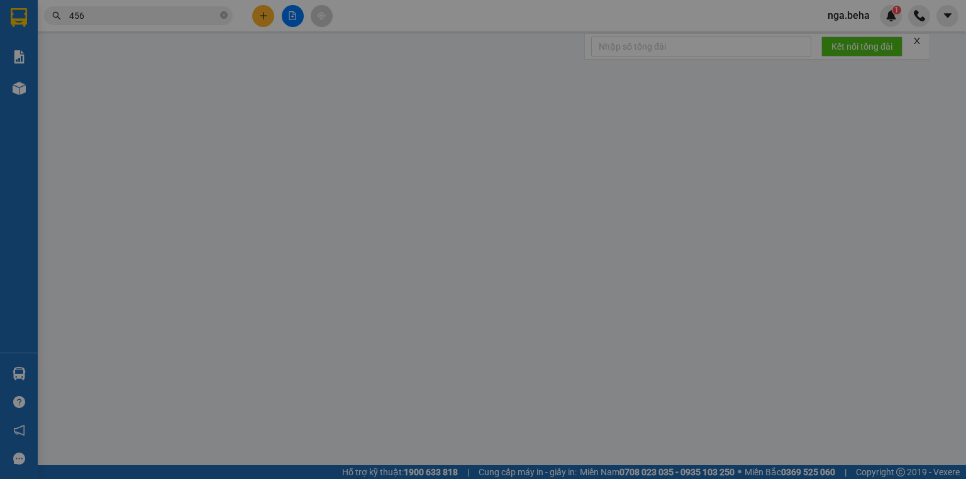
type input "0934900287"
type input "0776938881"
type input "80.000"
type input "0"
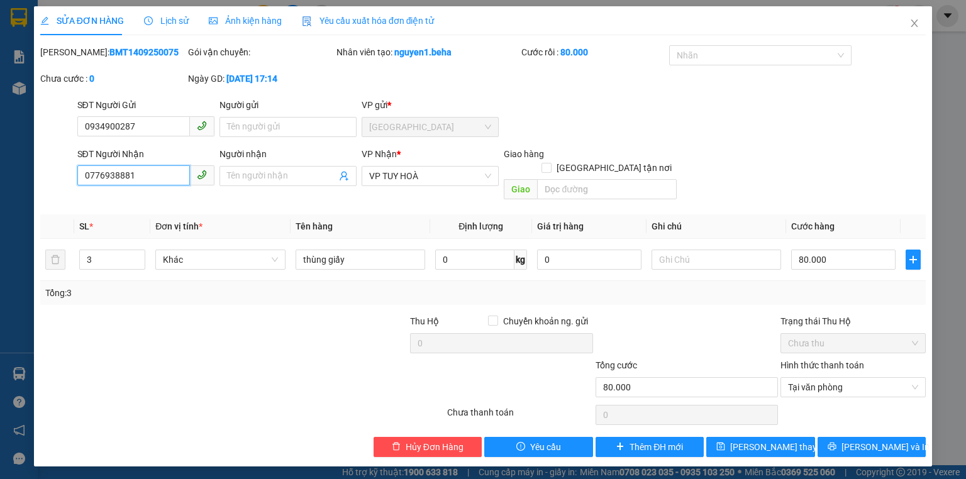
click at [151, 174] on input "0776938881" at bounding box center [133, 175] width 113 height 20
click at [914, 19] on icon "close" at bounding box center [915, 23] width 10 height 10
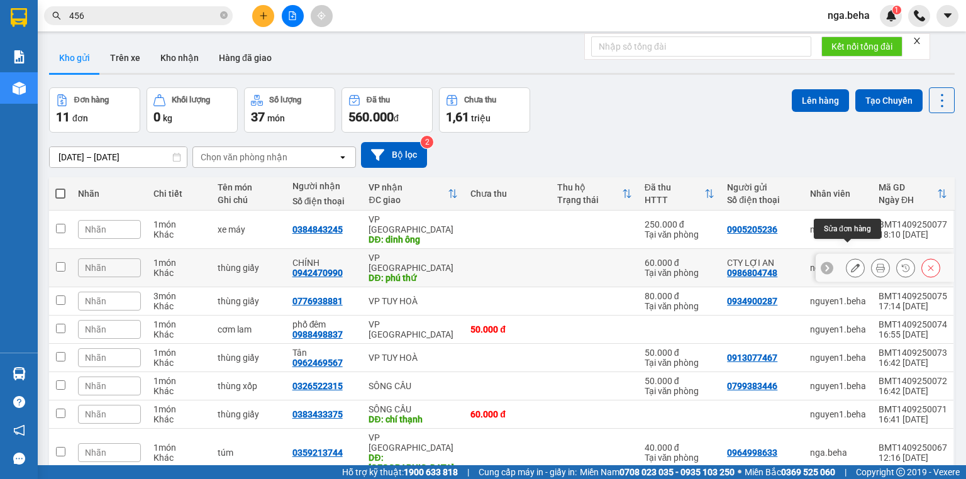
click at [853, 257] on button at bounding box center [856, 268] width 18 height 22
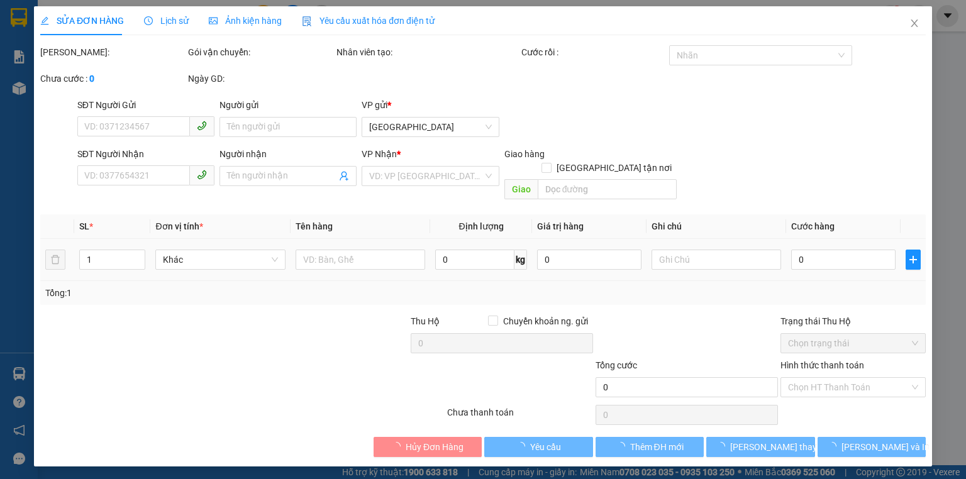
type input "0986804748"
type input "CTY LỢI AN"
type input "0942470990"
type input "CHÍNH"
type input "phú thứ"
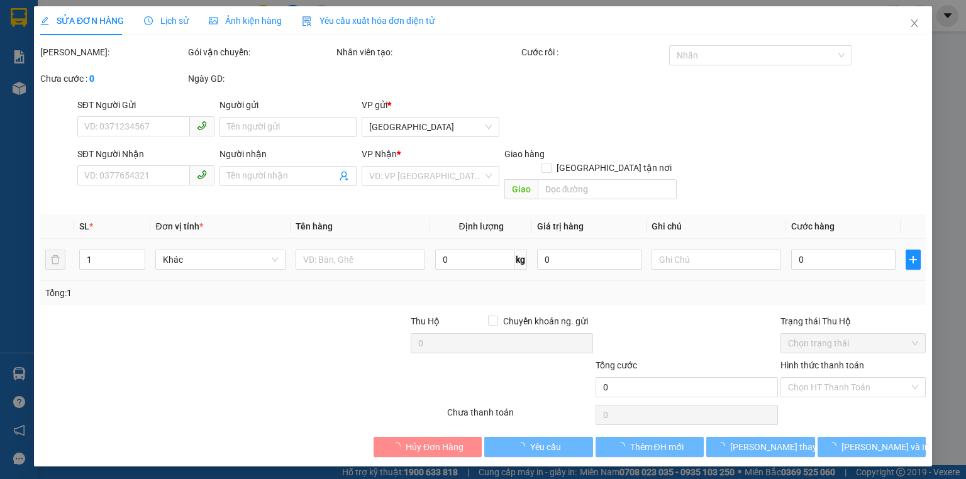
type input "60.000"
type input "0"
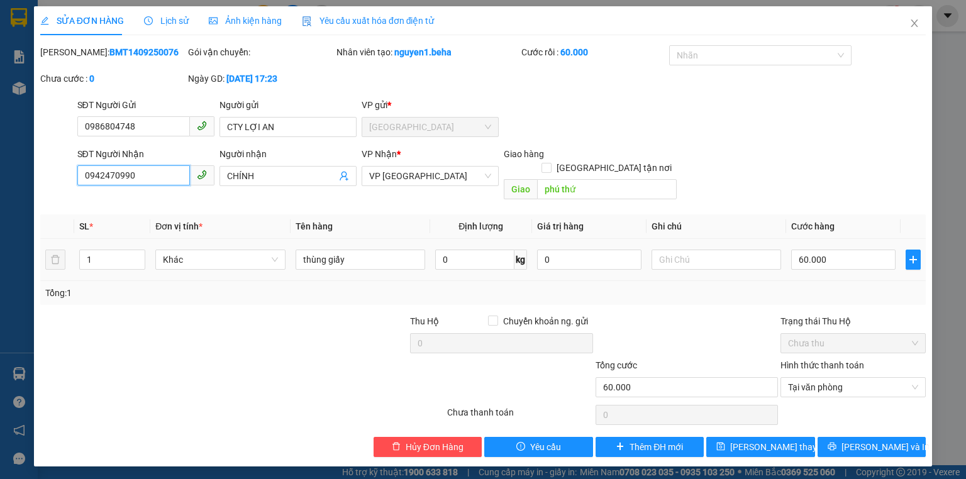
click at [165, 172] on input "0942470990" at bounding box center [133, 175] width 113 height 20
click at [912, 18] on span "Close" at bounding box center [914, 23] width 35 height 35
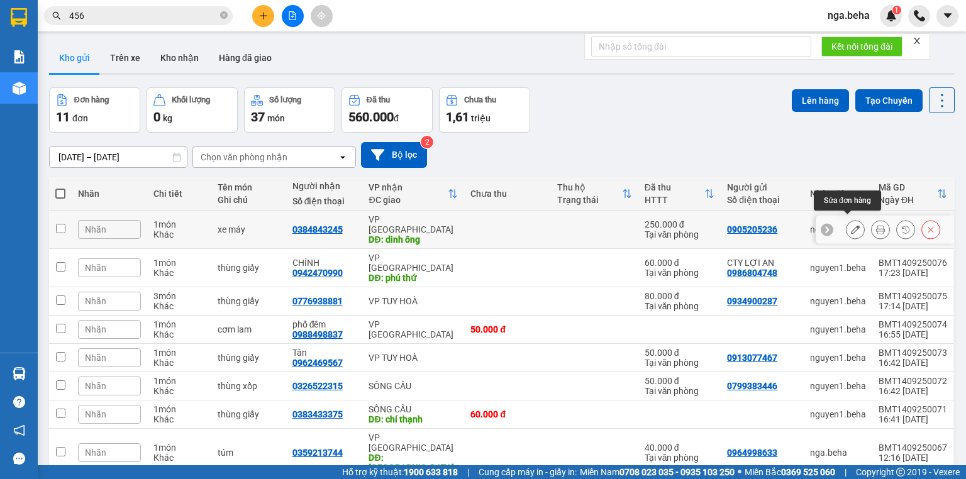
click at [851, 225] on icon at bounding box center [855, 229] width 9 height 9
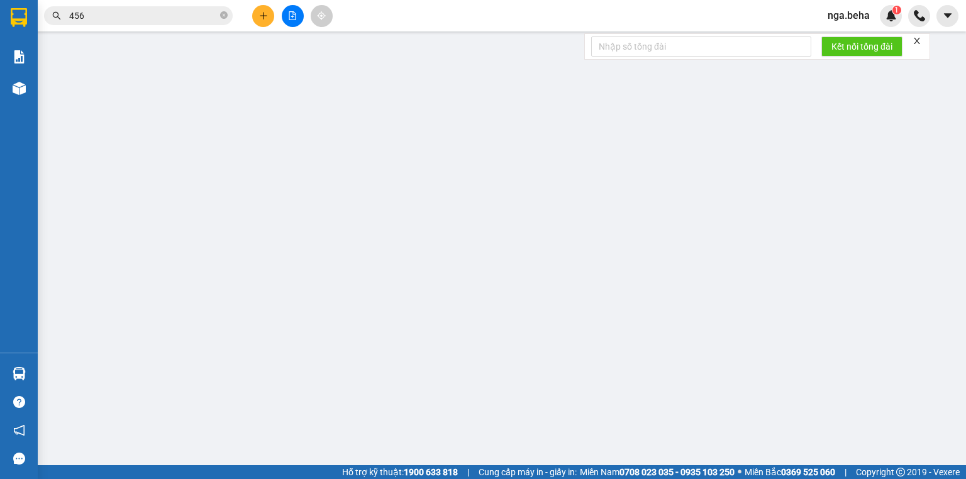
type input "0905205236"
type input "0384843245"
type input "dinh ông"
type input "250.000"
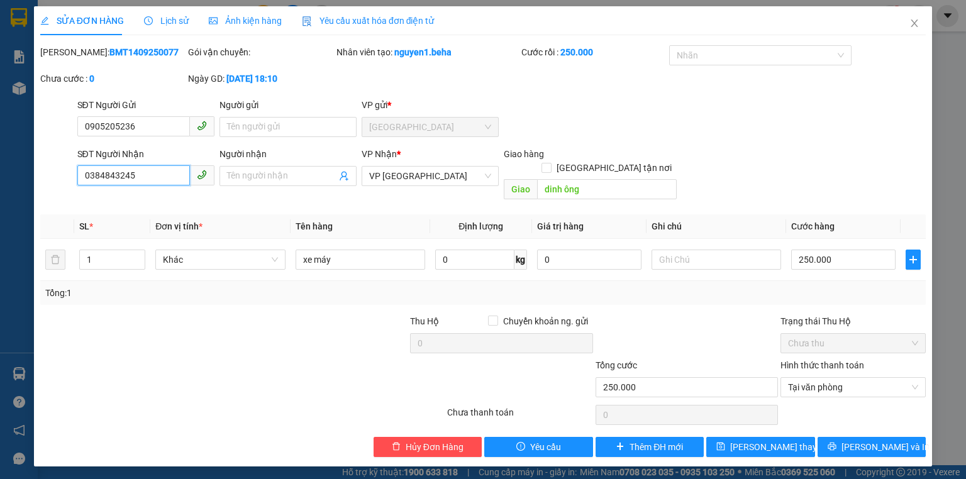
click at [136, 173] on input "0384843245" at bounding box center [133, 175] width 113 height 20
click at [922, 26] on span "Close" at bounding box center [914, 23] width 35 height 35
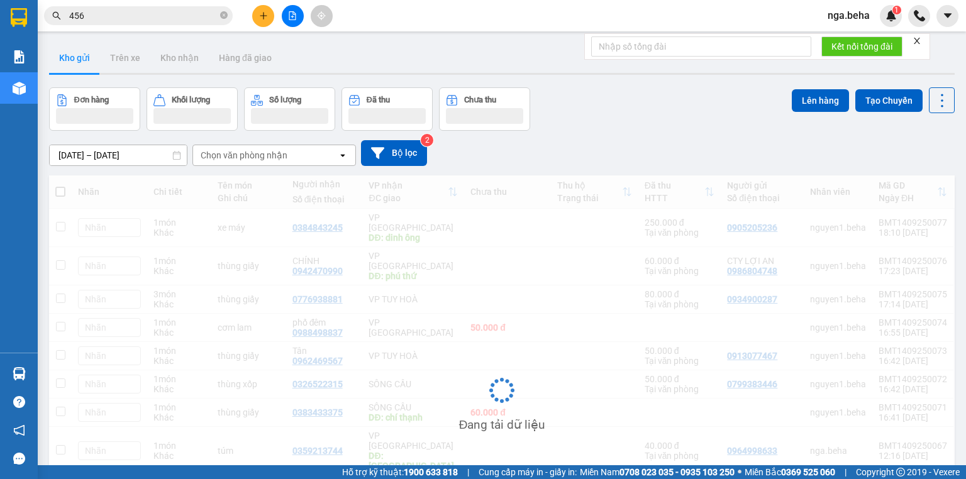
click at [149, 18] on input "456" at bounding box center [143, 16] width 148 height 14
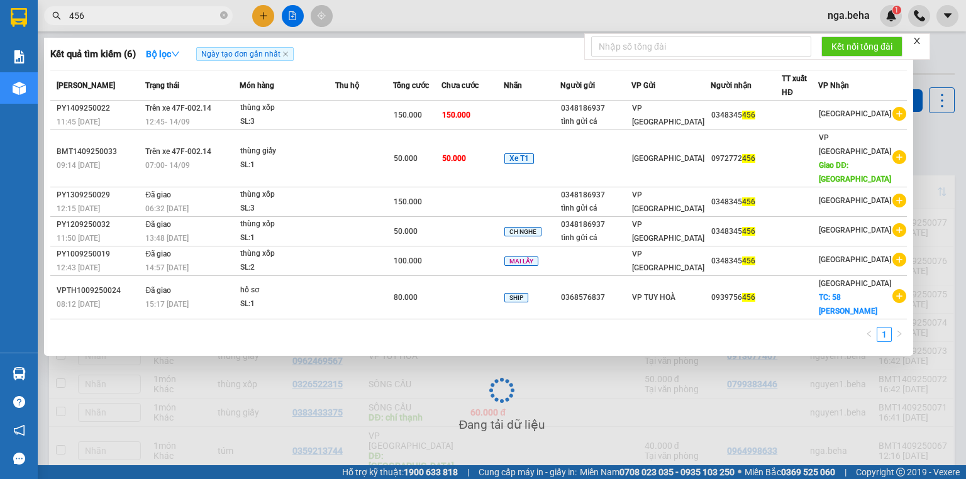
click at [149, 18] on input "456" at bounding box center [143, 16] width 148 height 14
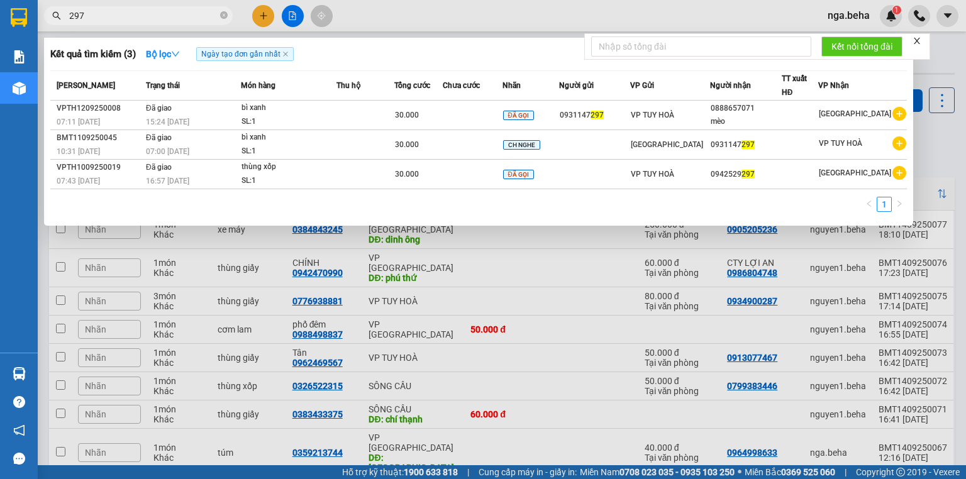
click at [132, 18] on input "297" at bounding box center [143, 16] width 148 height 14
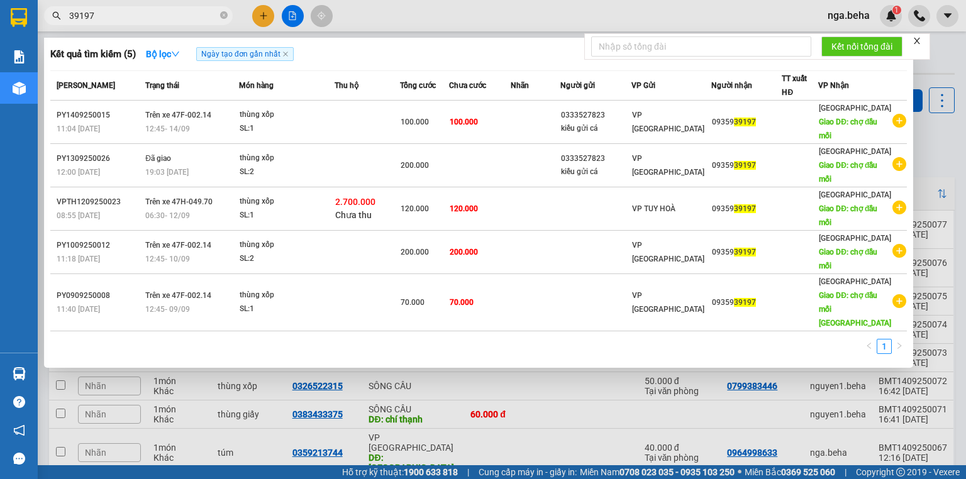
click at [89, 15] on input "39197" at bounding box center [143, 16] width 148 height 14
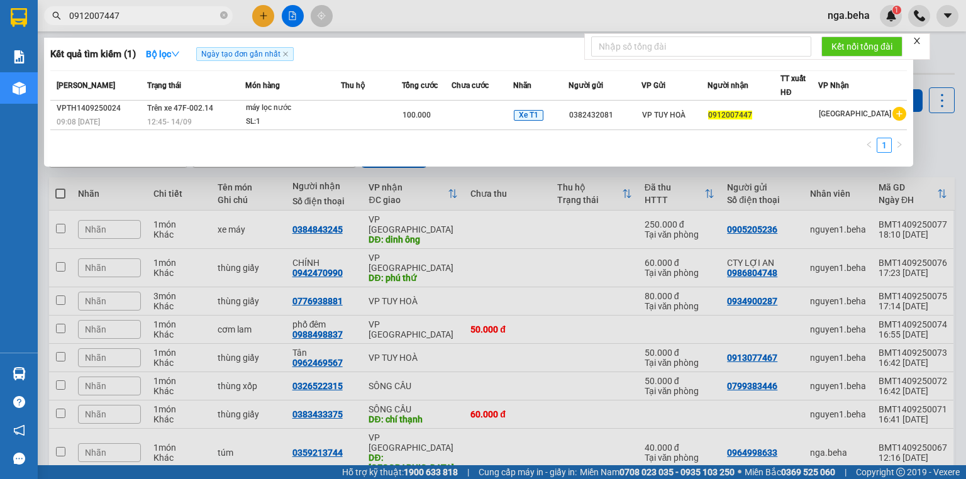
type input "0912007447"
drag, startPoint x: 385, startPoint y: 208, endPoint x: 306, endPoint y: 136, distance: 106.9
click at [385, 207] on div at bounding box center [483, 239] width 966 height 479
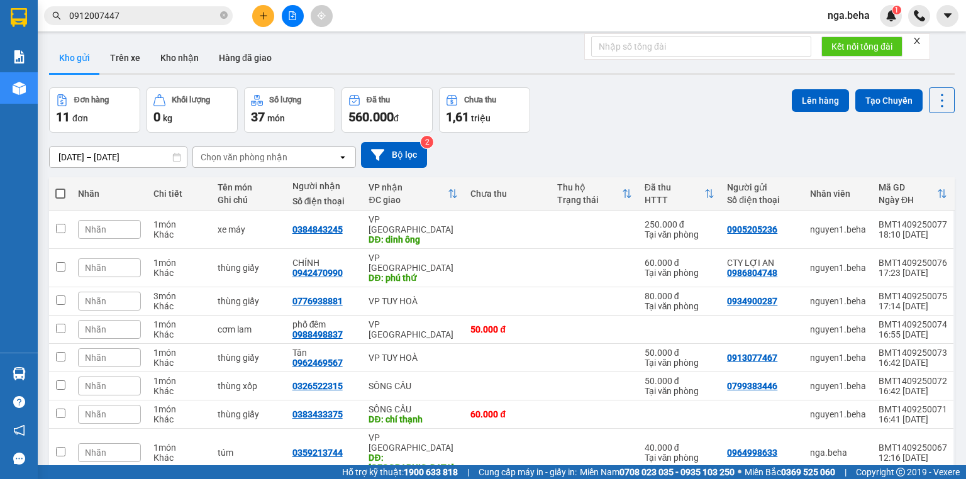
click at [289, 14] on icon "file-add" at bounding box center [292, 15] width 7 height 9
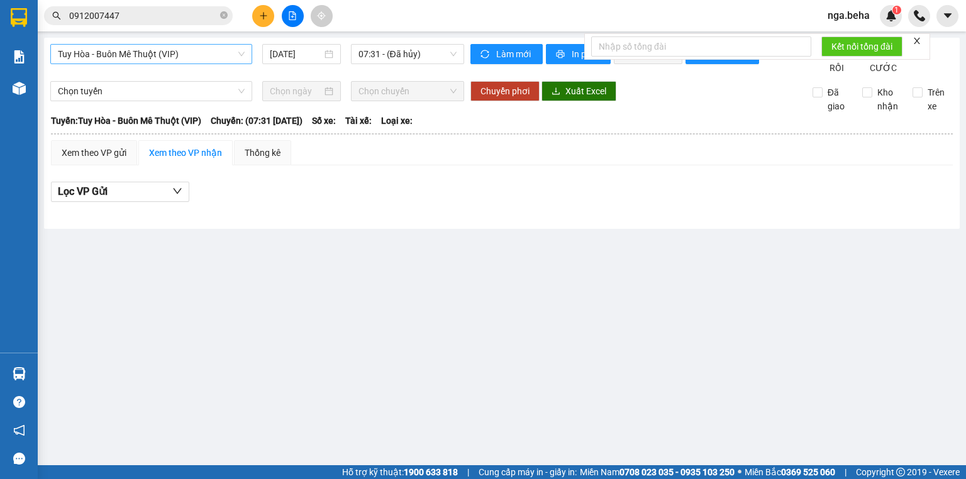
click at [160, 55] on span "Tuy Hòa - Buôn Mê Thuột (VIP)" at bounding box center [151, 54] width 187 height 19
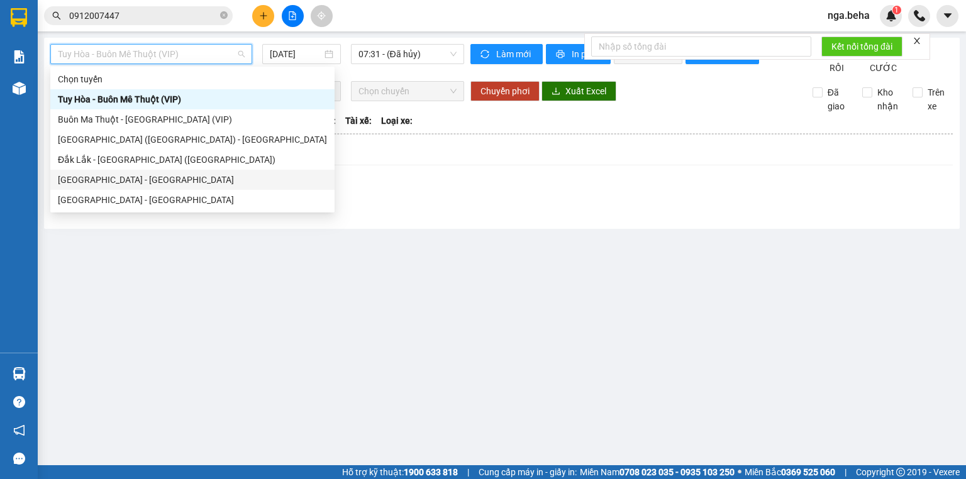
click at [161, 175] on div "[GEOGRAPHIC_DATA] - [GEOGRAPHIC_DATA]" at bounding box center [192, 180] width 269 height 14
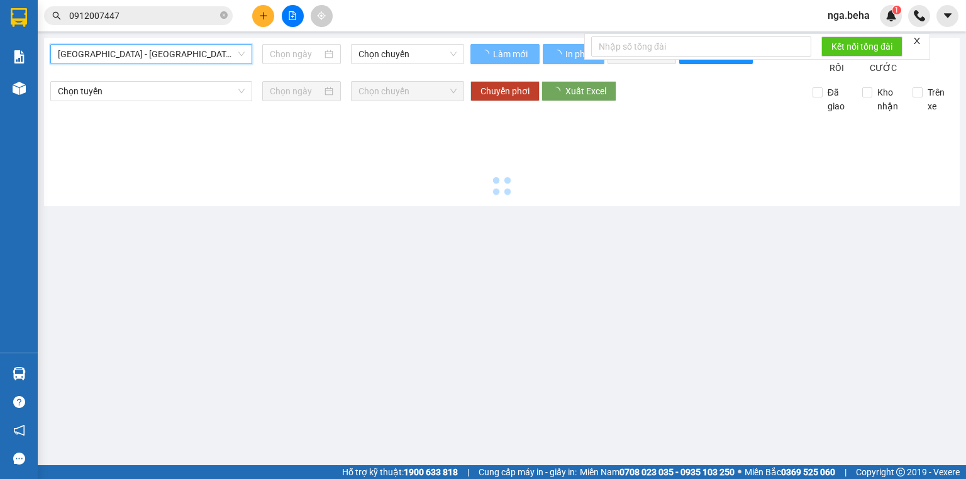
type input "[DATE]"
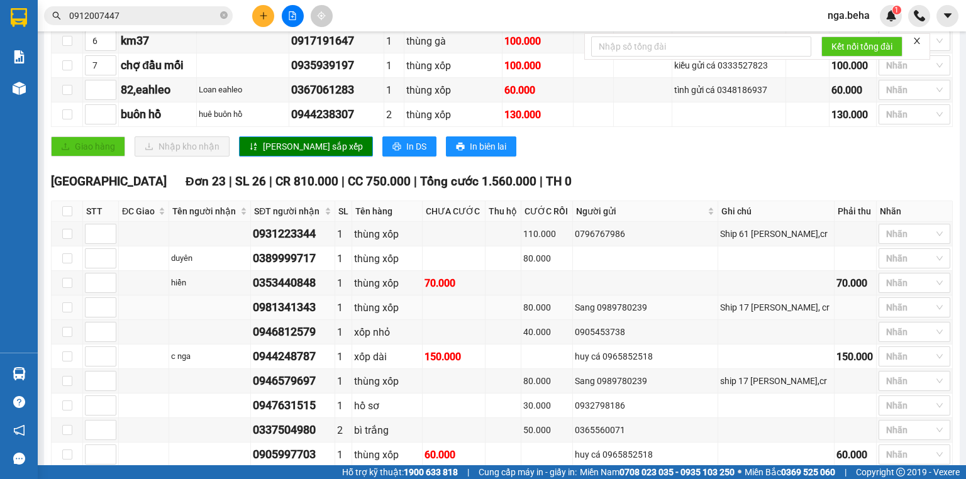
scroll to position [503, 0]
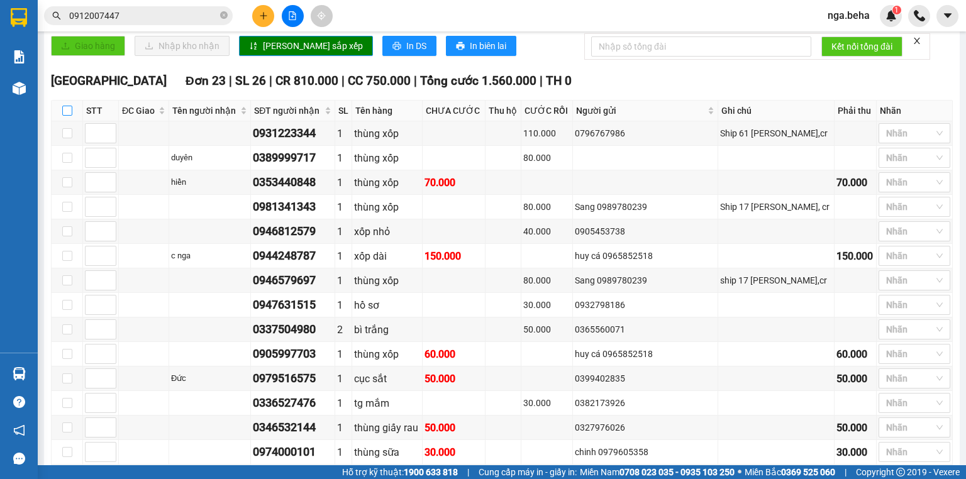
click at [64, 116] on input "checkbox" at bounding box center [67, 111] width 10 height 10
checkbox input "true"
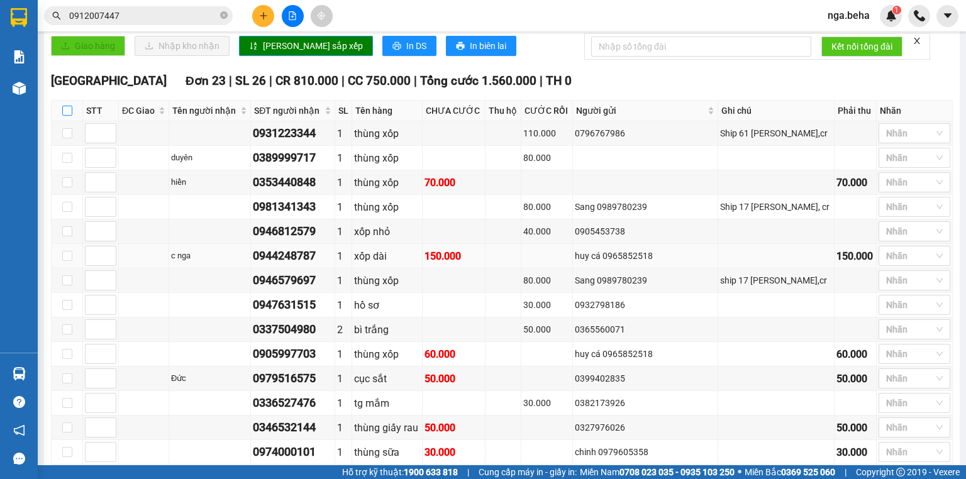
checkbox input "true"
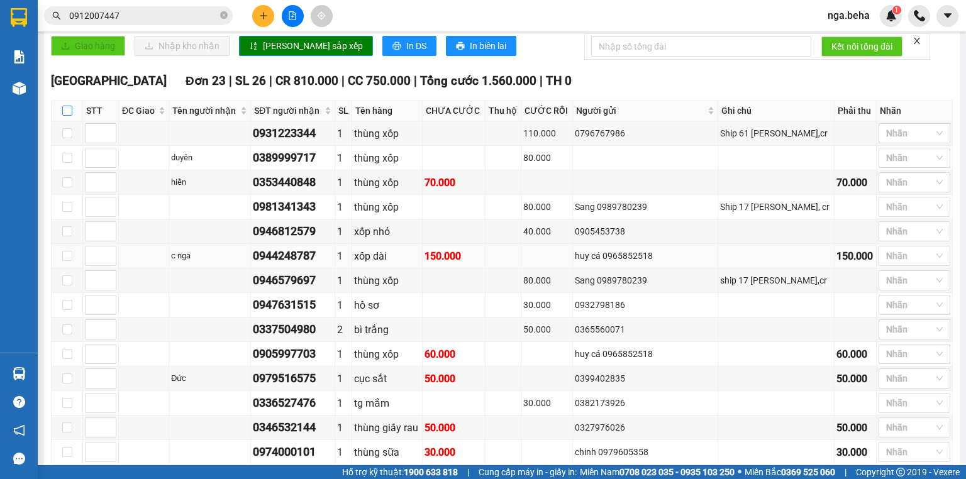
checkbox input "true"
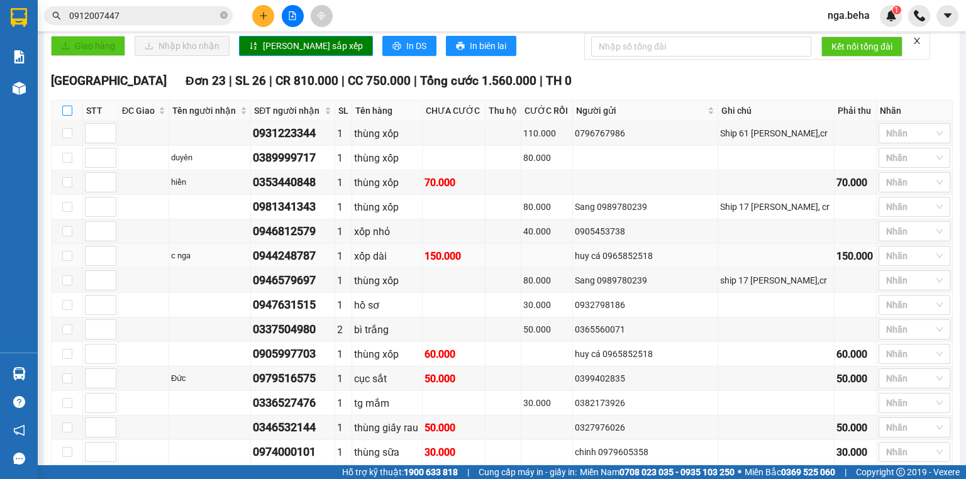
checkbox input "true"
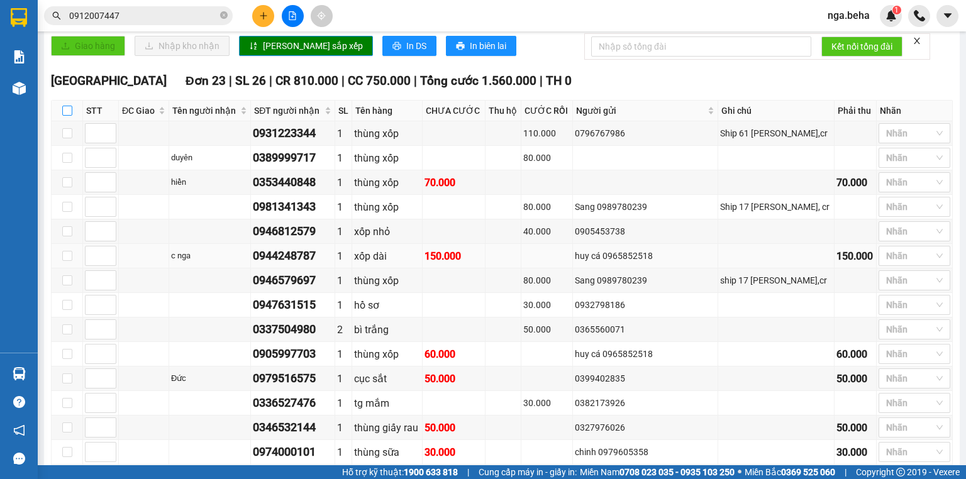
checkbox input "true"
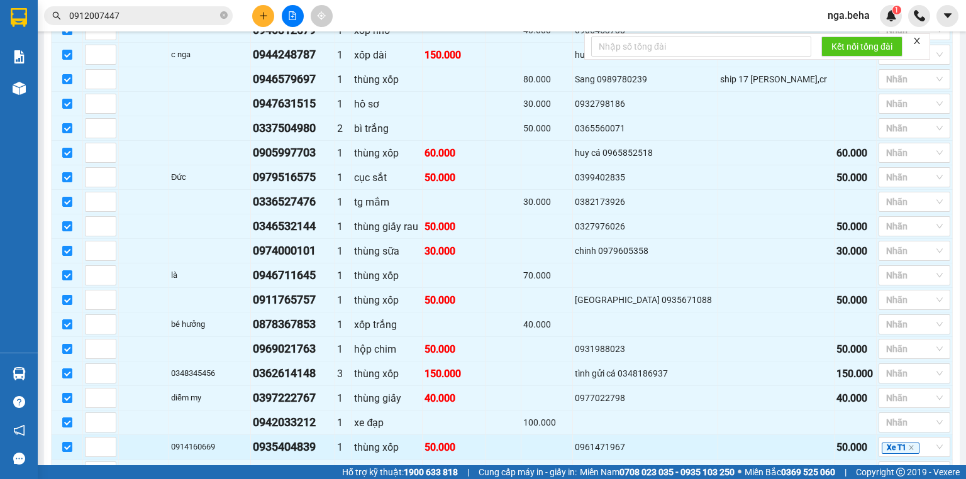
scroll to position [788, 0]
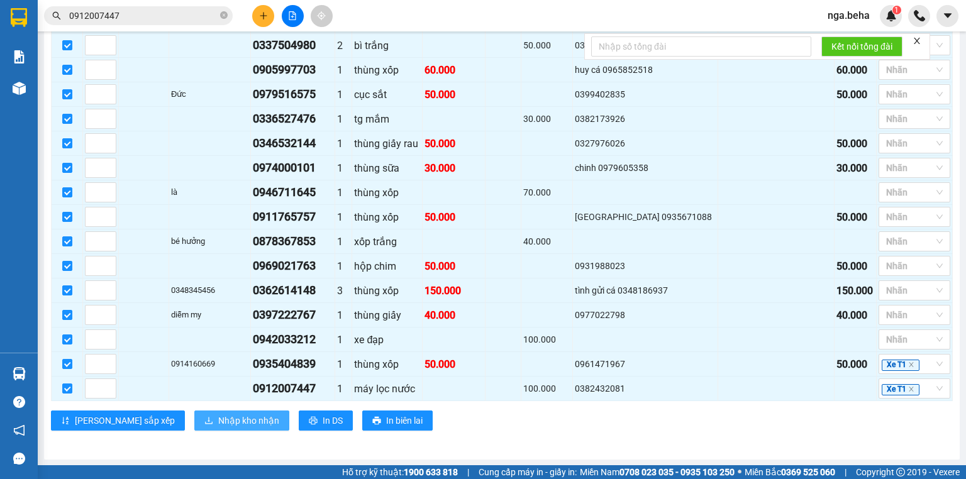
click at [194, 430] on button "Nhập kho nhận" at bounding box center [241, 421] width 95 height 20
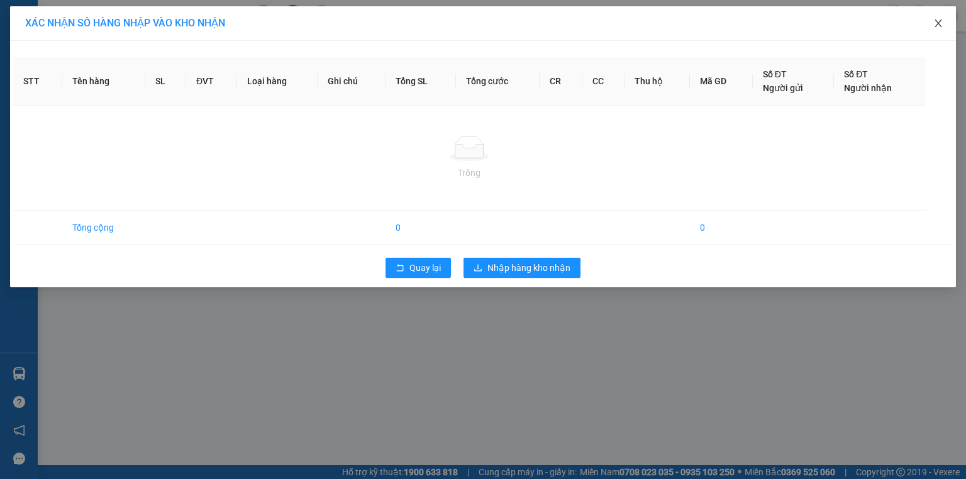
click at [941, 15] on span "Close" at bounding box center [938, 23] width 35 height 35
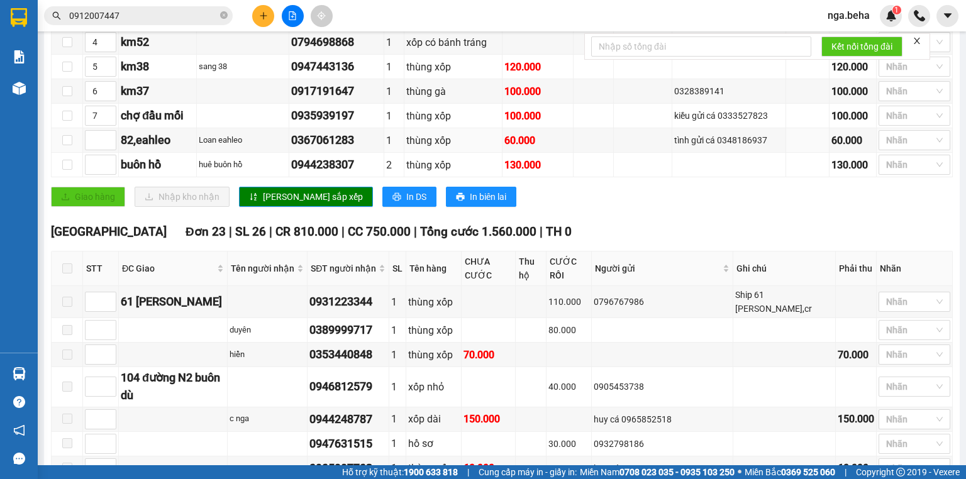
scroll to position [554, 0]
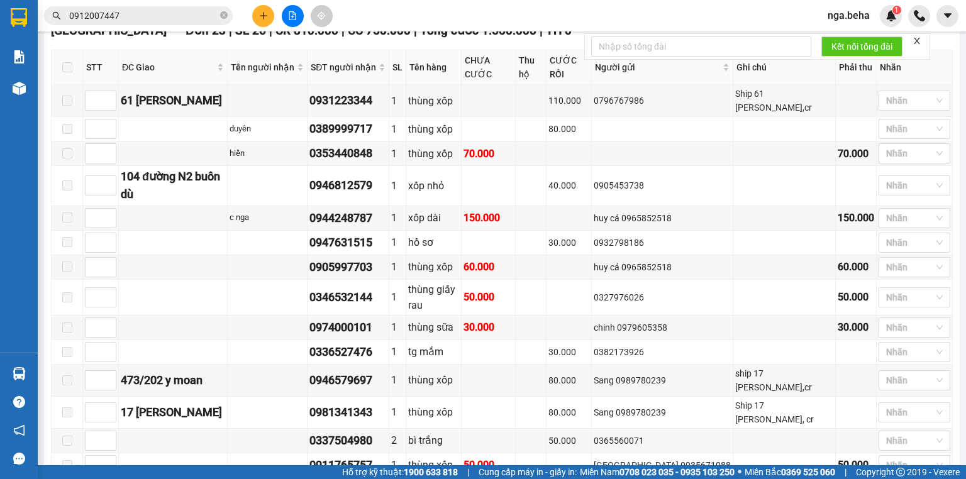
click at [66, 70] on span at bounding box center [67, 67] width 10 height 10
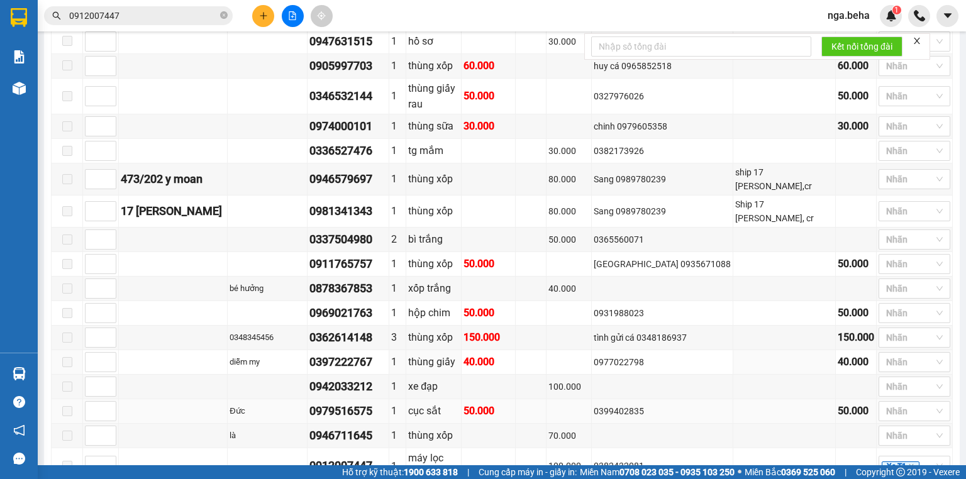
scroll to position [788, 0]
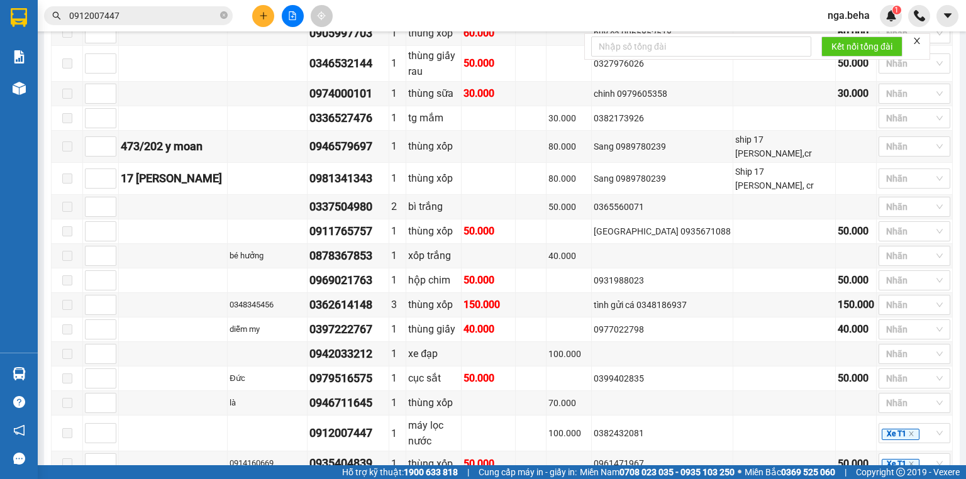
click at [148, 15] on input "0912007447" at bounding box center [143, 16] width 148 height 14
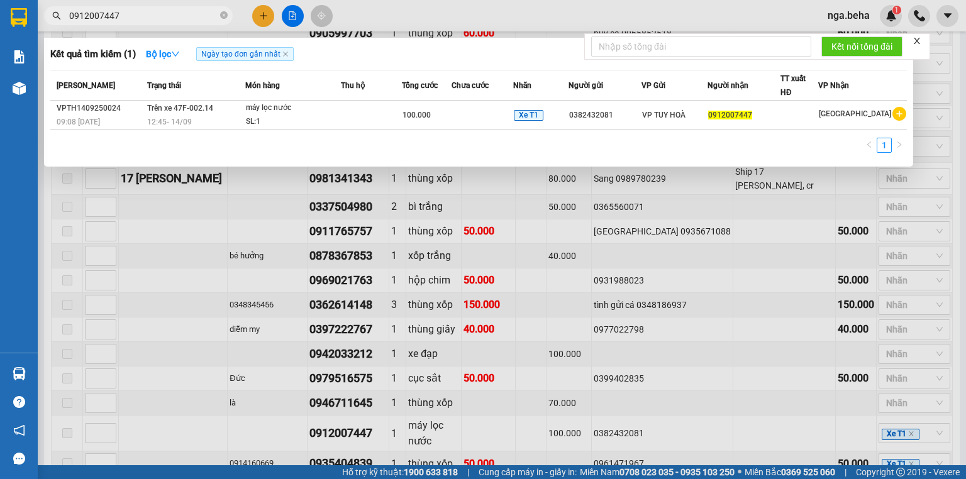
click at [148, 15] on input "0912007447" at bounding box center [143, 16] width 148 height 14
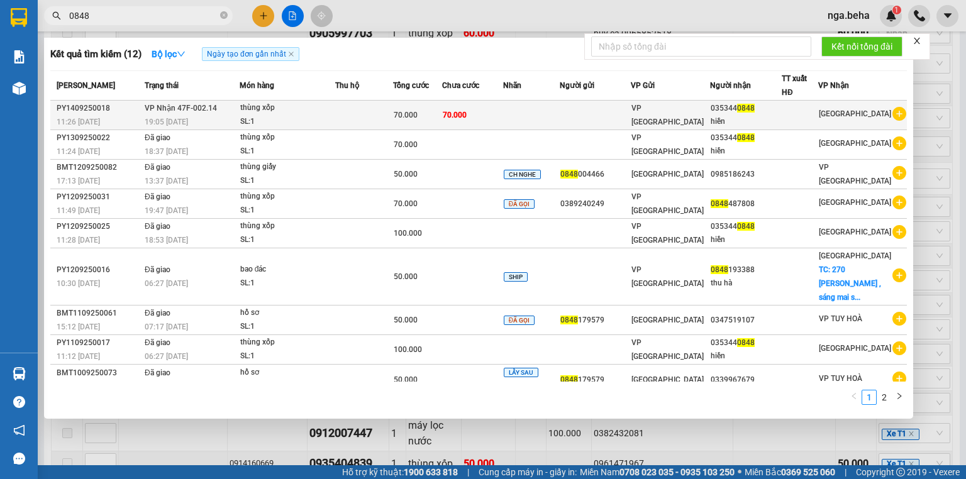
type input "0848"
click at [257, 116] on div "SL: 1" at bounding box center [287, 122] width 94 height 14
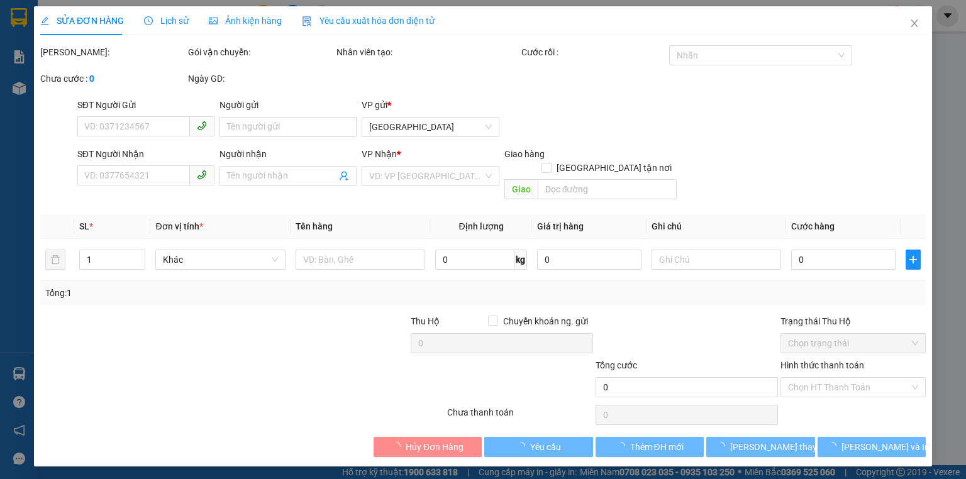
type input "0353440848"
type input "hiền"
type input "70.000"
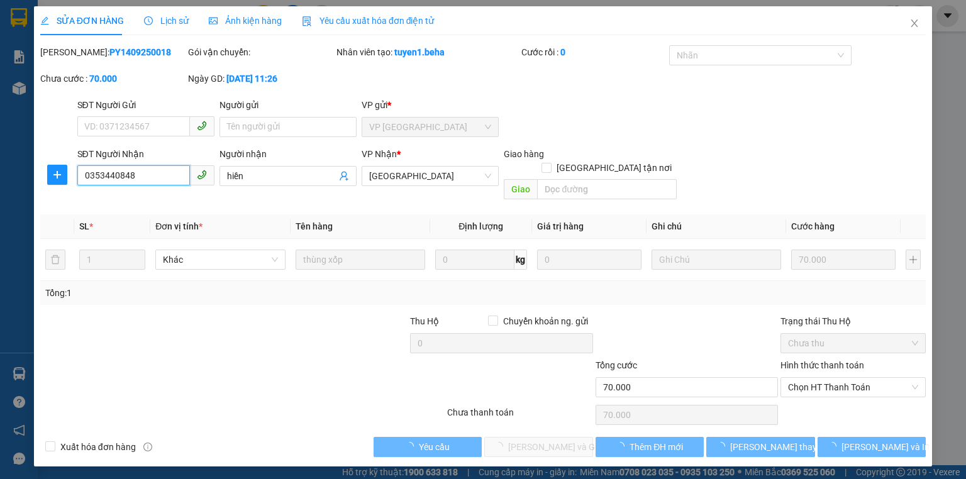
click at [154, 181] on input "0353440848" at bounding box center [133, 175] width 113 height 20
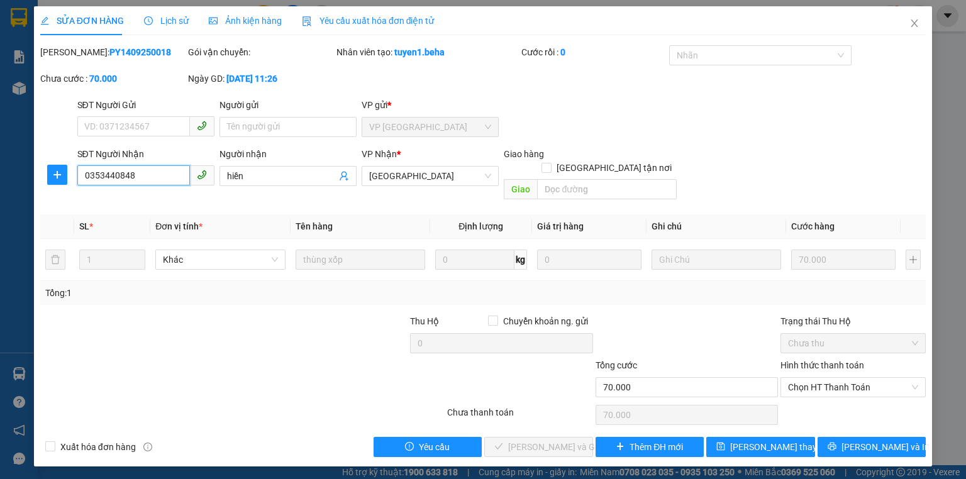
click at [154, 181] on input "0353440848" at bounding box center [133, 175] width 113 height 20
click at [823, 378] on span "Chọn HT Thanh Toán" at bounding box center [853, 387] width 130 height 19
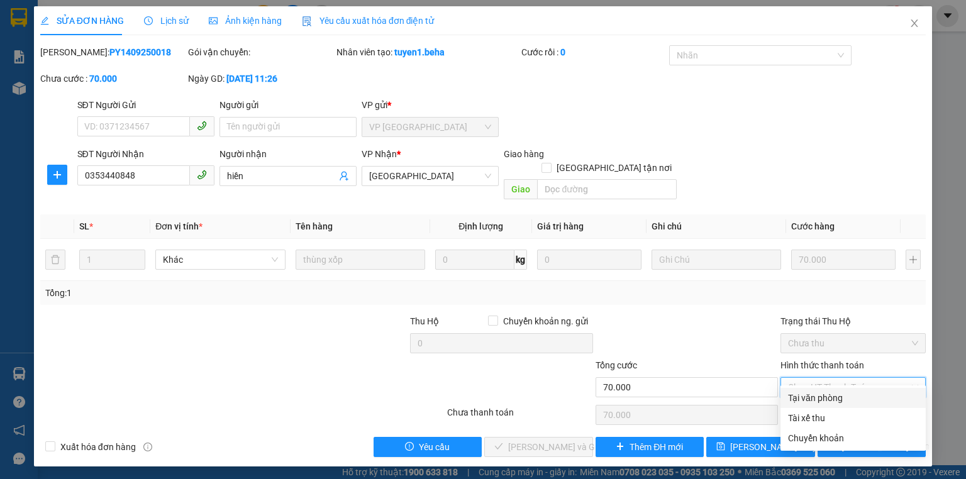
click at [818, 393] on div "Tại văn phòng" at bounding box center [853, 398] width 130 height 14
type input "0"
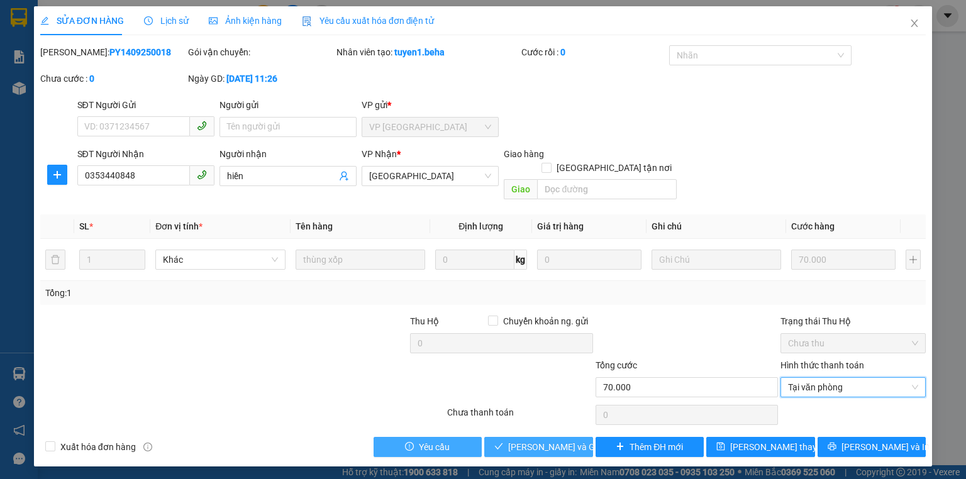
click at [514, 440] on span "[PERSON_NAME] và Giao hàng" at bounding box center [568, 447] width 121 height 14
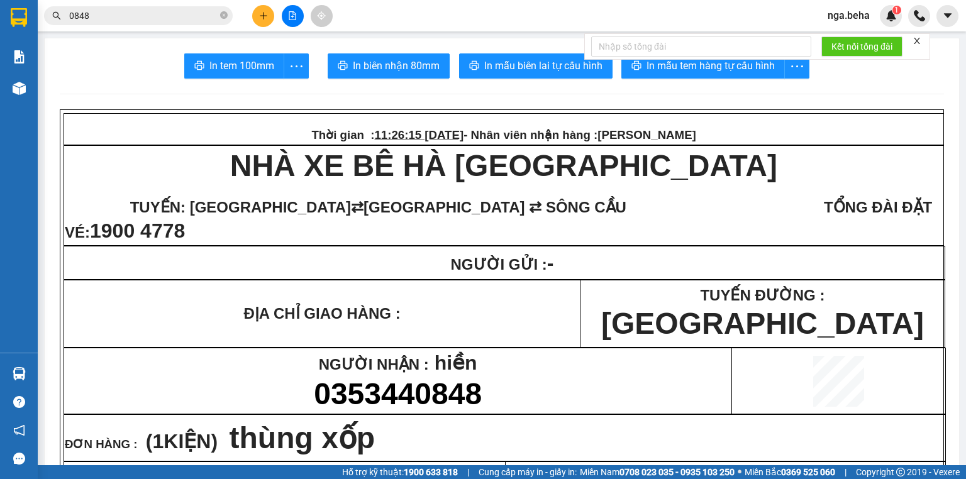
click at [113, 21] on input "0848" at bounding box center [143, 16] width 148 height 14
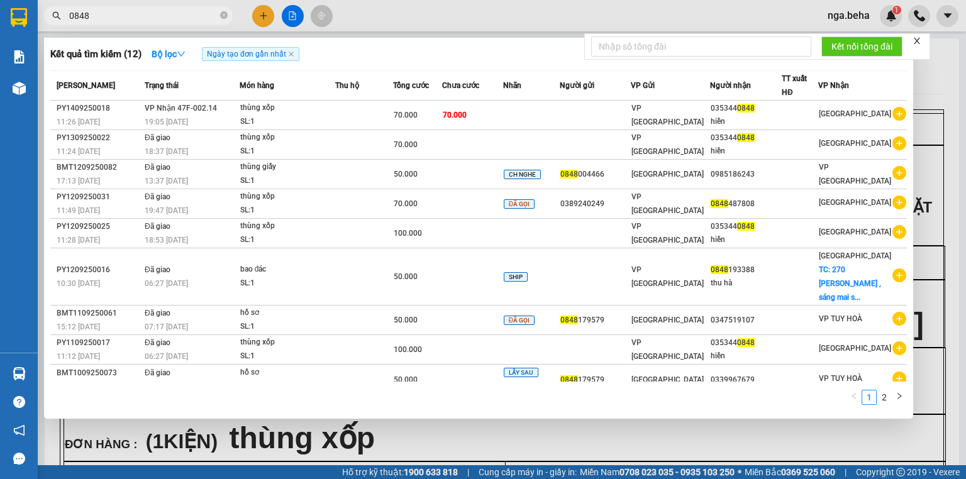
click at [113, 21] on input "0848" at bounding box center [143, 16] width 148 height 14
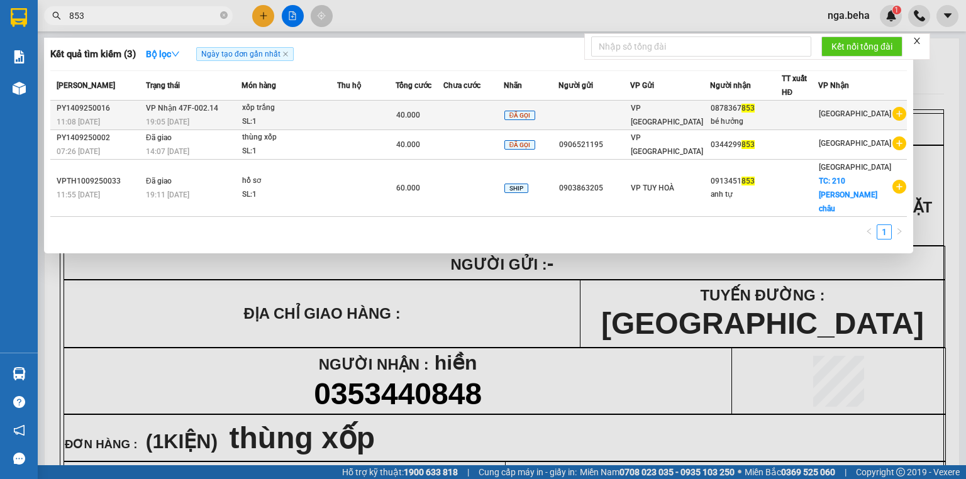
type input "853"
click at [362, 120] on td at bounding box center [366, 116] width 59 height 30
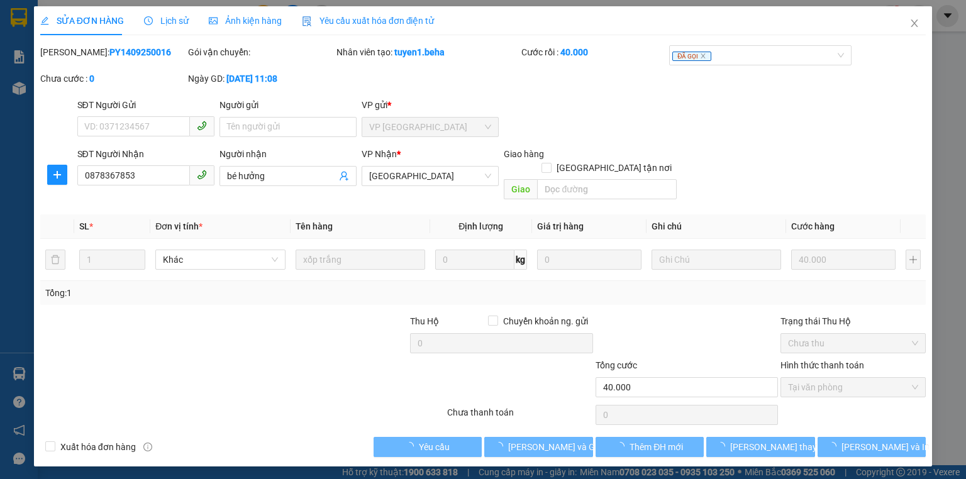
type input "0878367853"
type input "bé hưởng"
type input "40.000"
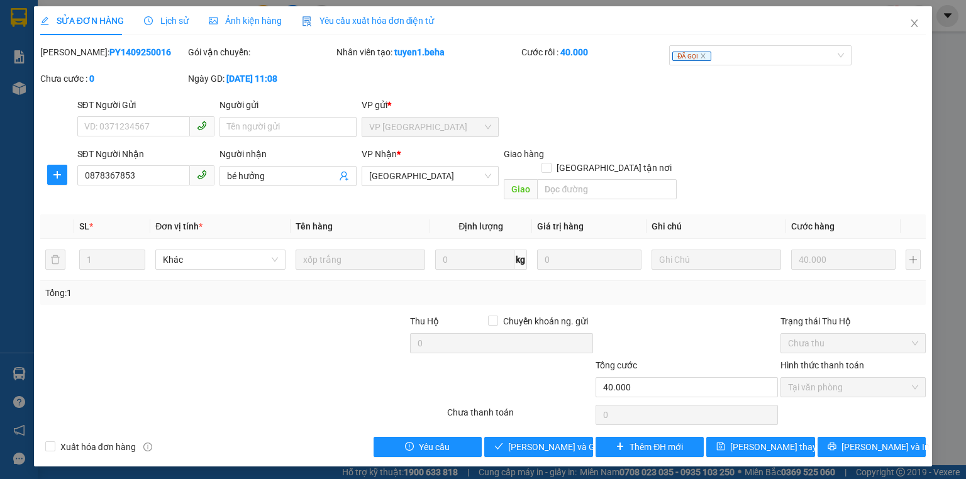
click at [235, 25] on span "Ảnh kiện hàng" at bounding box center [245, 21] width 73 height 10
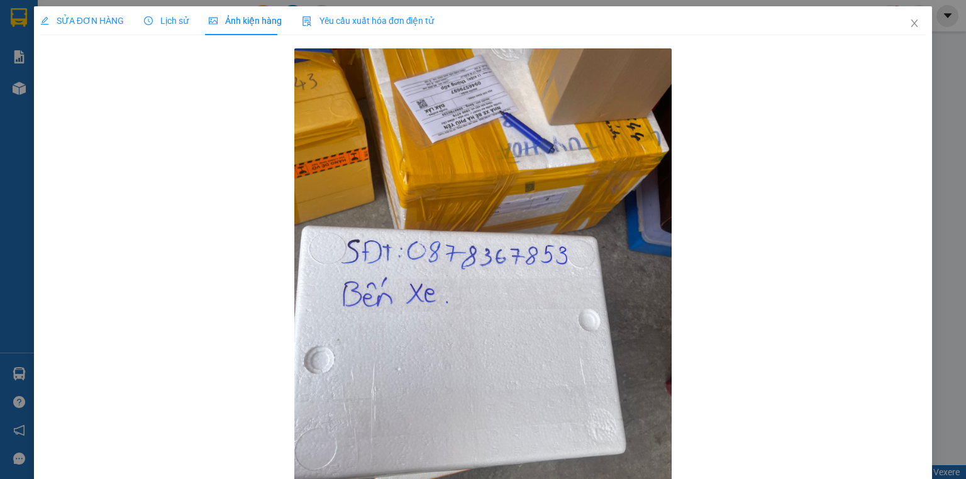
click at [82, 16] on span "SỬA ĐƠN HÀNG" at bounding box center [82, 21] width 84 height 10
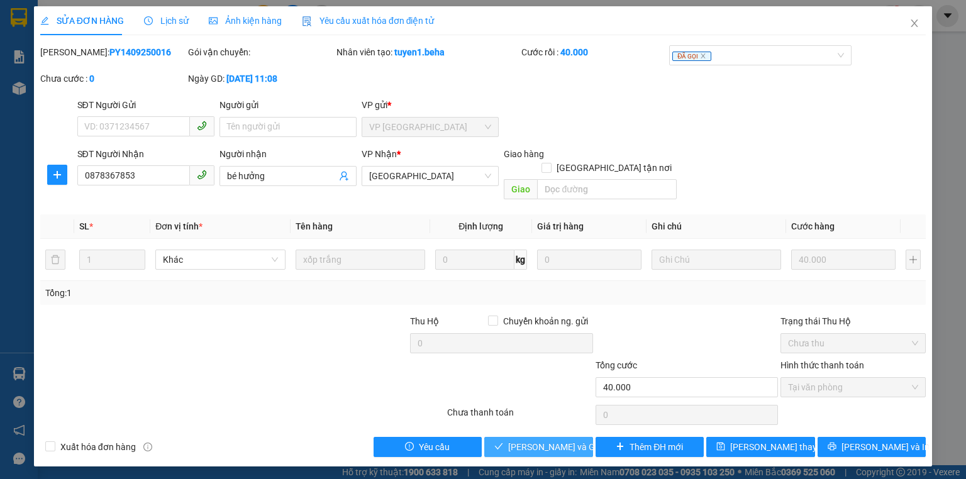
click at [546, 440] on span "[PERSON_NAME] và Giao hàng" at bounding box center [568, 447] width 121 height 14
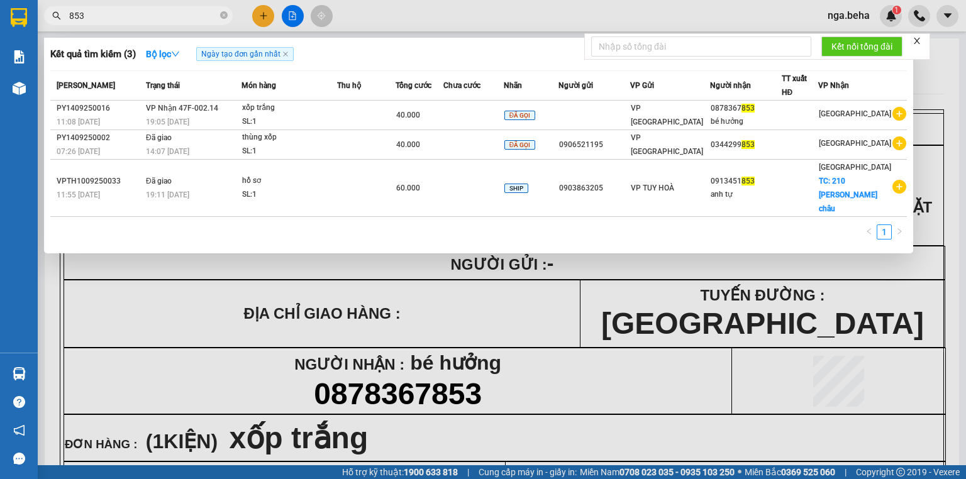
click at [120, 18] on input "853" at bounding box center [143, 16] width 148 height 14
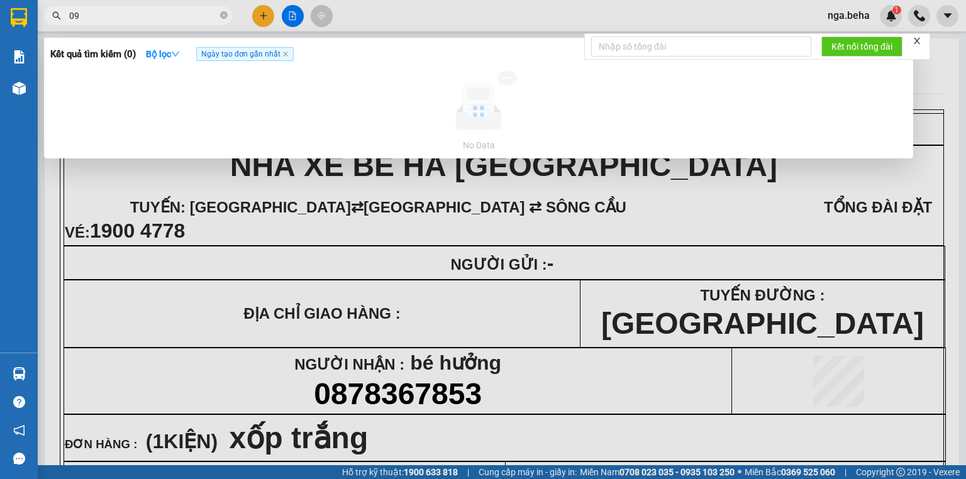
type input "0"
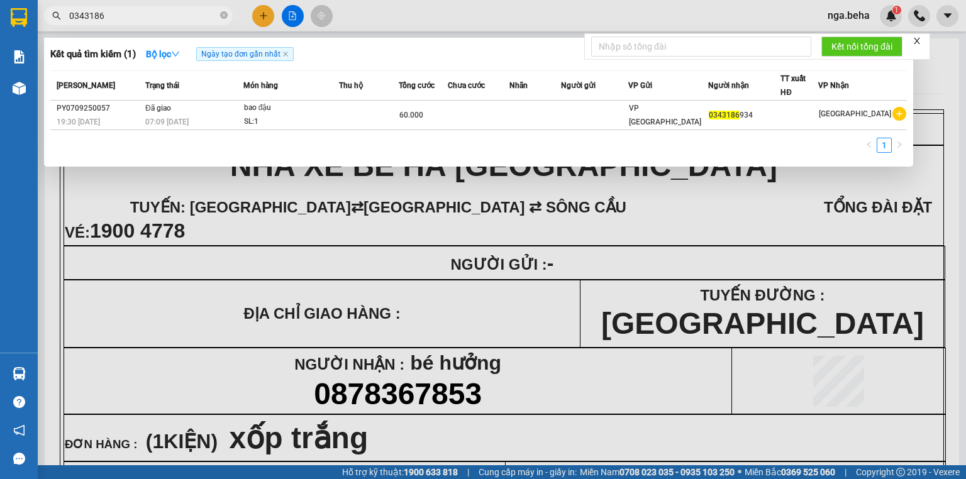
type input "0343186"
click at [243, 224] on div at bounding box center [483, 239] width 966 height 479
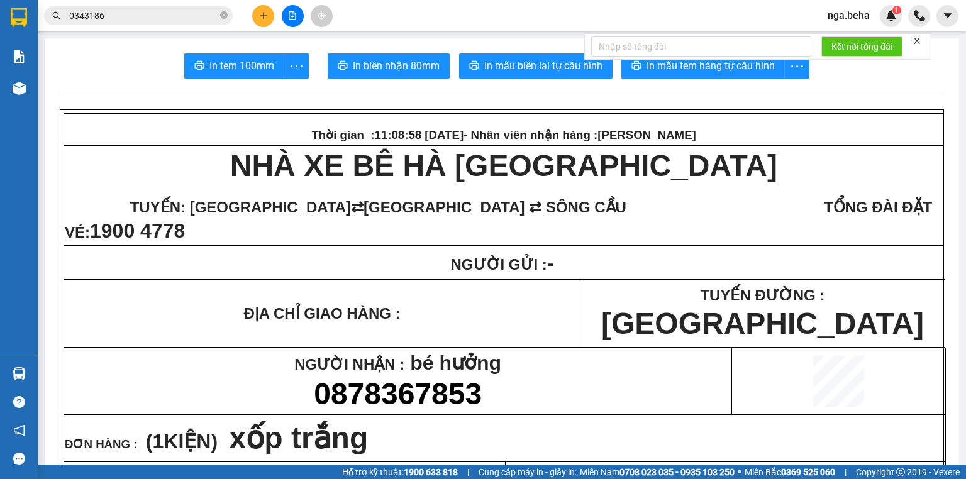
click at [284, 25] on div at bounding box center [292, 16] width 94 height 22
click at [290, 15] on icon "file-add" at bounding box center [292, 15] width 9 height 9
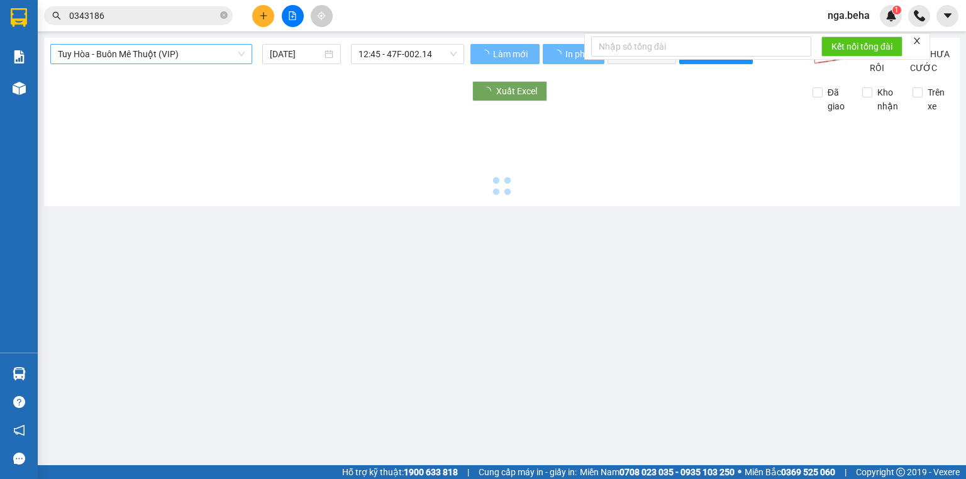
click at [198, 47] on span "Tuy Hòa - Buôn Mê Thuột (VIP)" at bounding box center [151, 54] width 187 height 19
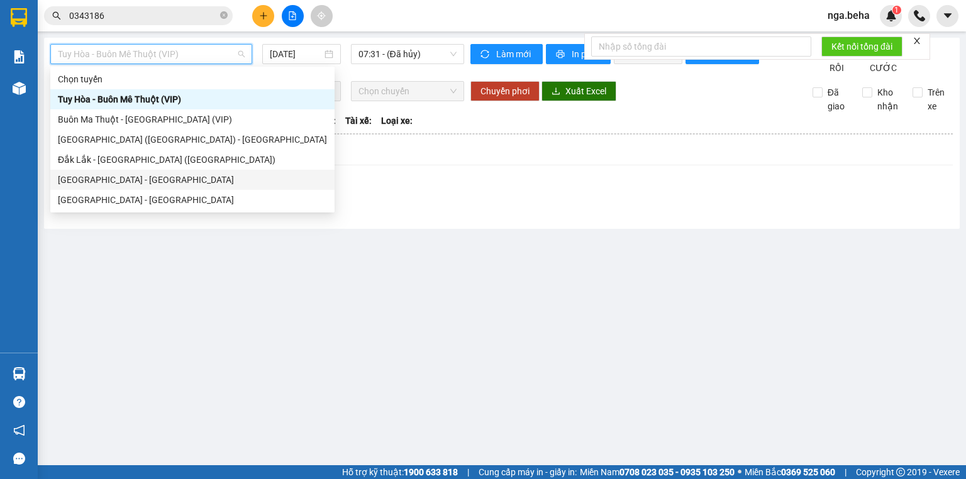
click at [155, 174] on div "[GEOGRAPHIC_DATA] - [GEOGRAPHIC_DATA]" at bounding box center [192, 180] width 269 height 14
type input "[DATE]"
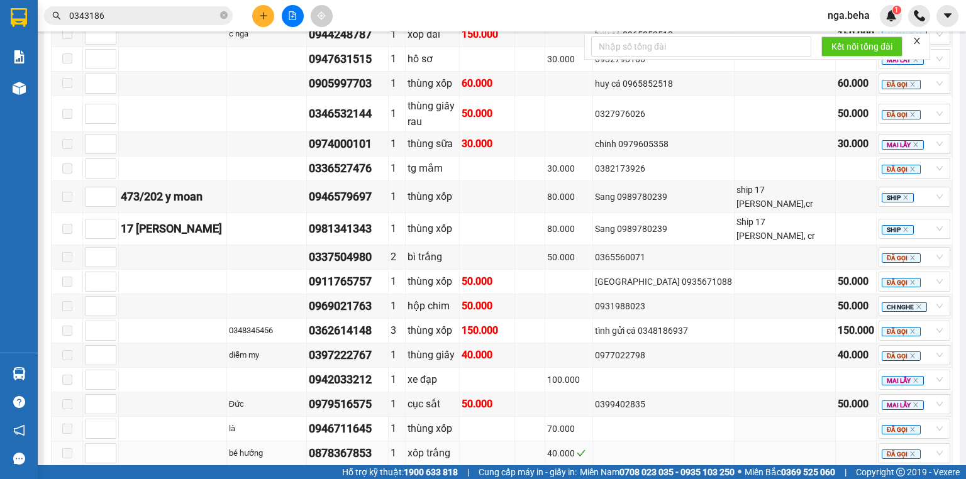
scroll to position [788, 0]
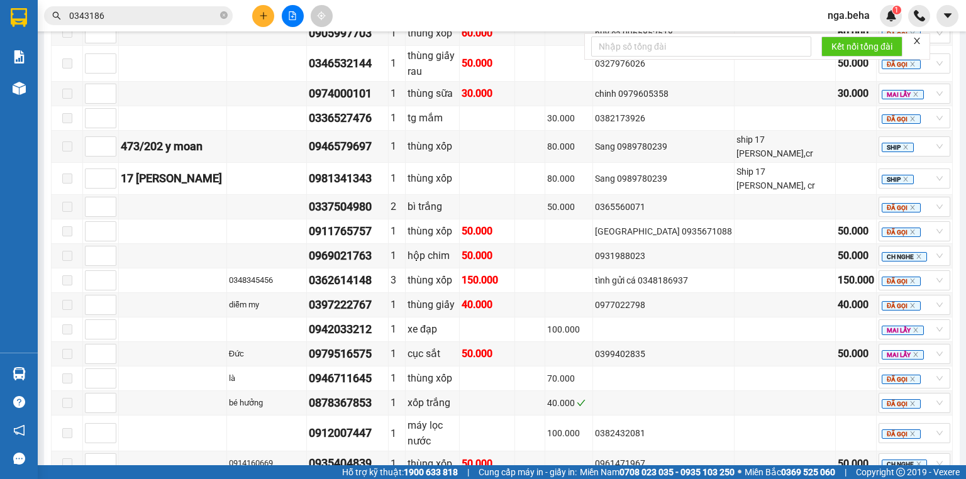
click at [117, 18] on input "0343186" at bounding box center [143, 16] width 148 height 14
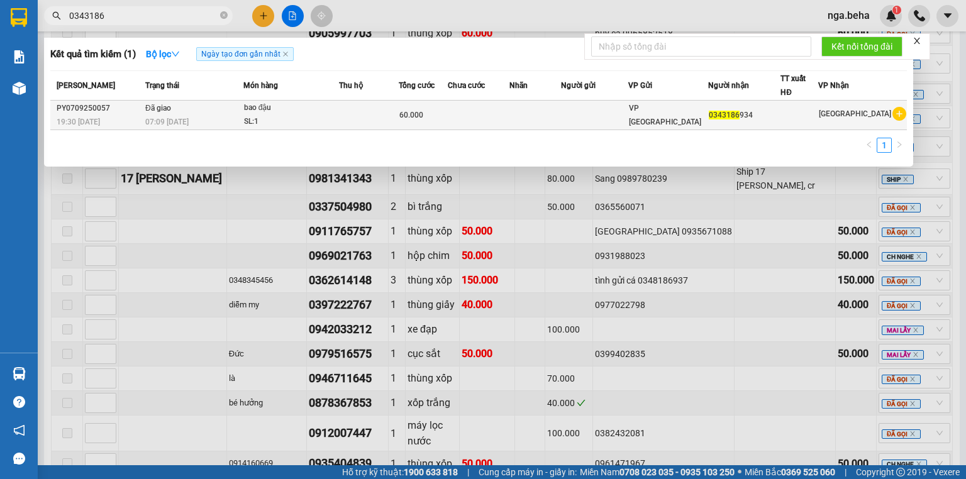
click at [423, 118] on span "60.000" at bounding box center [412, 115] width 24 height 9
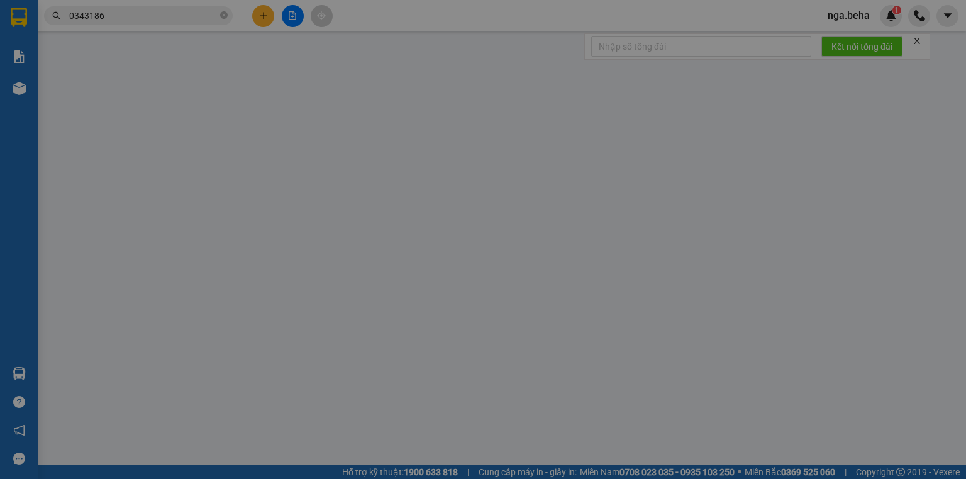
type input "0343186934"
type input "60.000"
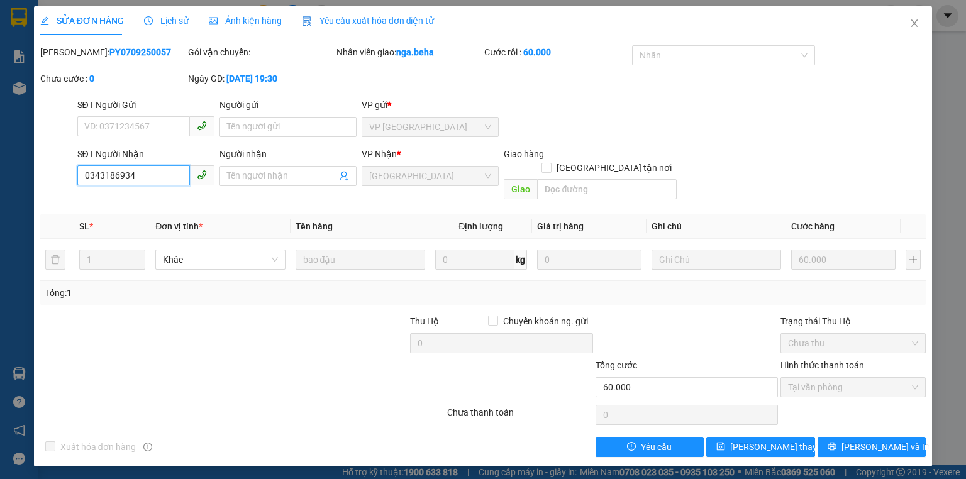
click at [153, 177] on input "0343186934" at bounding box center [133, 175] width 113 height 20
click at [327, 323] on div at bounding box center [316, 337] width 185 height 44
click at [920, 25] on span "Close" at bounding box center [914, 23] width 35 height 35
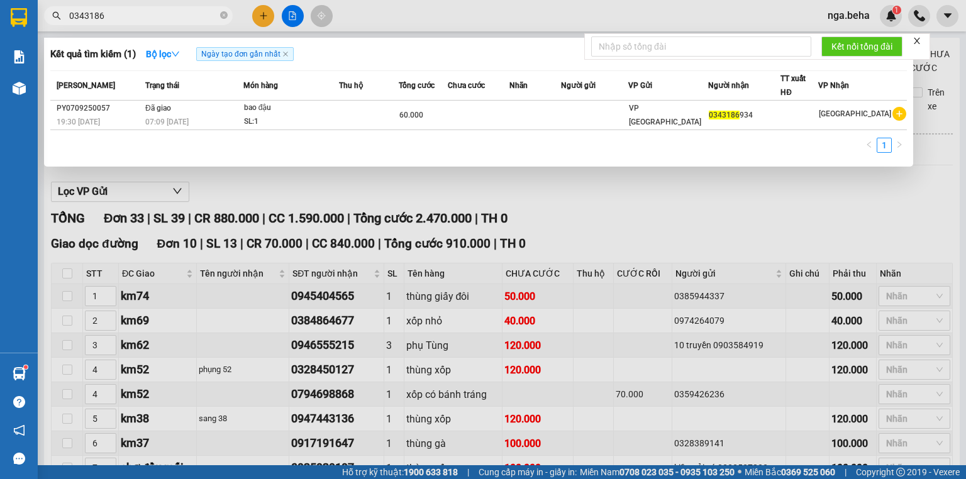
click at [121, 14] on input "0343186" at bounding box center [143, 16] width 148 height 14
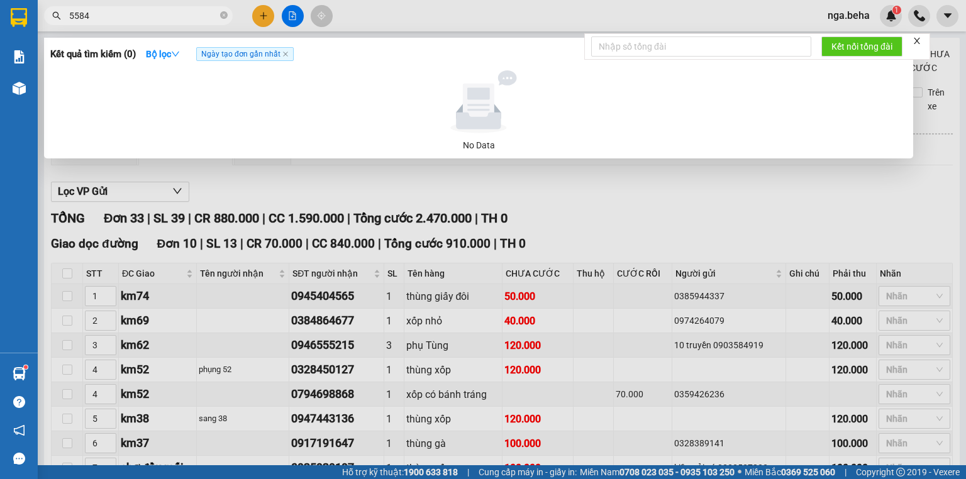
click at [292, 13] on div at bounding box center [483, 239] width 966 height 479
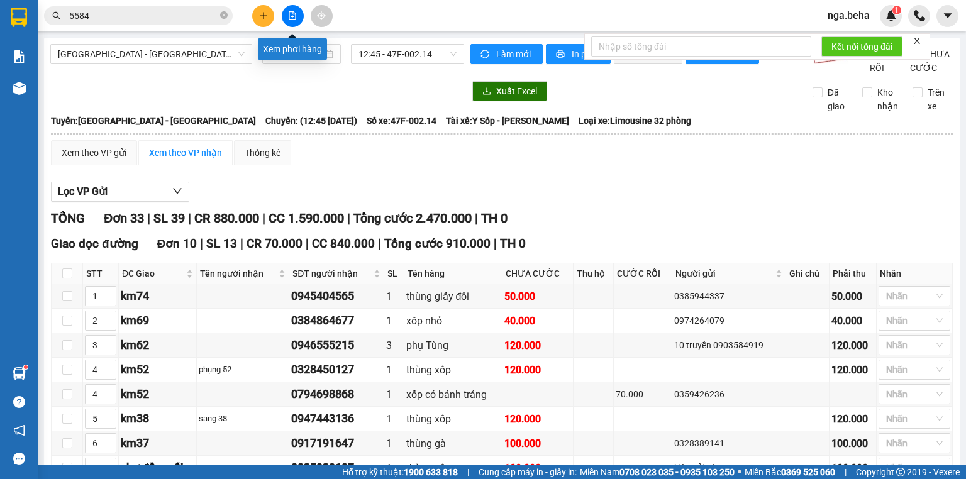
click at [292, 13] on icon "file-add" at bounding box center [292, 15] width 9 height 9
click at [169, 49] on span "[GEOGRAPHIC_DATA] - [GEOGRAPHIC_DATA]" at bounding box center [151, 54] width 187 height 19
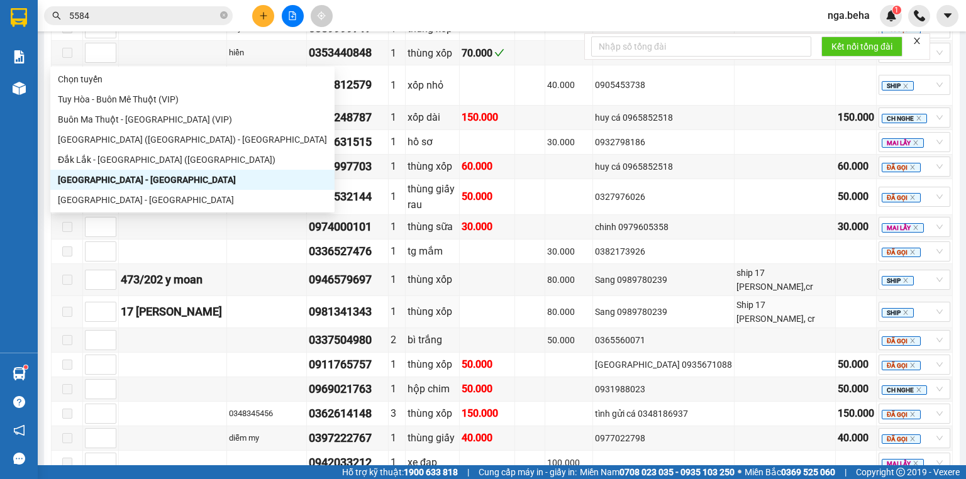
scroll to position [755, 0]
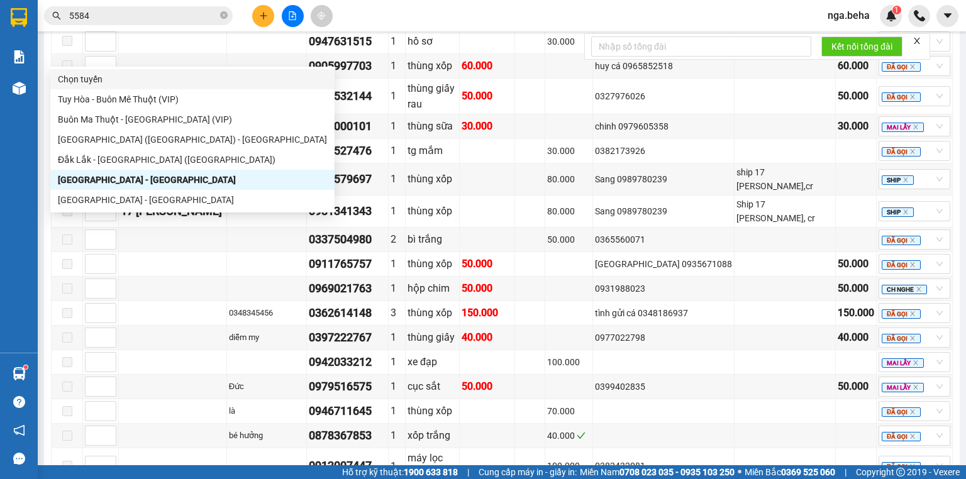
click at [120, 13] on input "5584" at bounding box center [143, 16] width 148 height 14
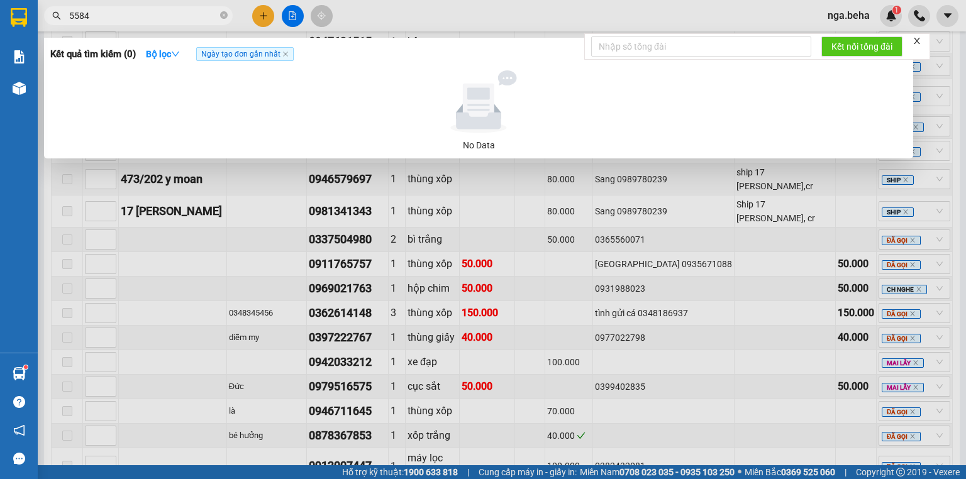
click at [120, 13] on input "5584" at bounding box center [143, 16] width 148 height 14
click at [271, 247] on div at bounding box center [483, 239] width 966 height 479
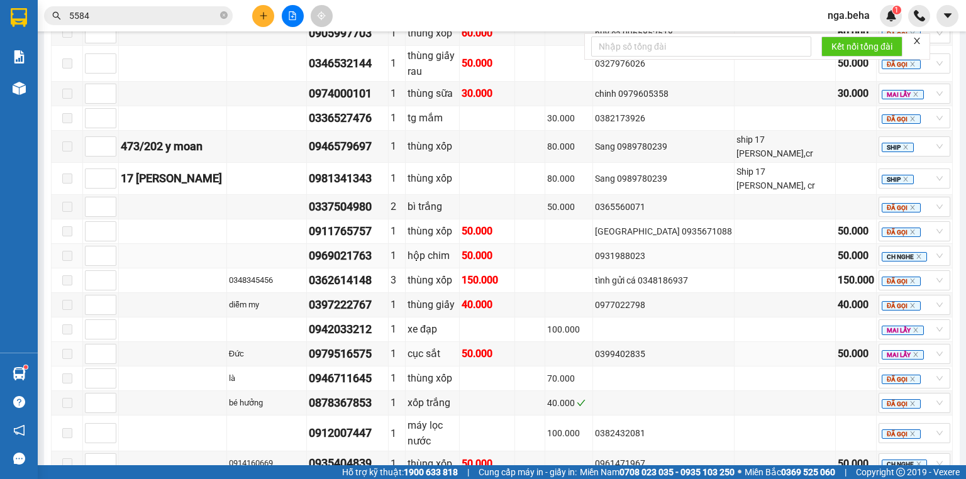
scroll to position [687, 0]
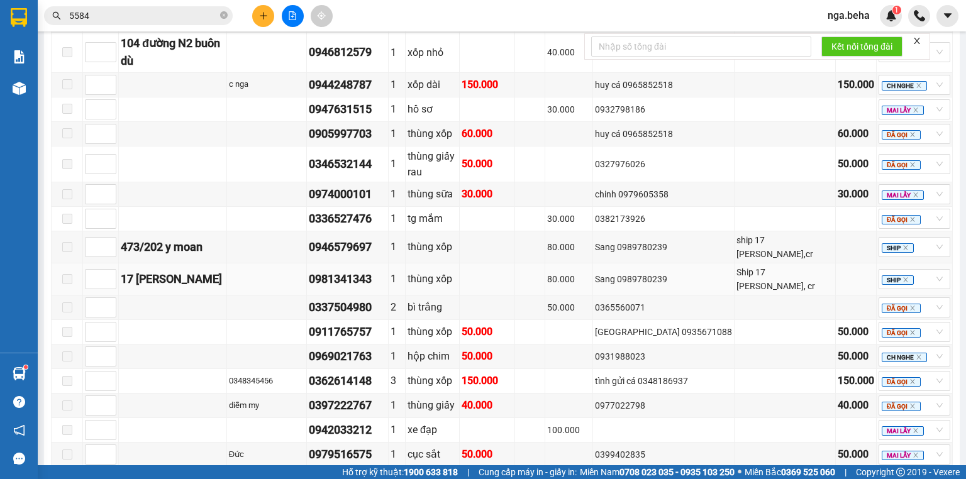
click at [377, 271] on div "0981341343" at bounding box center [347, 280] width 77 height 18
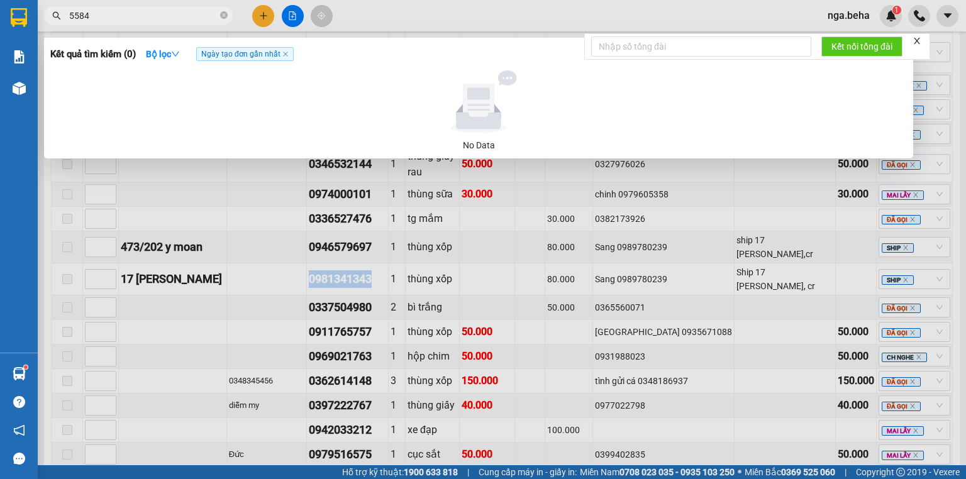
click at [199, 17] on input "5584" at bounding box center [143, 16] width 148 height 14
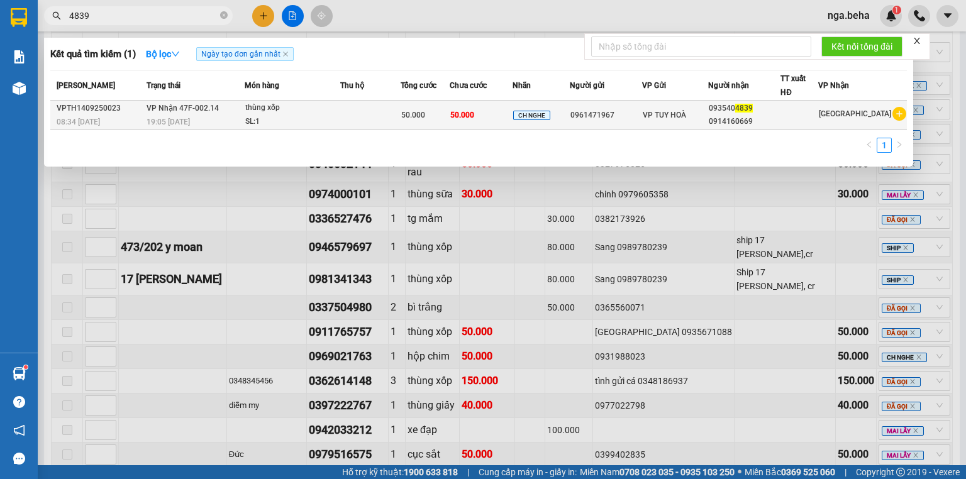
type input "4839"
click at [276, 121] on div "SL: 1" at bounding box center [292, 122] width 94 height 14
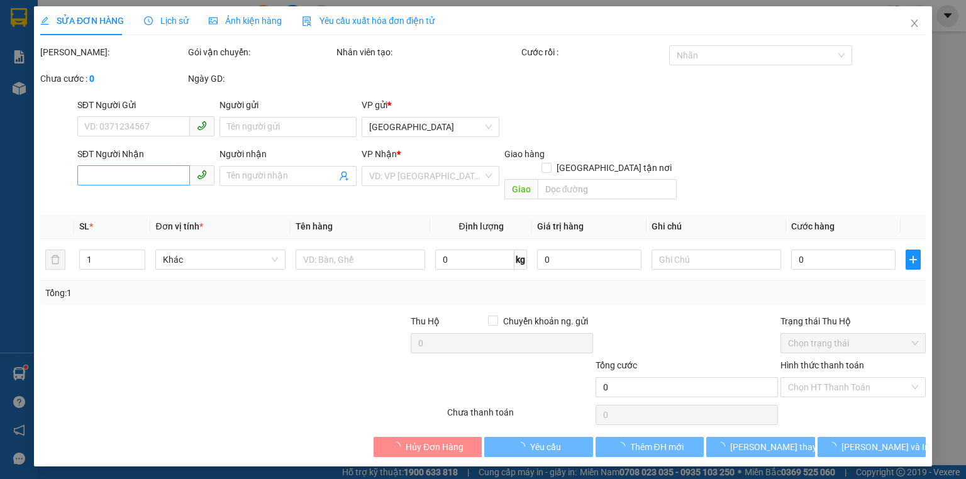
type input "0961471967"
type input "0935404839"
type input "0914160669"
type input "50.000"
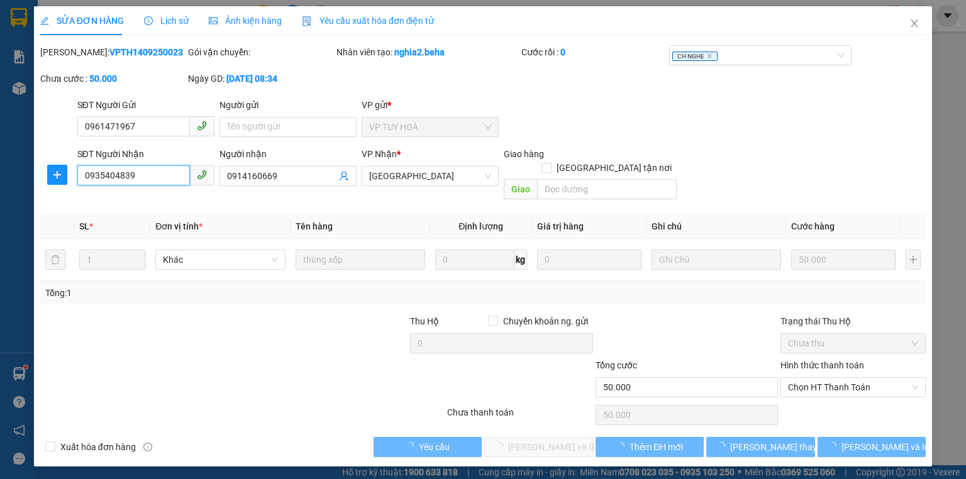
click at [148, 177] on input "0935404839" at bounding box center [133, 175] width 113 height 20
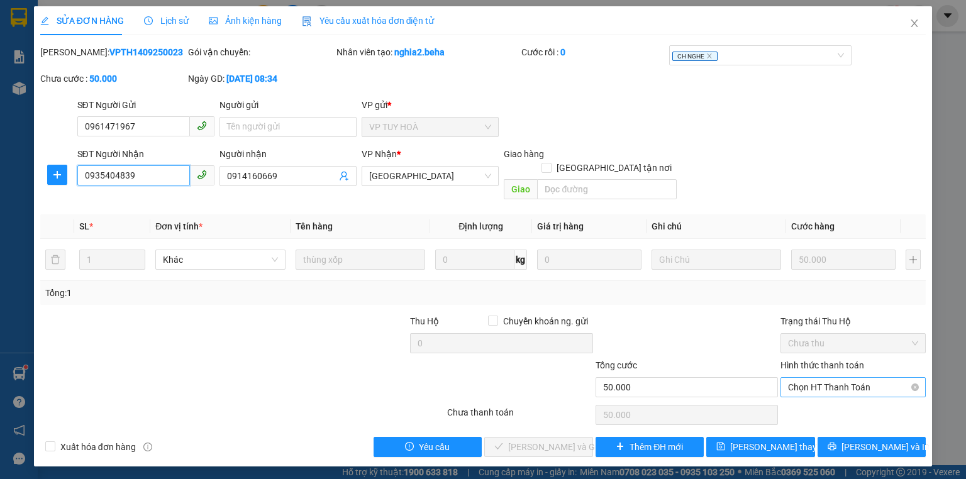
click at [836, 378] on span "Chọn HT Thanh Toán" at bounding box center [853, 387] width 130 height 19
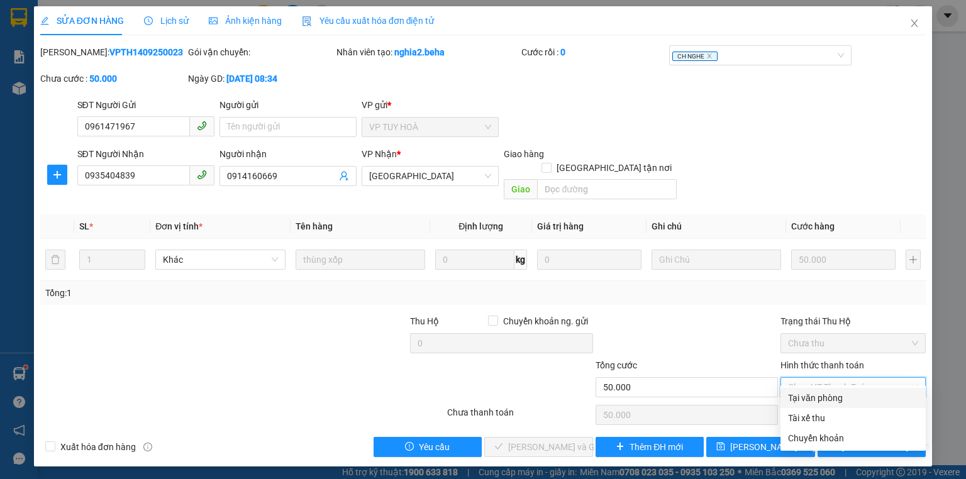
click at [825, 397] on div "Tại văn phòng" at bounding box center [853, 398] width 130 height 14
type input "0"
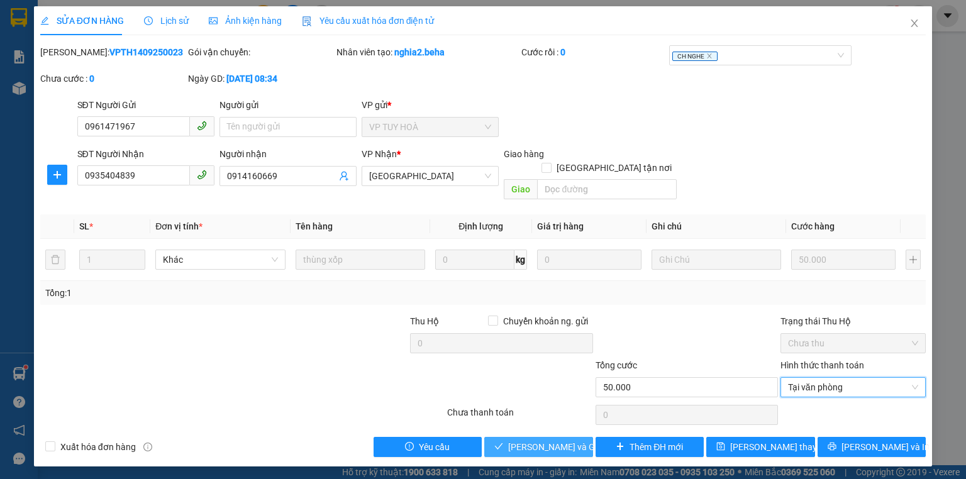
click at [549, 440] on span "[PERSON_NAME] và Giao hàng" at bounding box center [568, 447] width 121 height 14
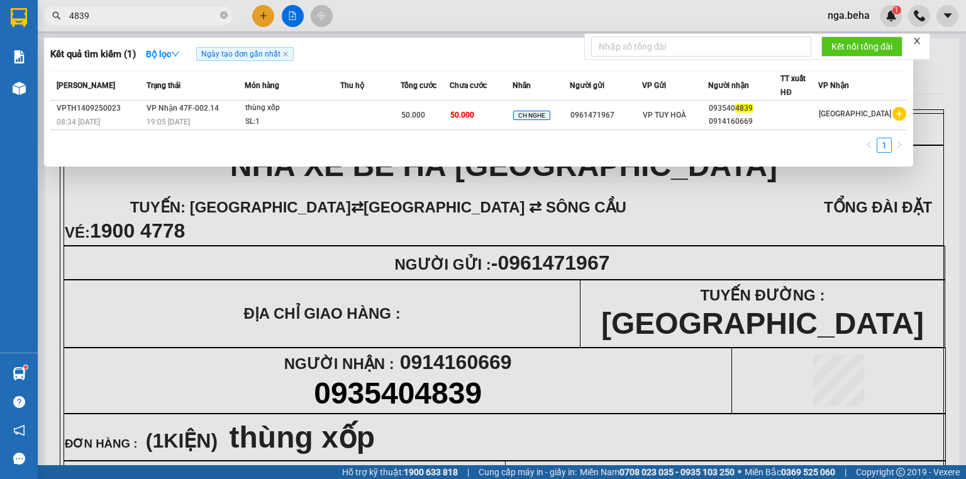
click at [167, 13] on input "4839" at bounding box center [143, 16] width 148 height 14
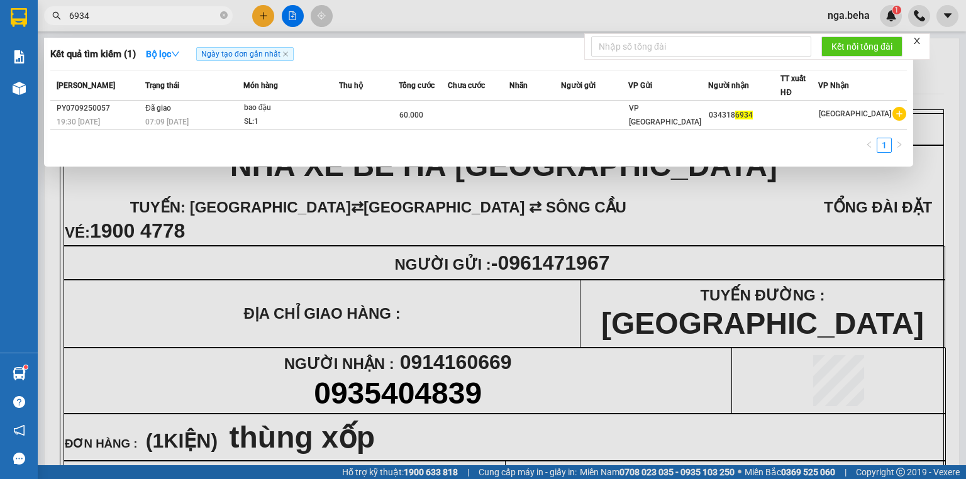
drag, startPoint x: 224, startPoint y: 216, endPoint x: 145, endPoint y: 193, distance: 82.6
click at [223, 217] on div at bounding box center [483, 239] width 966 height 479
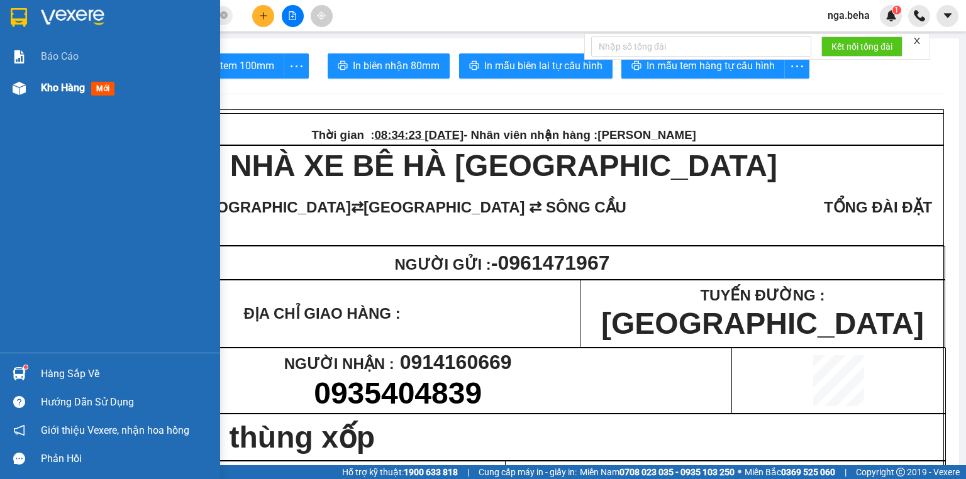
click at [23, 88] on img at bounding box center [19, 88] width 13 height 13
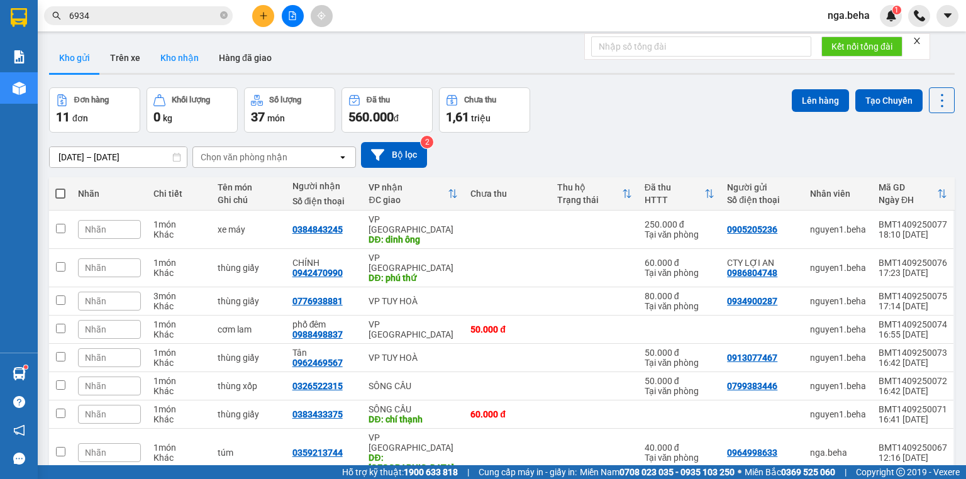
click at [178, 67] on button "Kho nhận" at bounding box center [179, 58] width 59 height 30
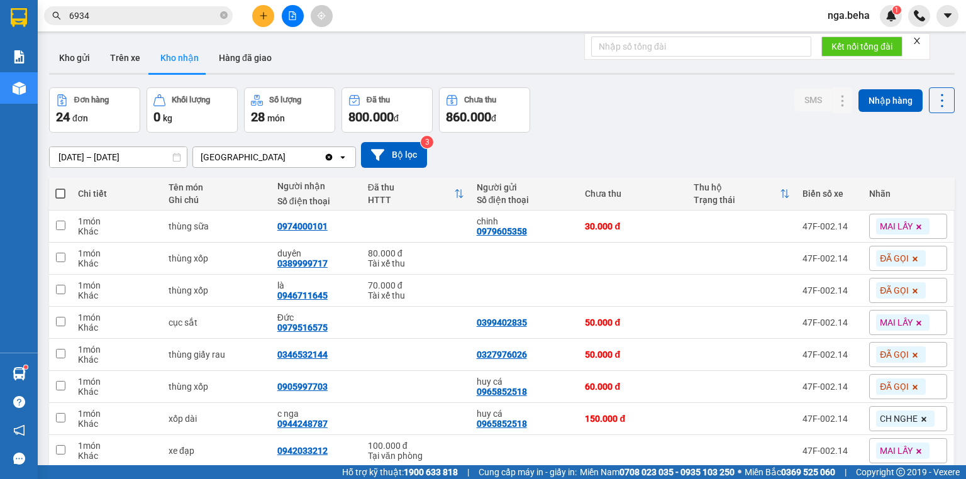
click at [157, 12] on input "6934" at bounding box center [143, 16] width 148 height 14
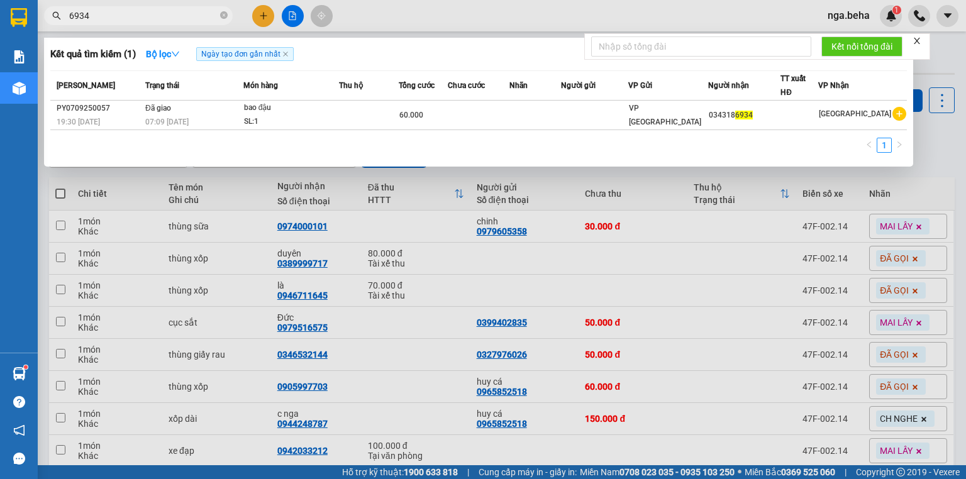
click at [157, 12] on input "6934" at bounding box center [143, 16] width 148 height 14
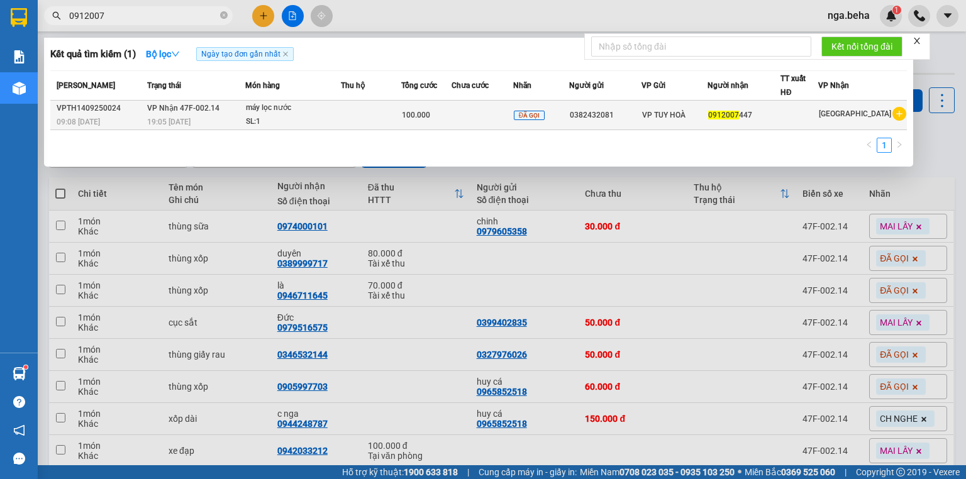
type input "0912007"
click at [371, 120] on td at bounding box center [371, 116] width 60 height 30
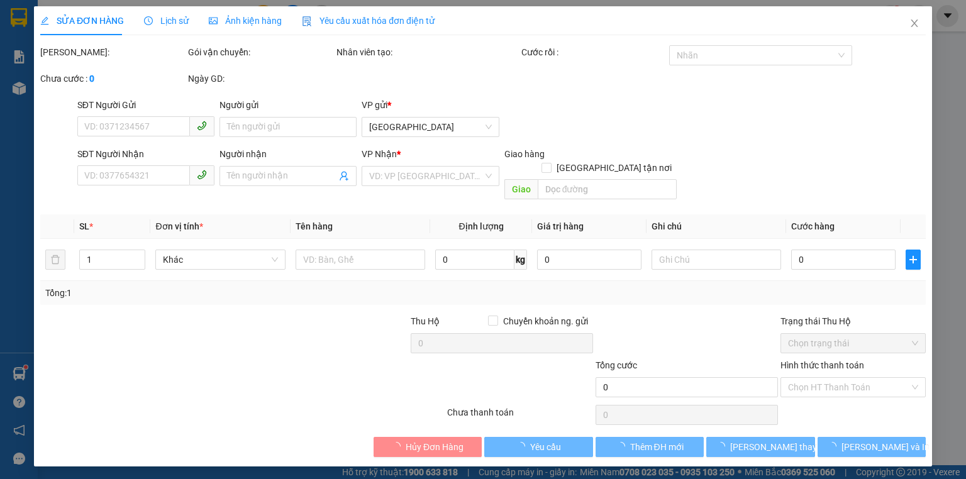
type input "0382432081"
type input "0912007447"
type input "100.000"
type input "0"
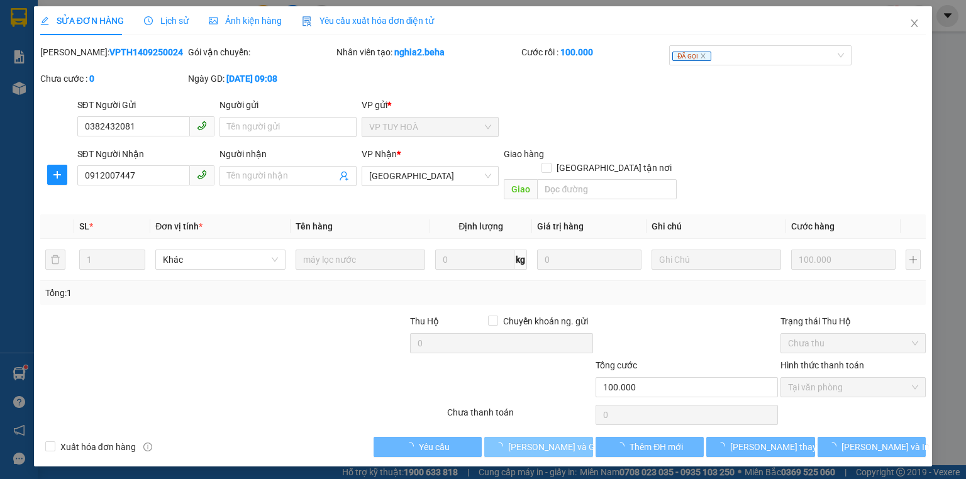
click at [552, 440] on span "[PERSON_NAME] và Giao hàng" at bounding box center [568, 447] width 121 height 14
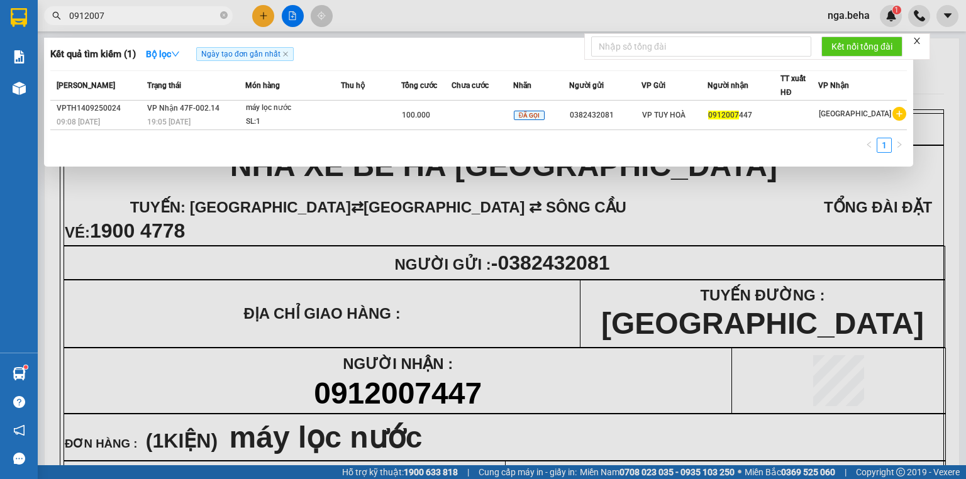
click at [126, 15] on input "0912007" at bounding box center [143, 16] width 148 height 14
click at [126, 16] on input "0912007" at bounding box center [143, 16] width 148 height 14
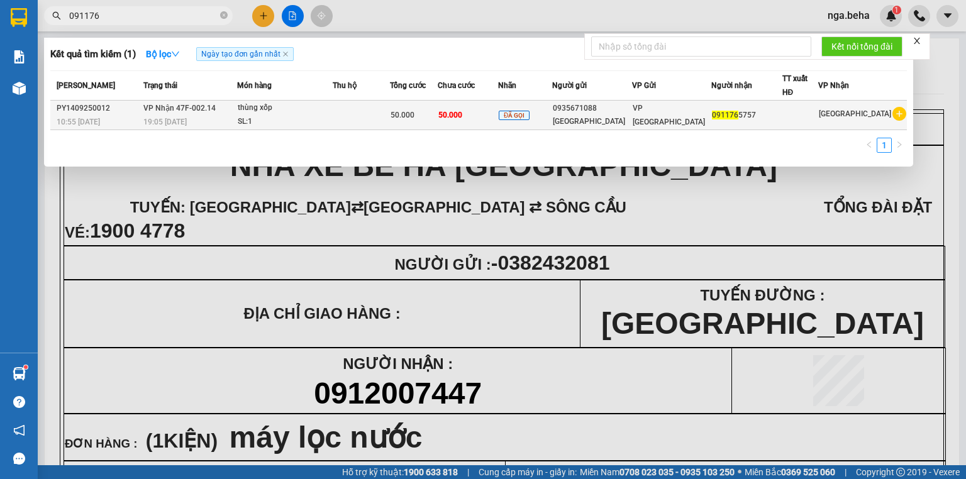
type input "091176"
click at [288, 116] on div "SL: 1" at bounding box center [285, 122] width 94 height 14
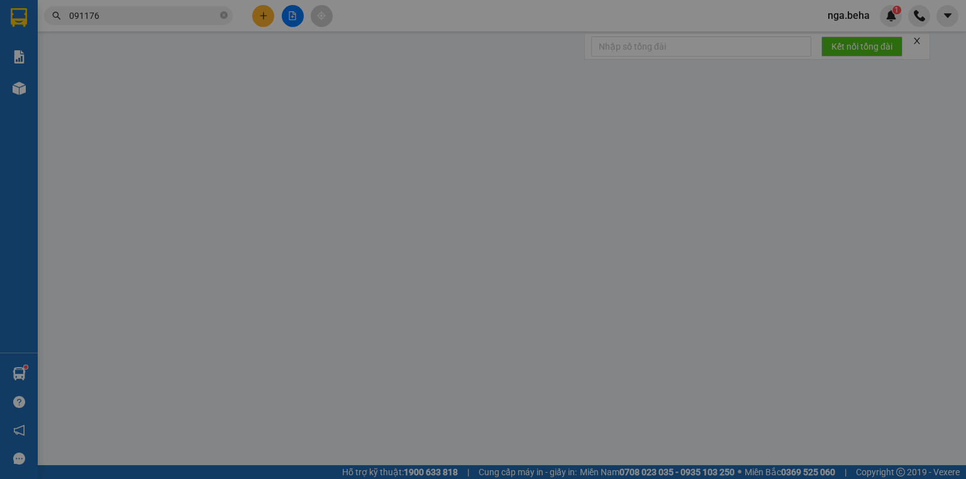
type input "0935671088"
type input "[GEOGRAPHIC_DATA]"
type input "0911765757"
type input "50.000"
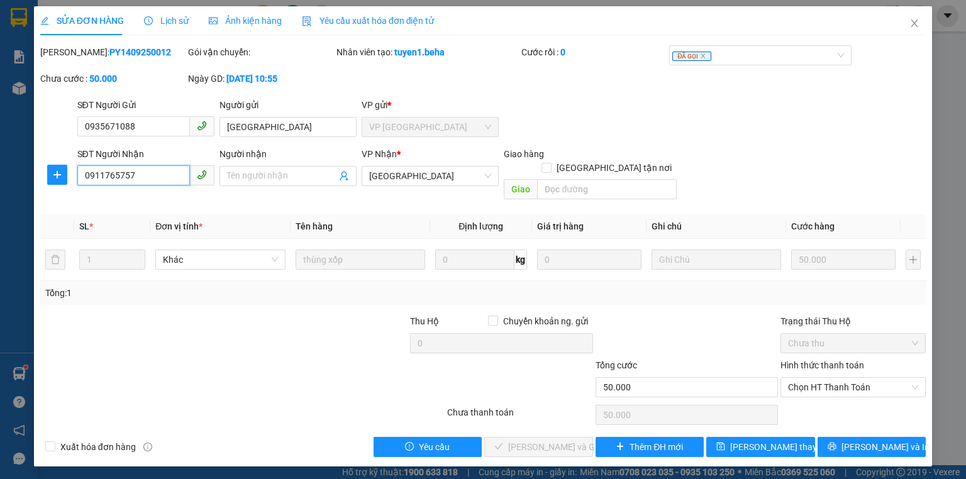
click at [154, 176] on input "0911765757" at bounding box center [133, 175] width 113 height 20
click at [154, 175] on input "0911765757" at bounding box center [133, 175] width 113 height 20
click at [919, 24] on icon "close" at bounding box center [915, 23] width 10 height 10
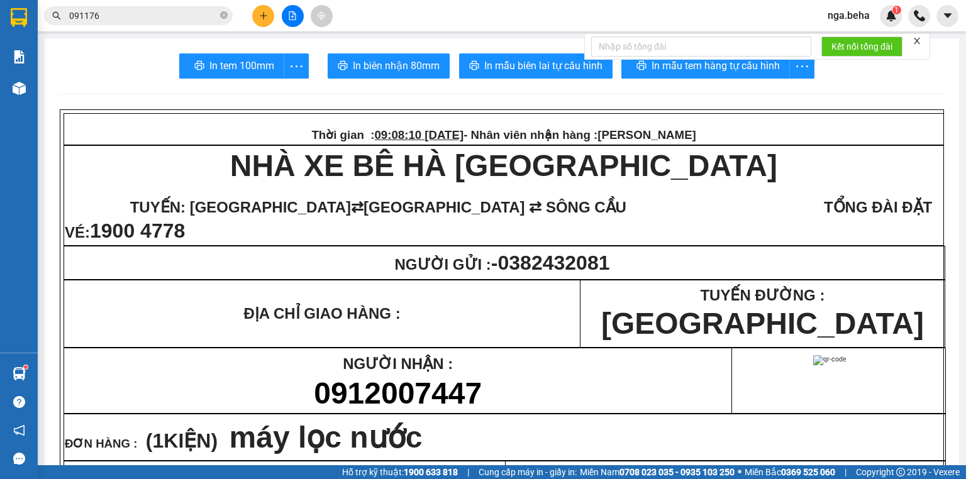
click at [149, 20] on input "091176" at bounding box center [143, 16] width 148 height 14
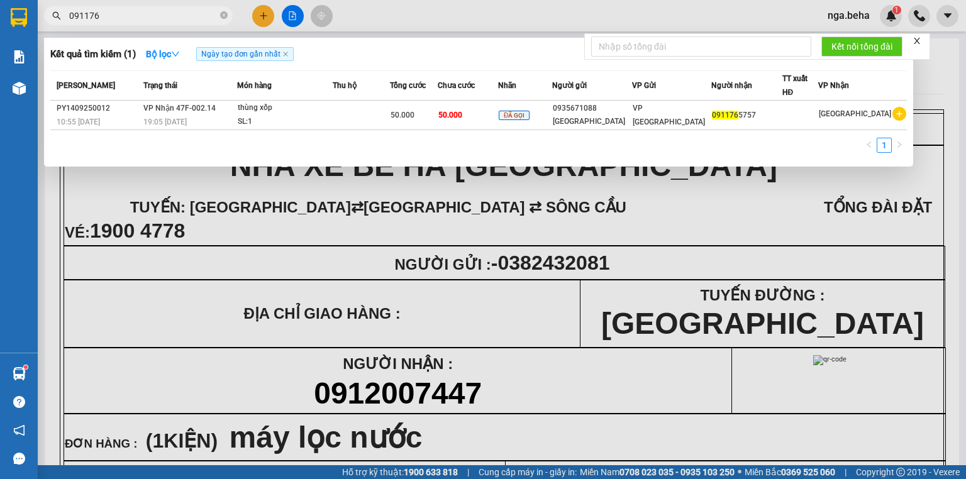
click at [150, 19] on input "091176" at bounding box center [143, 16] width 148 height 14
click at [150, 15] on input "091176" at bounding box center [143, 16] width 148 height 14
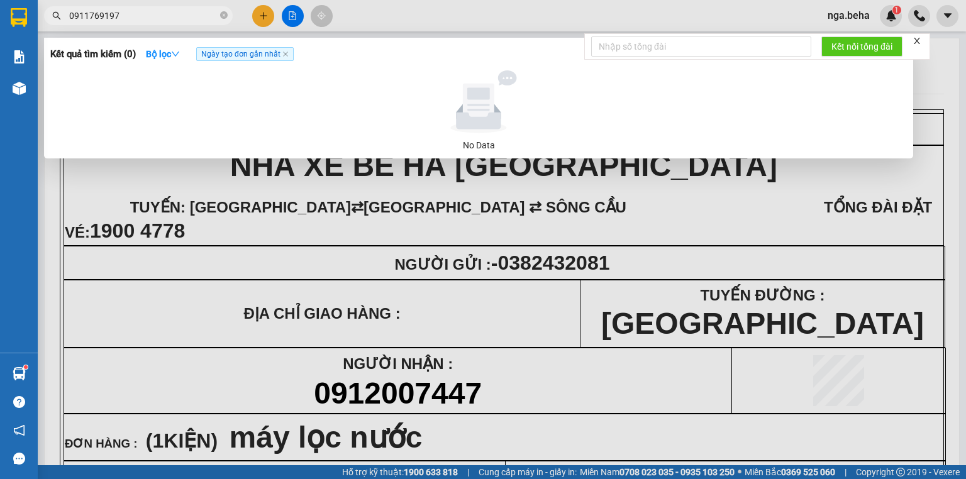
click at [129, 18] on input "0911769197" at bounding box center [143, 16] width 148 height 14
drag, startPoint x: 129, startPoint y: 18, endPoint x: 123, endPoint y: 8, distance: 12.4
click at [126, 16] on input "0911769197" at bounding box center [143, 16] width 148 height 14
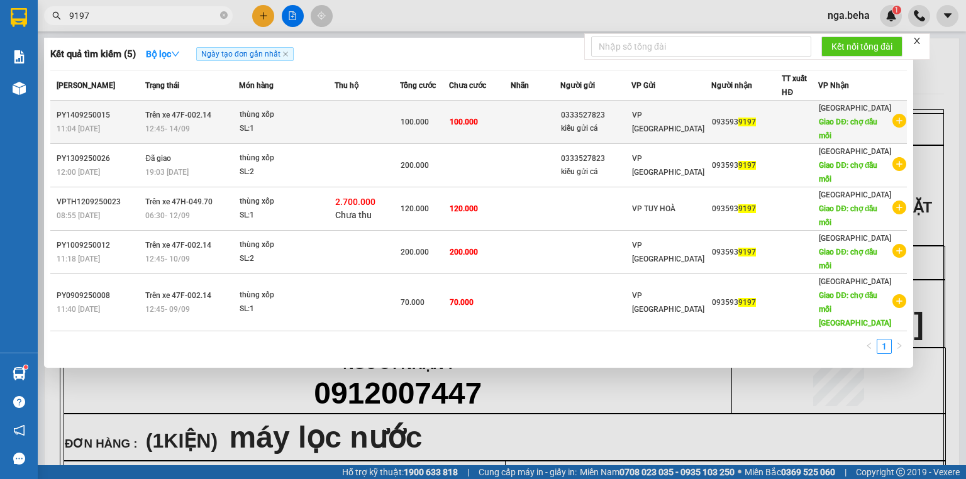
type input "9197"
click at [299, 120] on div "thùng xốp" at bounding box center [287, 115] width 94 height 14
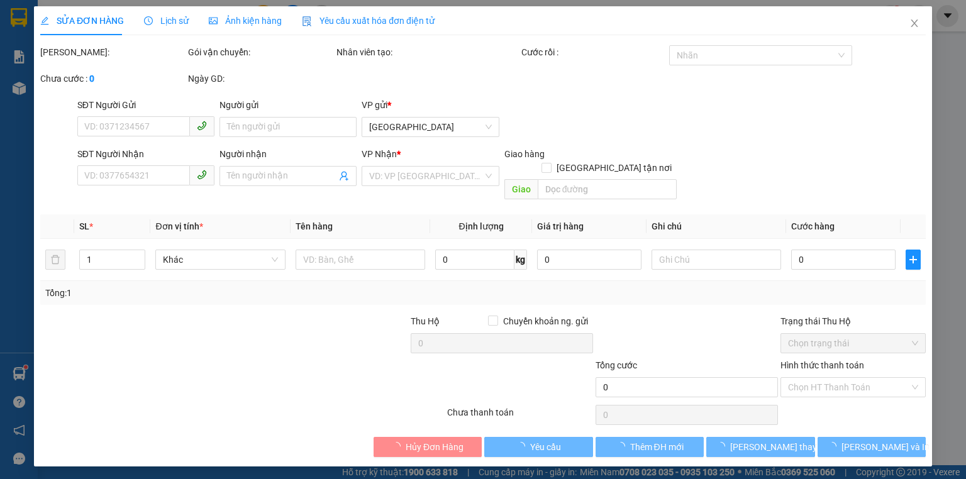
type input "0333527823"
type input "kiều gửi cá"
type input "0935939197"
type input "chợ đầu mối"
type input "100.000"
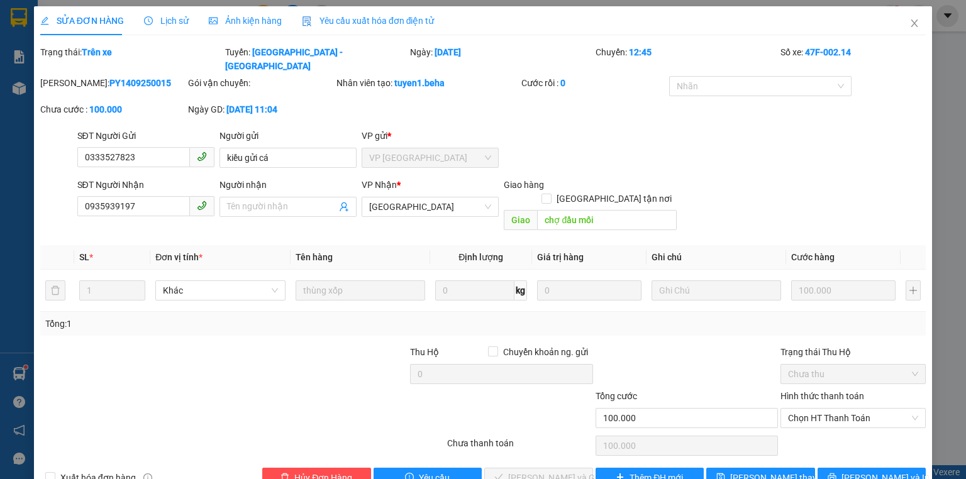
click at [147, 178] on div "SĐT Người Nhận" at bounding box center [145, 185] width 137 height 14
click at [147, 196] on input "0935939197" at bounding box center [133, 206] width 113 height 20
click at [142, 196] on input "0935939197" at bounding box center [133, 206] width 113 height 20
click at [840, 409] on span "Chọn HT Thanh Toán" at bounding box center [853, 418] width 130 height 19
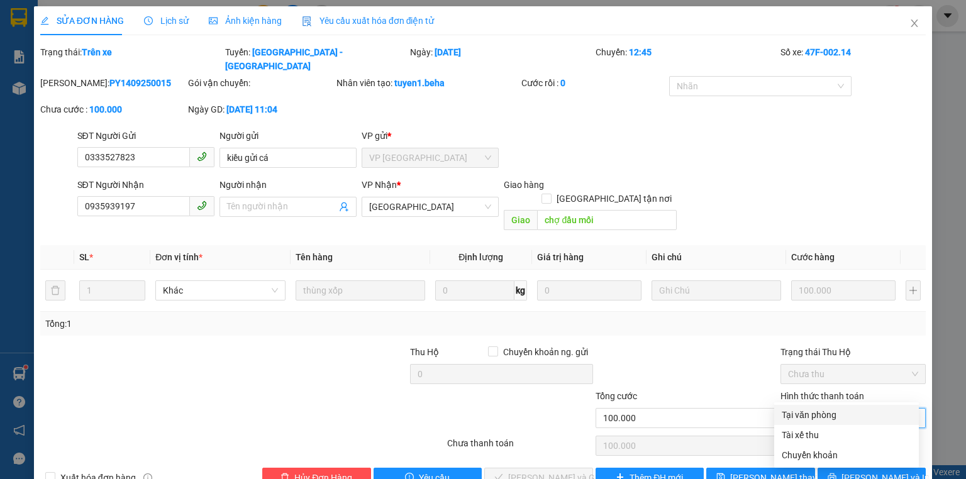
click at [825, 411] on div "Tại văn phòng" at bounding box center [847, 415] width 130 height 14
type input "0"
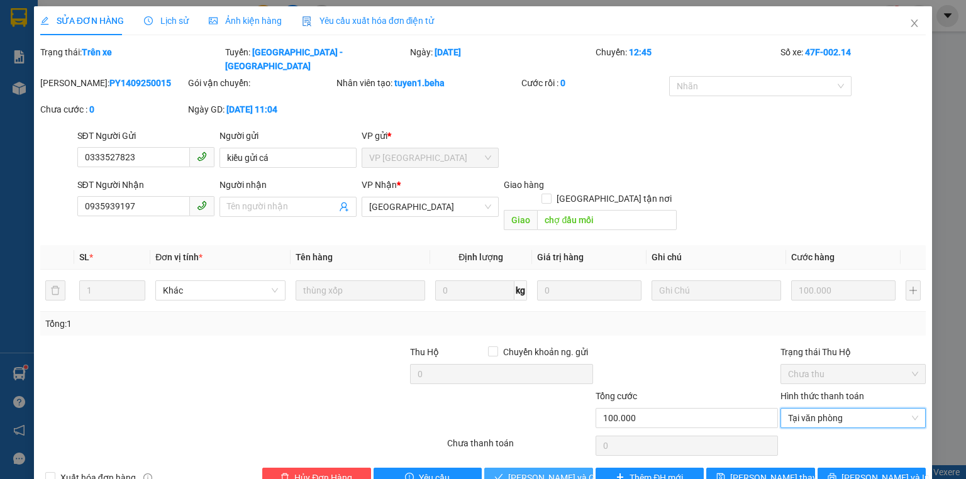
click at [551, 471] on span "[PERSON_NAME] và Giao hàng" at bounding box center [568, 478] width 121 height 14
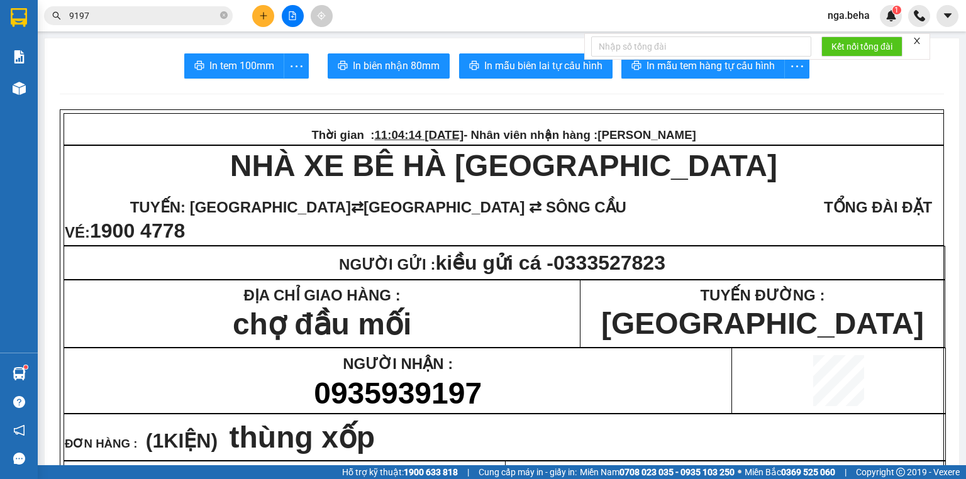
click at [138, 5] on div "Kết quả tìm kiếm ( 5 ) Bộ lọc Ngày tạo đơn gần nhất Mã ĐH Trạng thái Món hàng T…" at bounding box center [122, 16] width 245 height 22
click at [125, 17] on input "9197" at bounding box center [143, 16] width 148 height 14
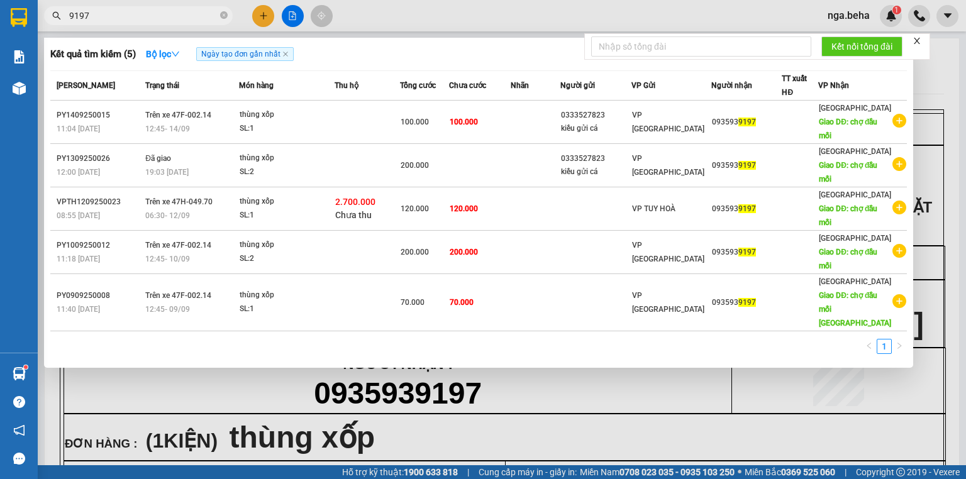
click at [125, 17] on input "9197" at bounding box center [143, 16] width 148 height 14
click at [124, 17] on input "9197" at bounding box center [143, 16] width 148 height 14
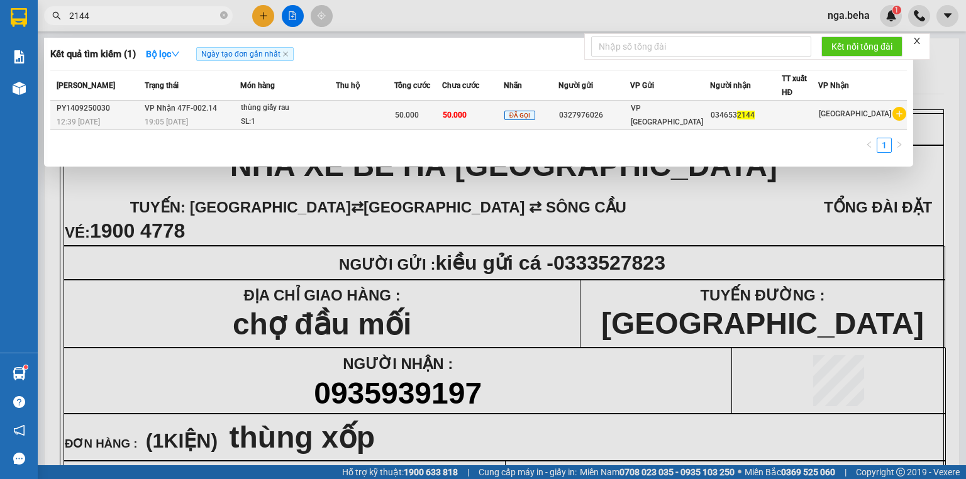
type input "2144"
click at [418, 114] on span "50.000" at bounding box center [407, 115] width 24 height 9
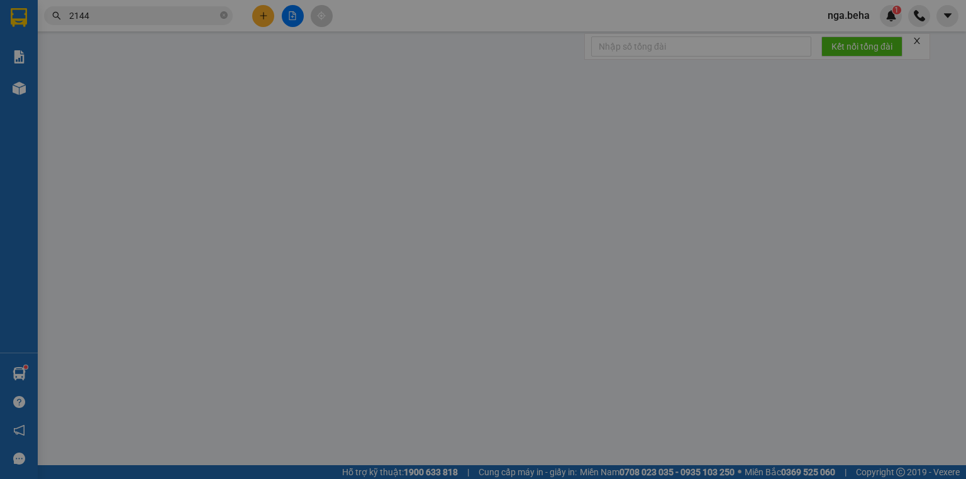
type input "0327976026"
type input "0346532144"
type input "50.000"
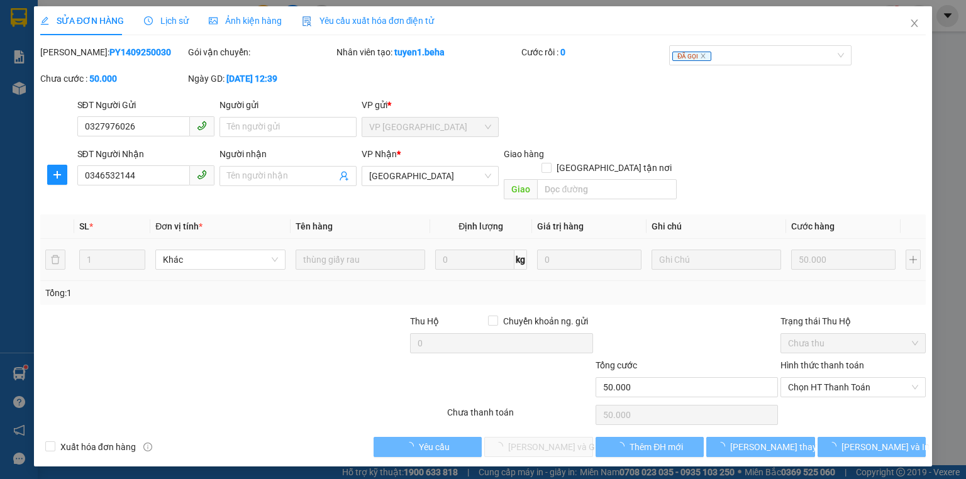
click at [160, 189] on div "SĐT Người Nhận 0346532144" at bounding box center [145, 169] width 137 height 44
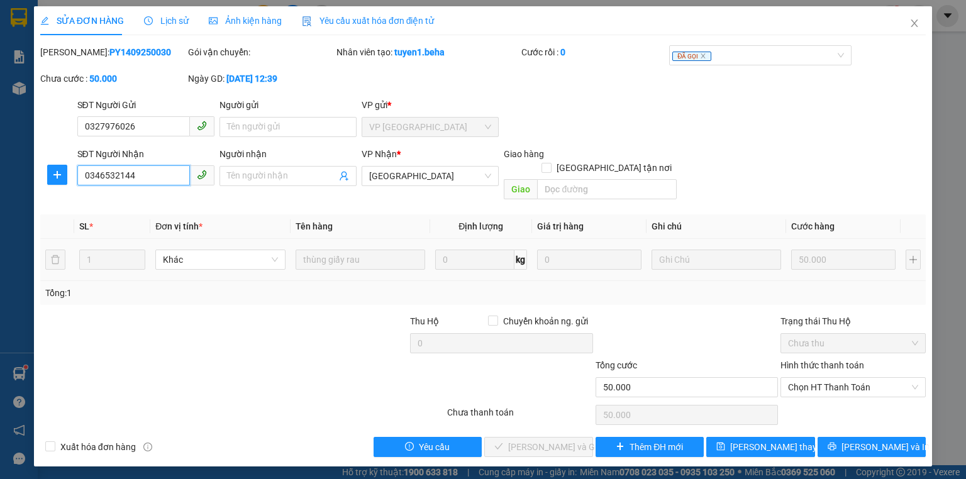
click at [158, 174] on input "0346532144" at bounding box center [133, 175] width 113 height 20
click at [837, 378] on span "Chọn HT Thanh Toán" at bounding box center [853, 387] width 130 height 19
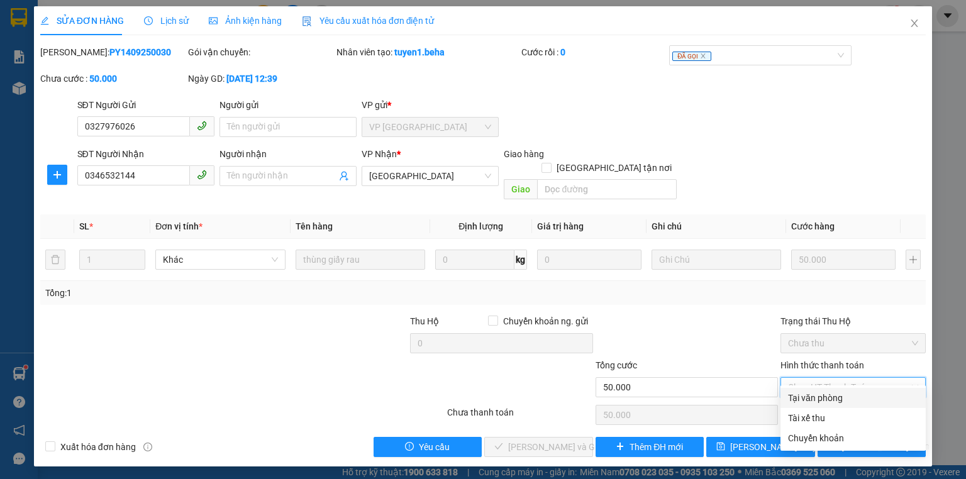
drag, startPoint x: 811, startPoint y: 397, endPoint x: 592, endPoint y: 421, distance: 220.2
click at [810, 398] on div "Tại văn phòng" at bounding box center [853, 398] width 130 height 14
type input "0"
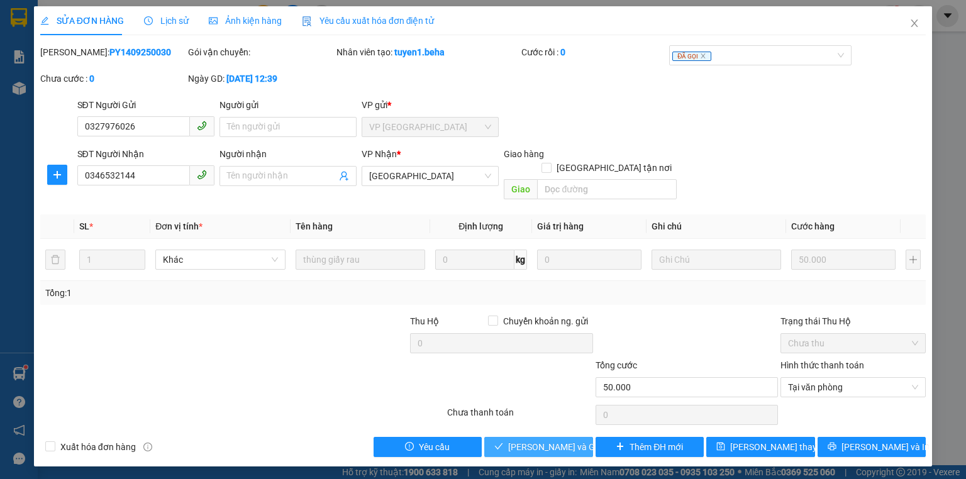
click at [539, 440] on span "[PERSON_NAME] và Giao hàng" at bounding box center [568, 447] width 121 height 14
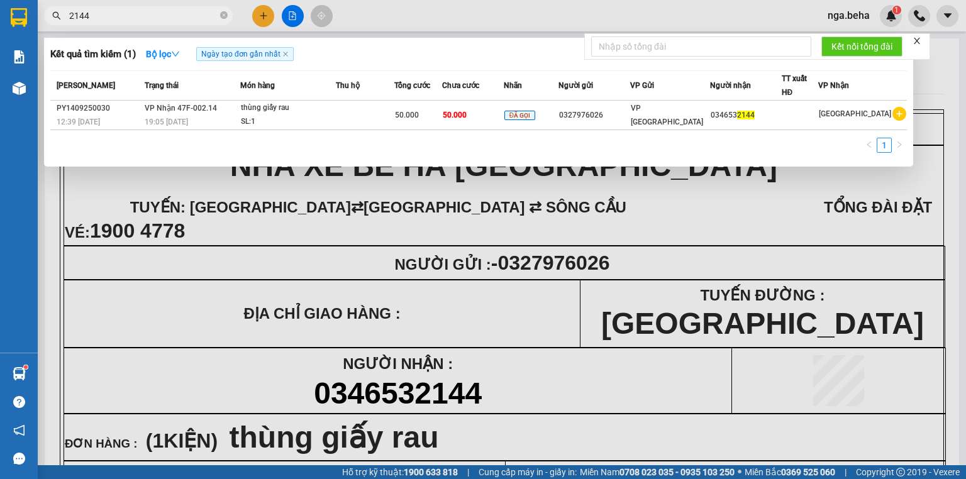
click at [138, 9] on input "2144" at bounding box center [143, 16] width 148 height 14
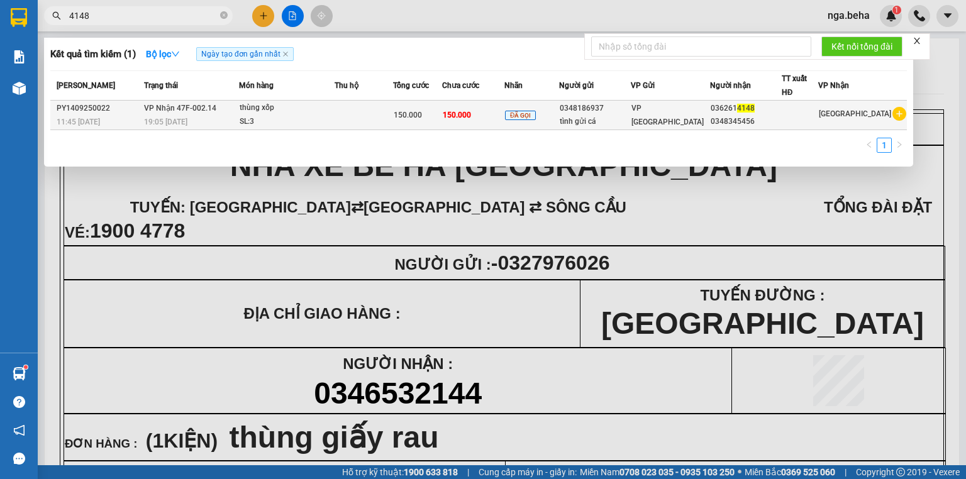
type input "4148"
click at [393, 125] on td at bounding box center [364, 116] width 58 height 30
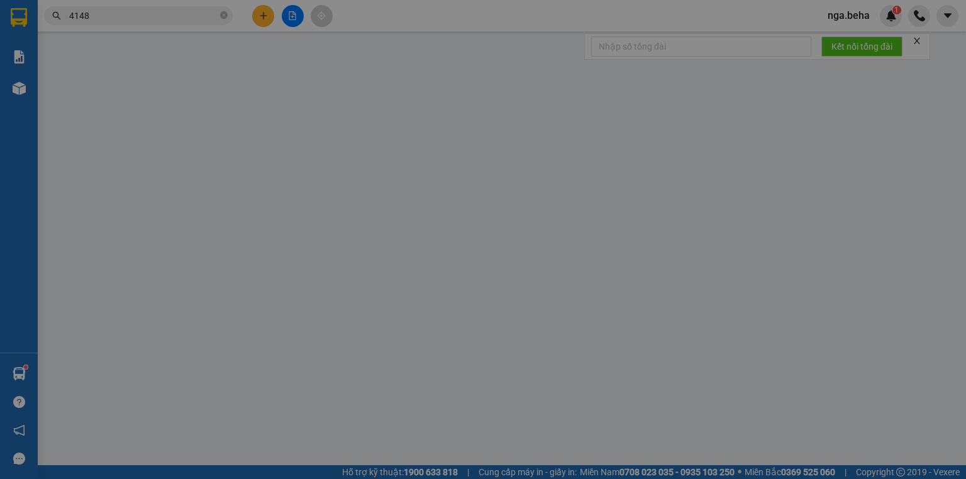
type input "0348186937"
type input "tình gửi cá"
type input "0362614148"
type input "0348345456"
type input "150.000"
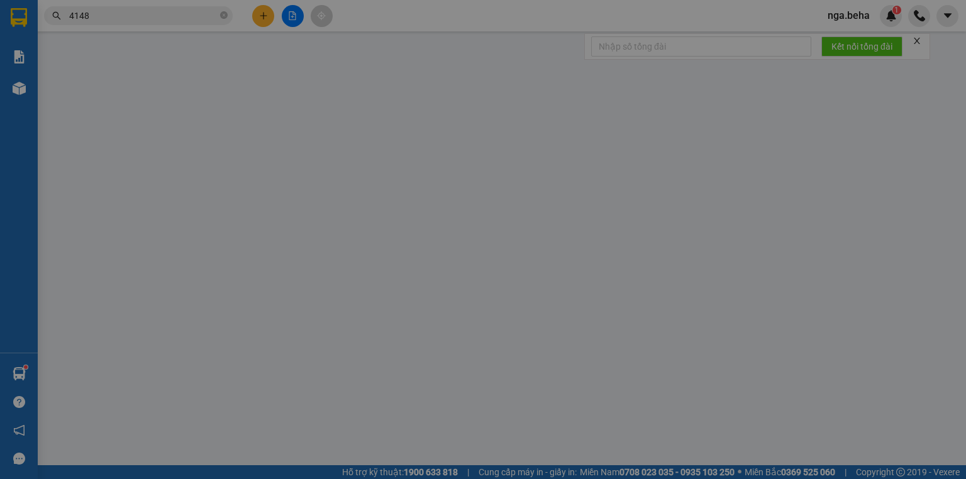
type input "150.000"
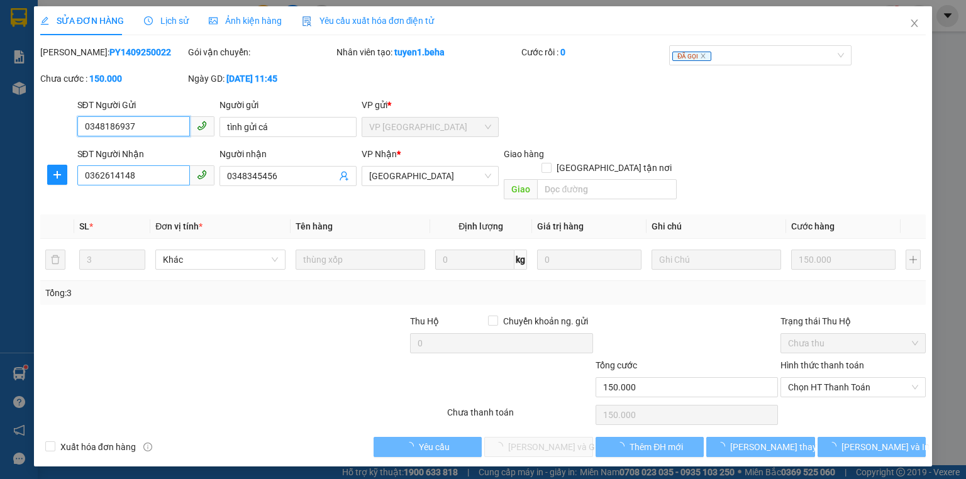
click at [148, 180] on input "0362614148" at bounding box center [133, 175] width 113 height 20
click at [148, 179] on input "0362614148" at bounding box center [133, 175] width 113 height 20
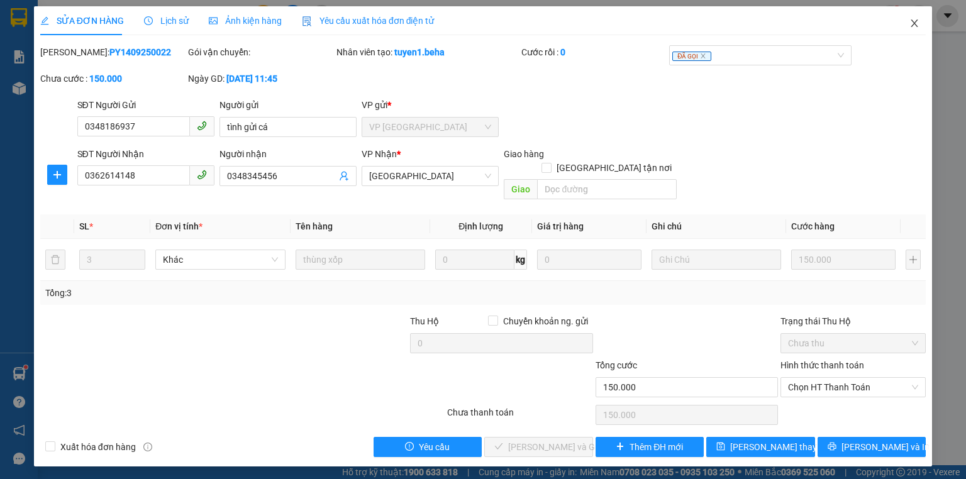
click at [912, 20] on icon "close" at bounding box center [915, 23] width 10 height 10
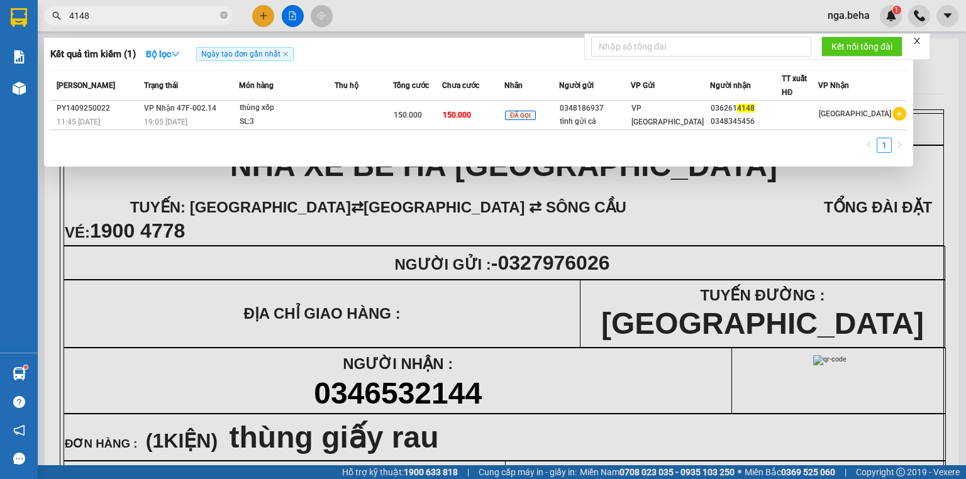
click at [164, 19] on input "4148" at bounding box center [143, 16] width 148 height 14
click at [164, 18] on input "4148" at bounding box center [143, 16] width 148 height 14
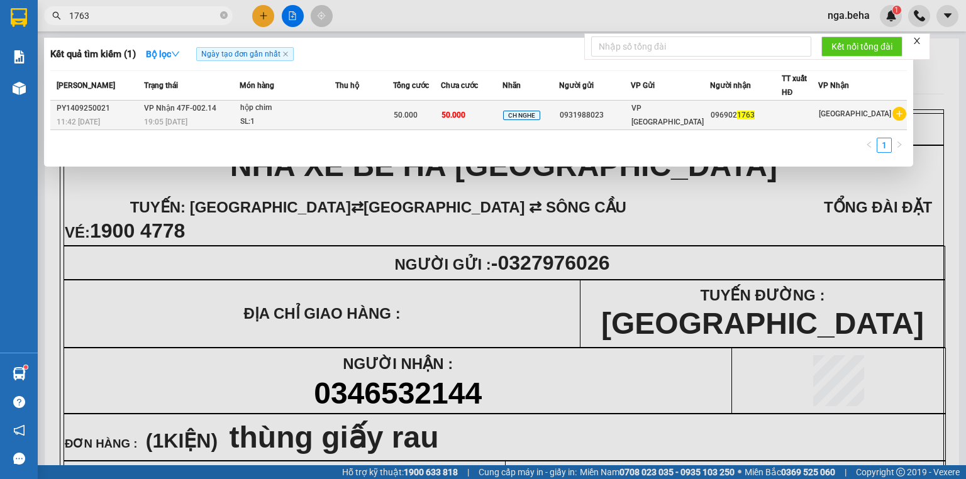
type input "1763"
click at [458, 114] on span "50.000" at bounding box center [454, 115] width 24 height 9
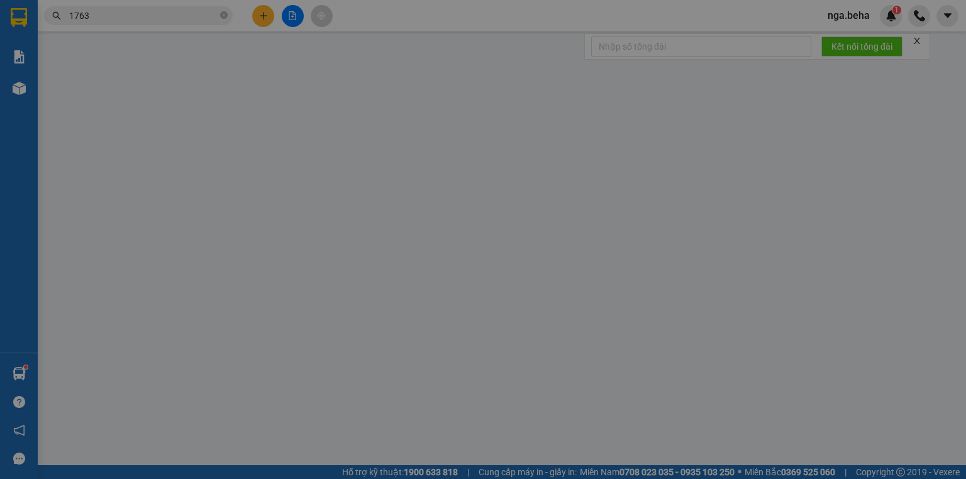
type input "0931988023"
type input "0969021763"
type input "50.000"
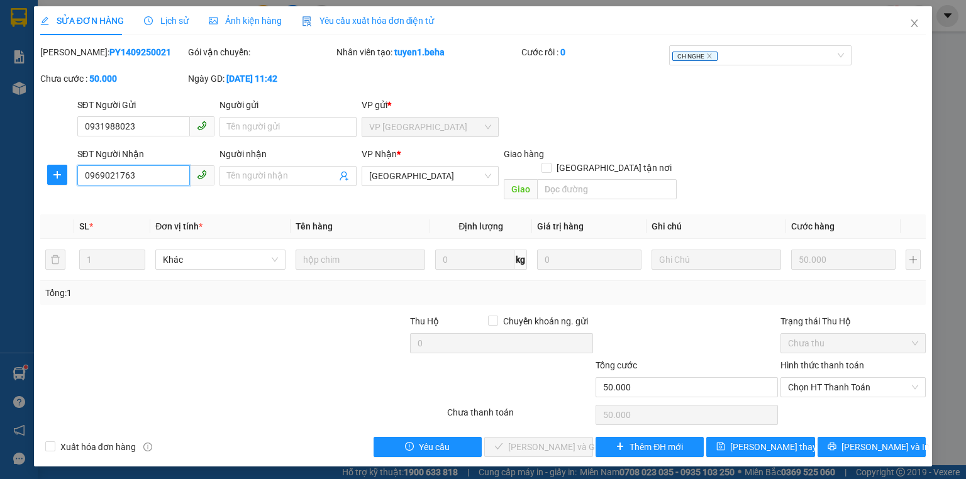
click at [140, 171] on input "0969021763" at bounding box center [133, 175] width 113 height 20
click at [826, 378] on span "Chọn HT Thanh Toán" at bounding box center [853, 387] width 130 height 19
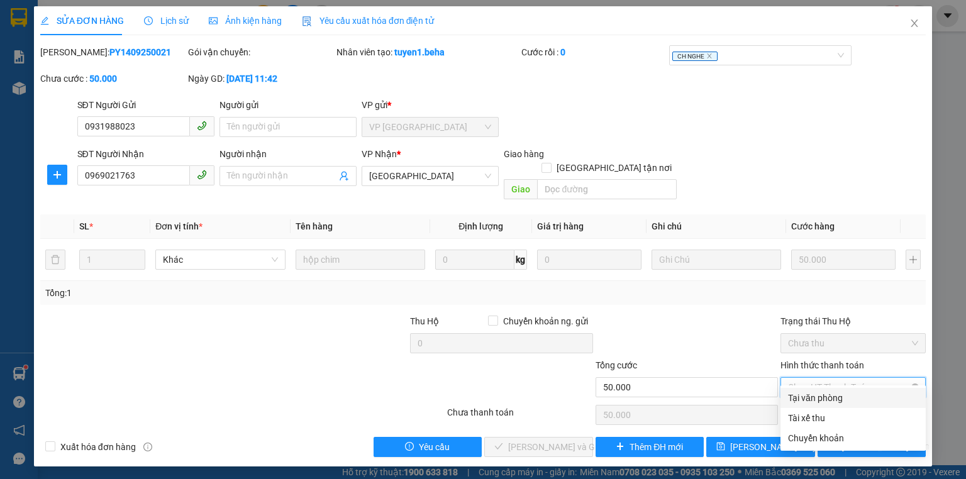
click at [820, 396] on div "Tại văn phòng" at bounding box center [853, 398] width 130 height 14
type input "0"
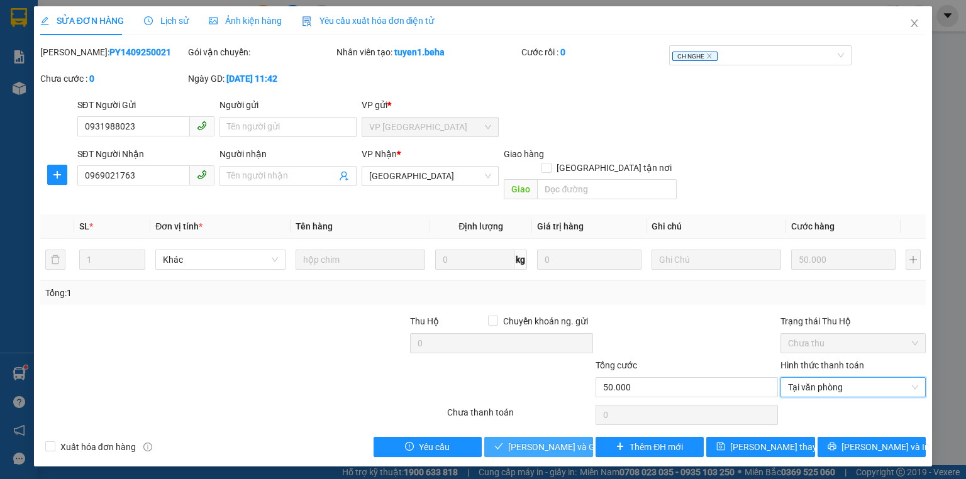
click at [523, 440] on span "[PERSON_NAME] và Giao hàng" at bounding box center [568, 447] width 121 height 14
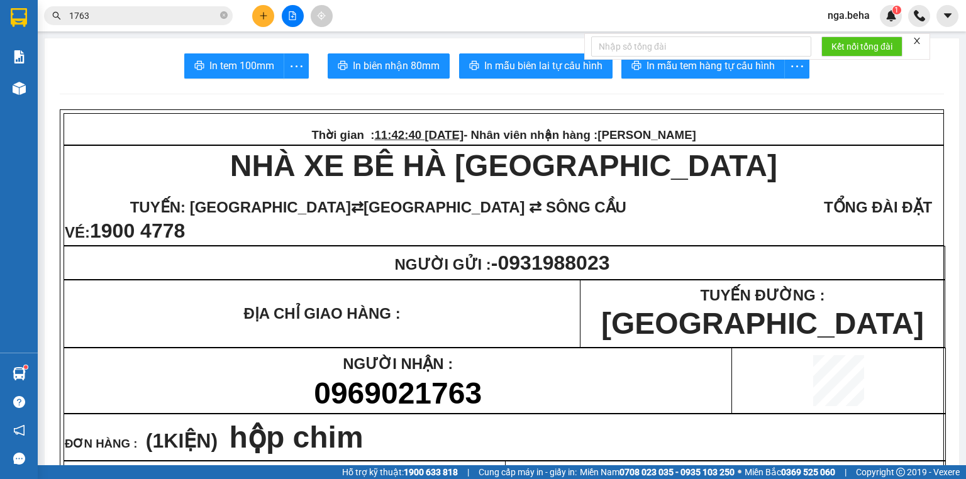
click at [142, 7] on span "1763" at bounding box center [138, 15] width 189 height 19
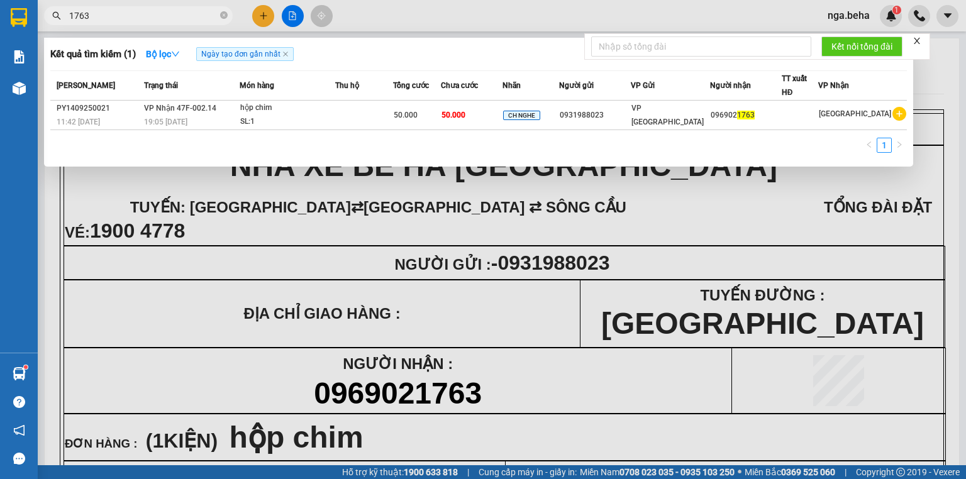
click at [142, 7] on span "1763" at bounding box center [138, 15] width 189 height 19
click at [139, 20] on input "1763" at bounding box center [143, 16] width 148 height 14
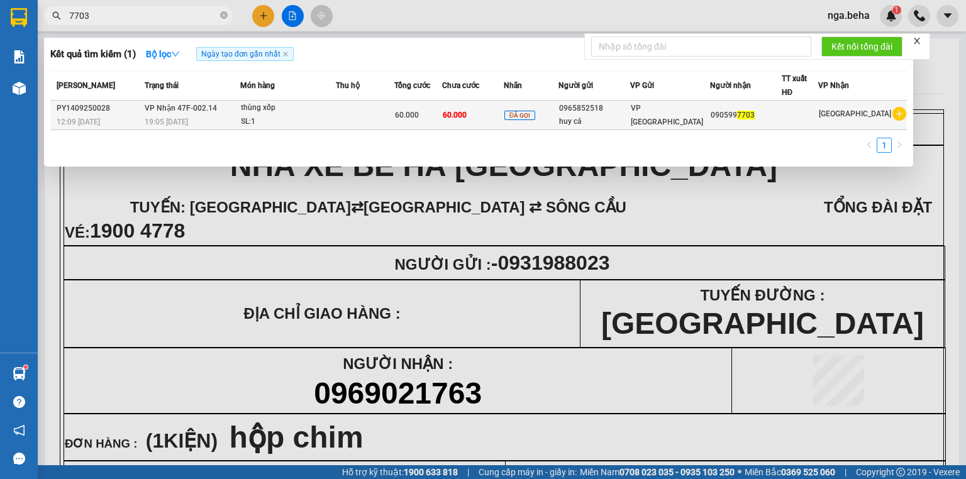
type input "7703"
click at [279, 116] on div "SL: 1" at bounding box center [288, 122] width 94 height 14
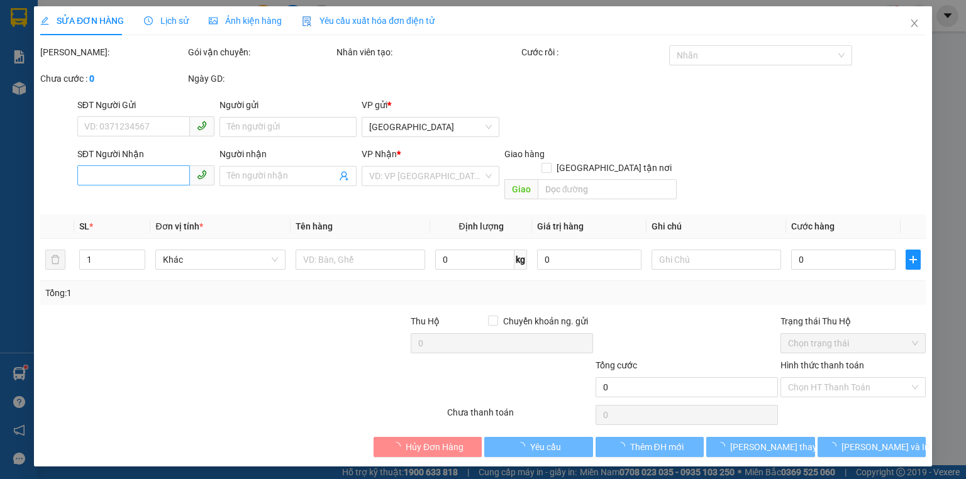
type input "0965852518"
type input "huy cá"
type input "0905997703"
type input "60.000"
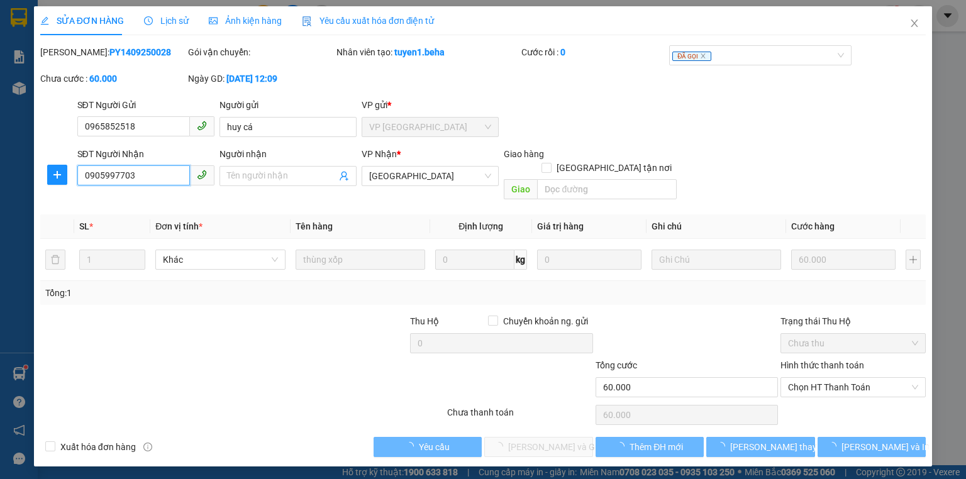
click at [159, 176] on input "0905997703" at bounding box center [133, 175] width 113 height 20
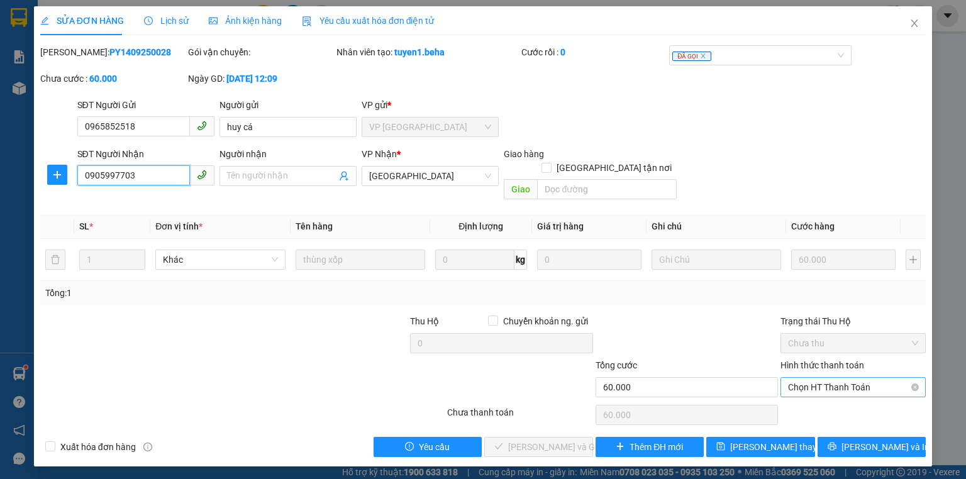
click at [840, 378] on span "Chọn HT Thanh Toán" at bounding box center [853, 387] width 130 height 19
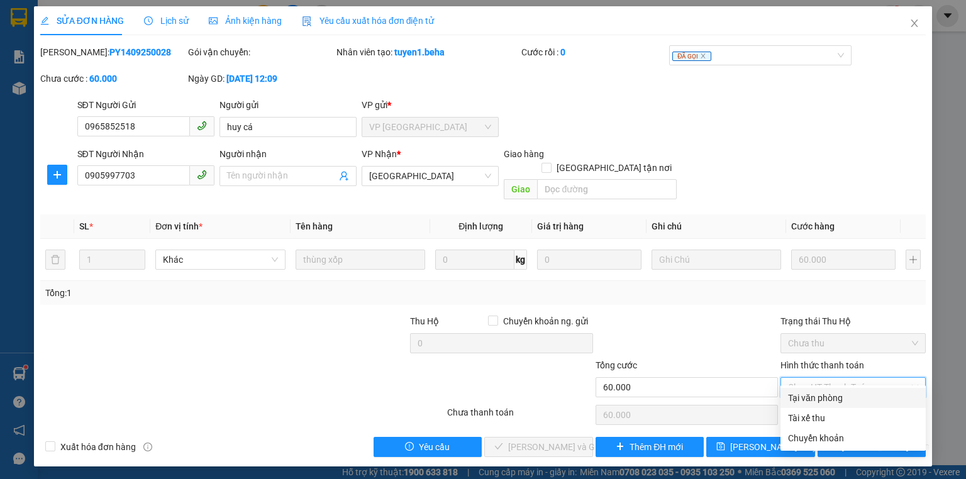
click at [836, 395] on div "Tại văn phòng" at bounding box center [853, 398] width 130 height 14
type input "0"
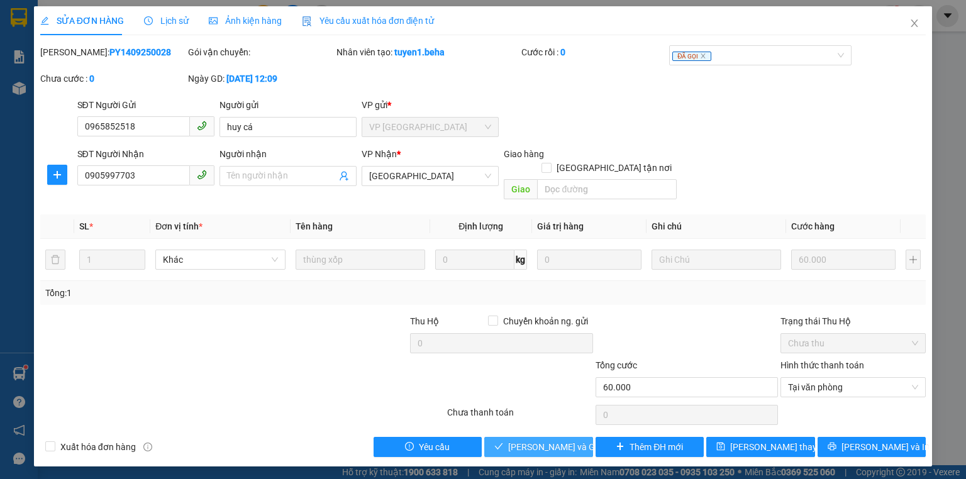
click at [525, 437] on button "[PERSON_NAME] và Giao hàng" at bounding box center [538, 447] width 109 height 20
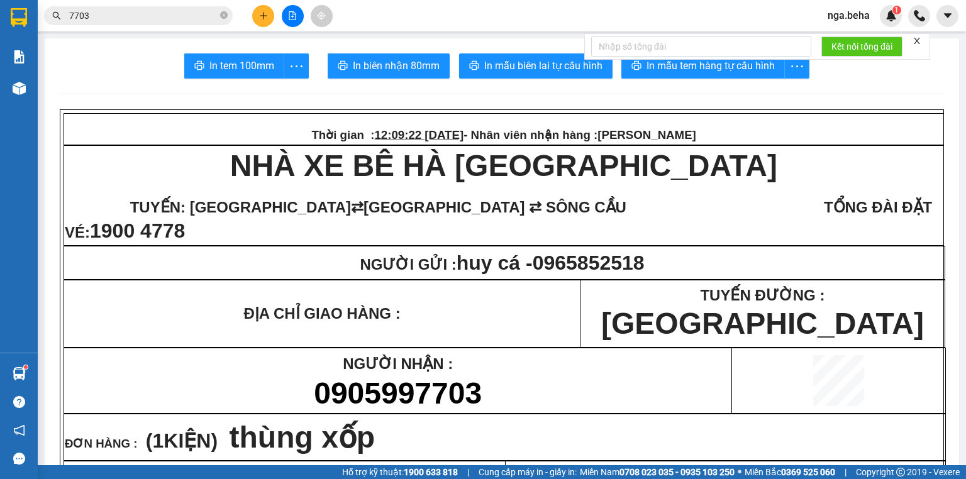
scroll to position [151, 0]
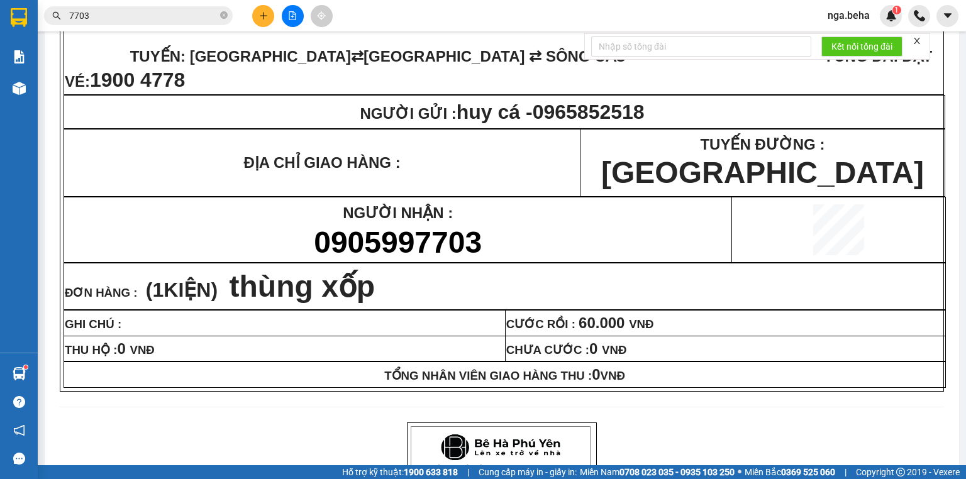
click at [167, 13] on input "7703" at bounding box center [143, 16] width 148 height 14
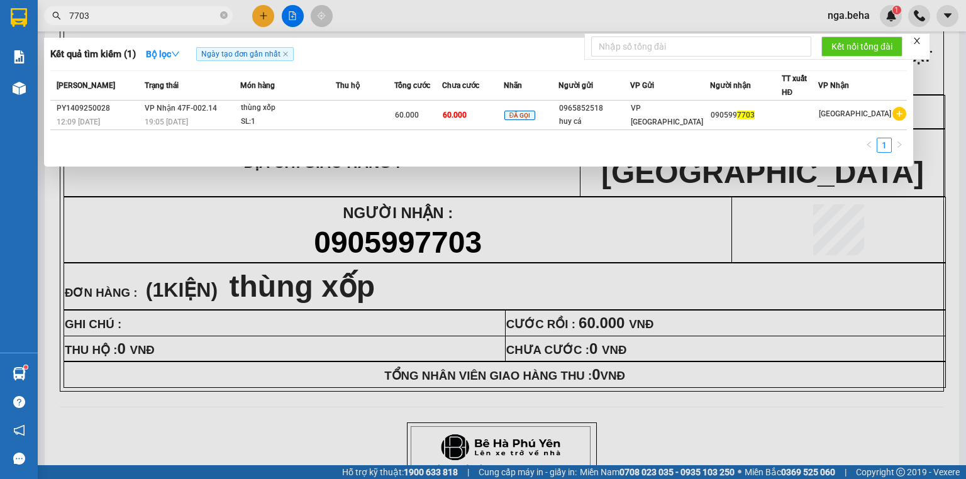
click at [166, 13] on input "7703" at bounding box center [143, 16] width 148 height 14
paste input "0976095959"
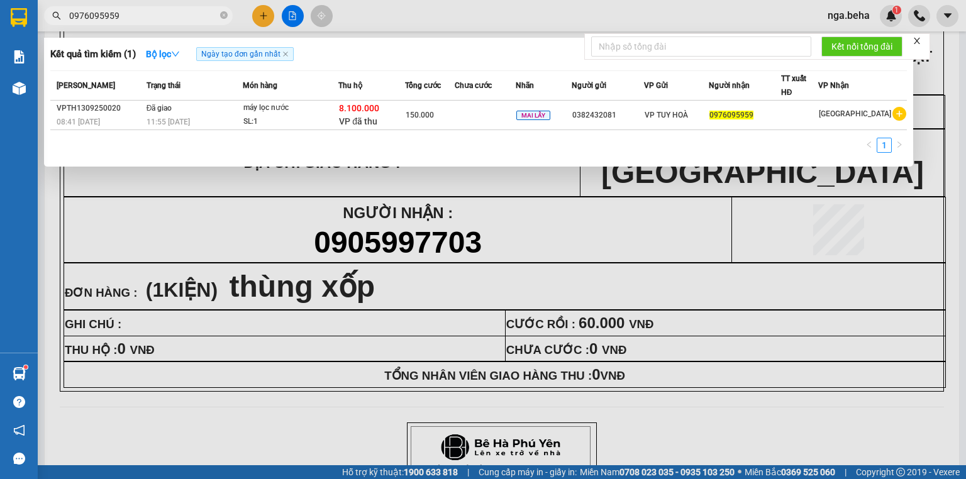
type input "0976095959"
click at [164, 16] on input "0976095959" at bounding box center [143, 16] width 148 height 14
